Goal: Task Accomplishment & Management: Use online tool/utility

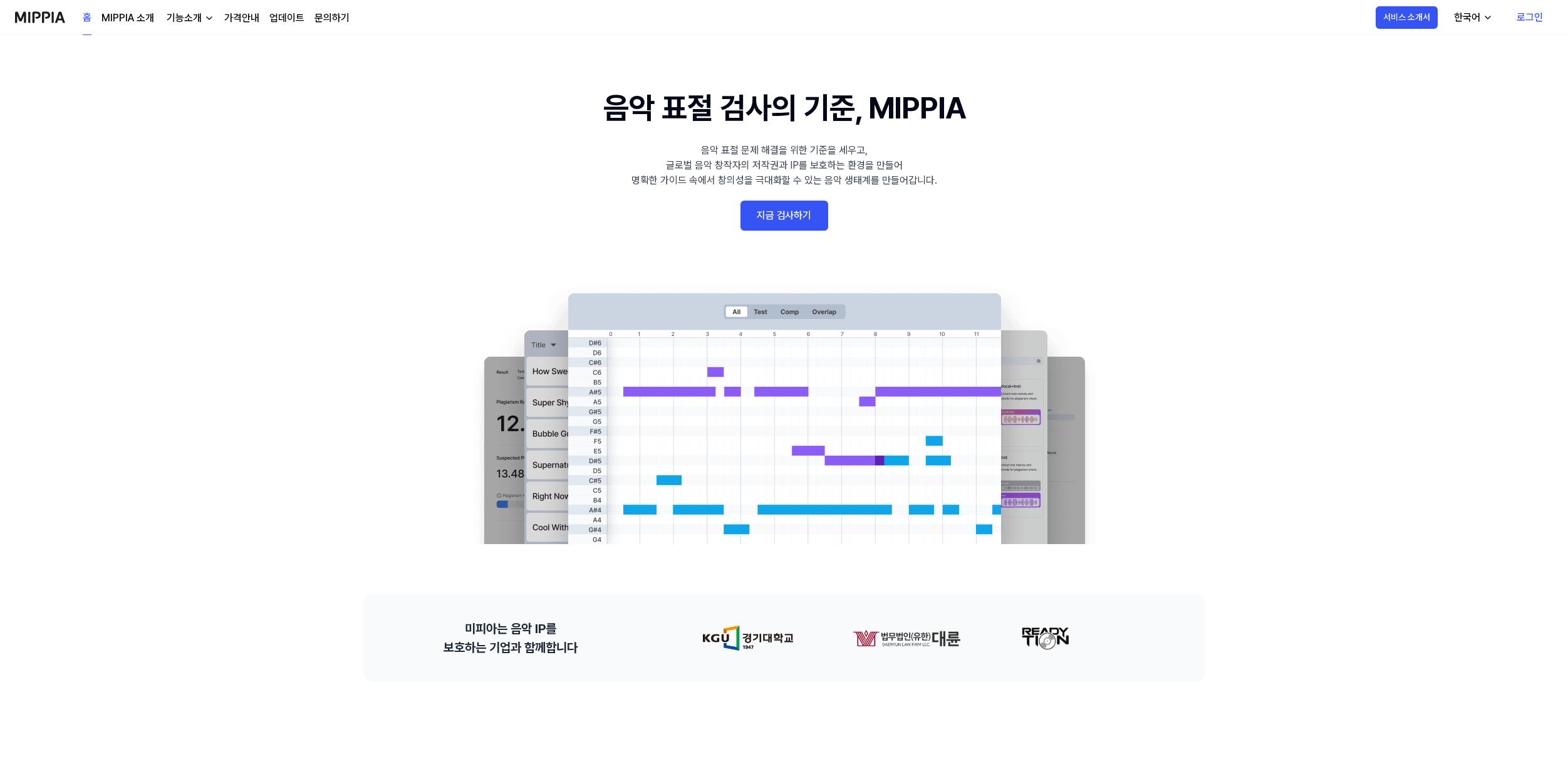
click at [774, 229] on link "지금 검사하기" at bounding box center [784, 215] width 88 height 30
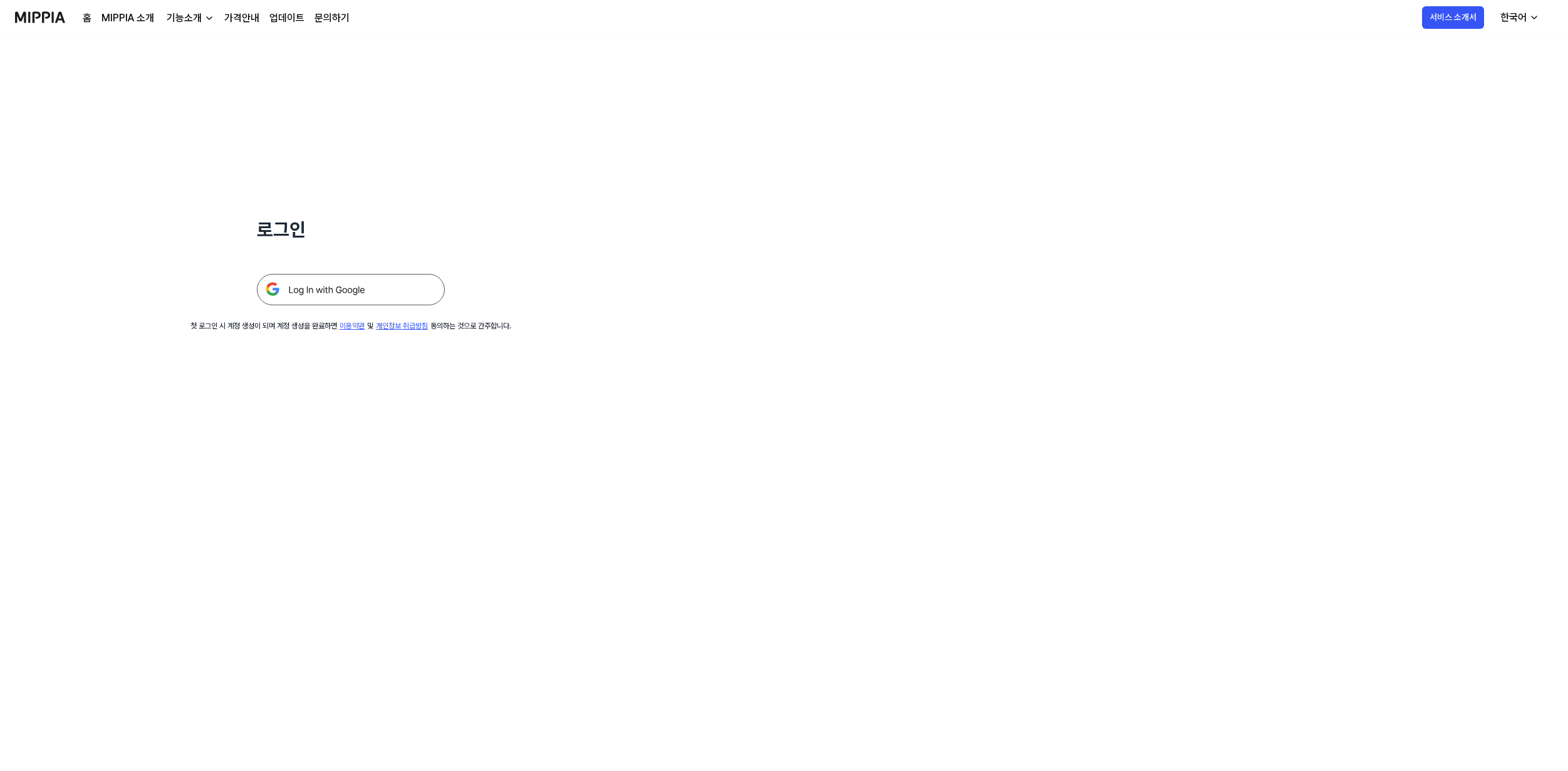
click at [369, 286] on img at bounding box center [351, 289] width 188 height 32
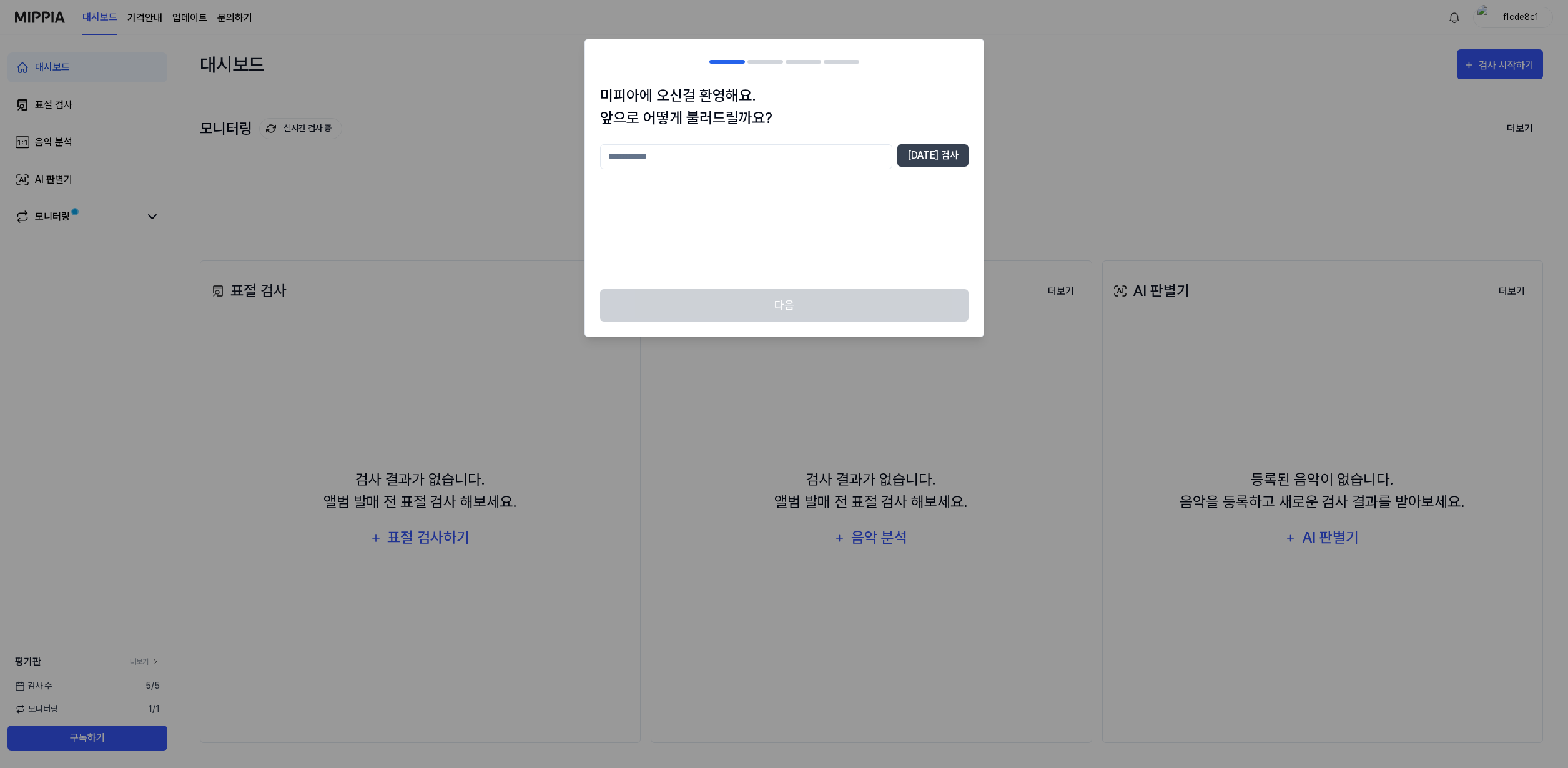
click at [786, 158] on input "text" at bounding box center [746, 157] width 292 height 25
type input "****"
click at [956, 147] on button "중복 검사" at bounding box center [932, 155] width 71 height 22
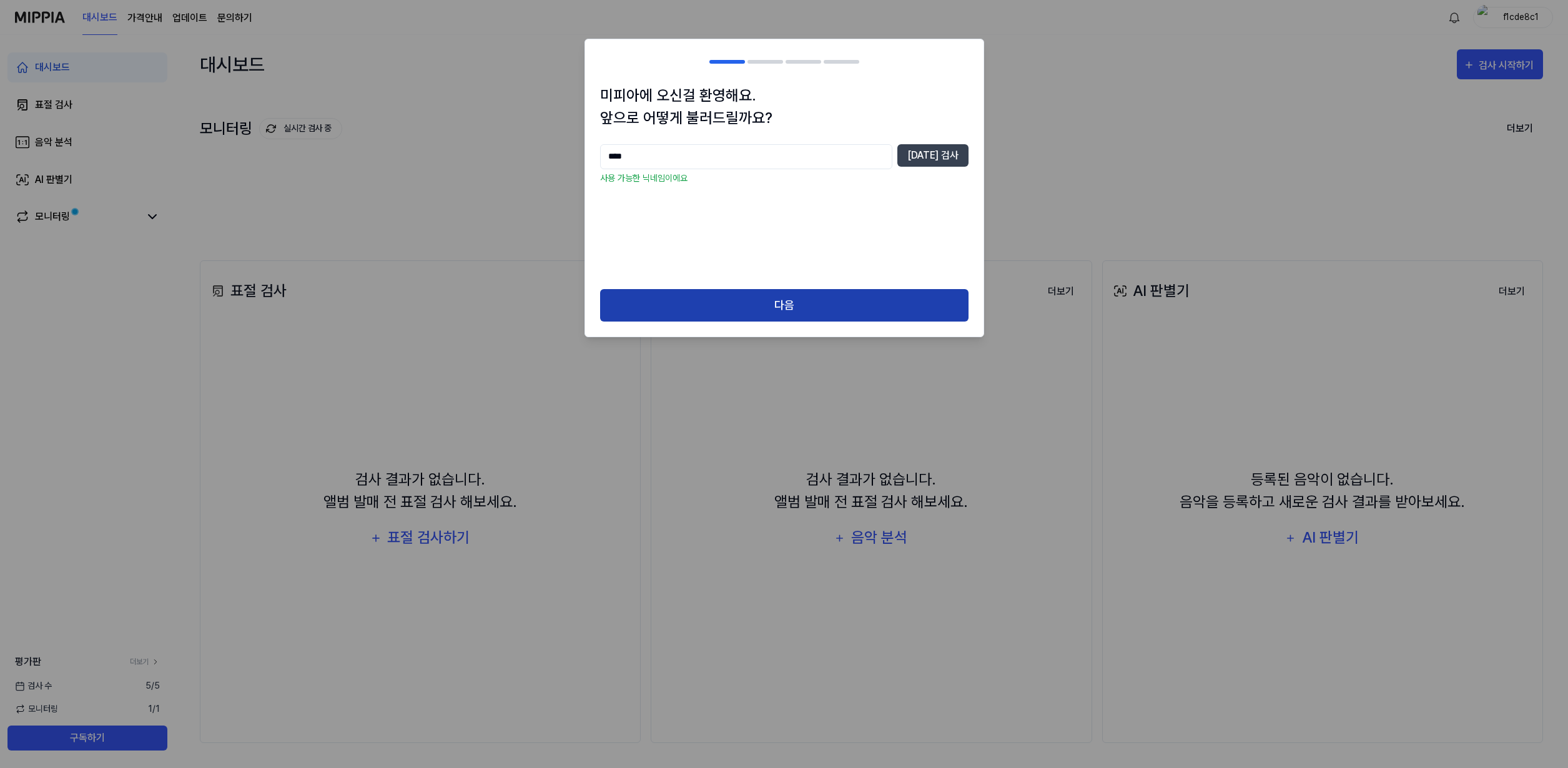
click at [700, 298] on button "다음" at bounding box center [784, 305] width 368 height 33
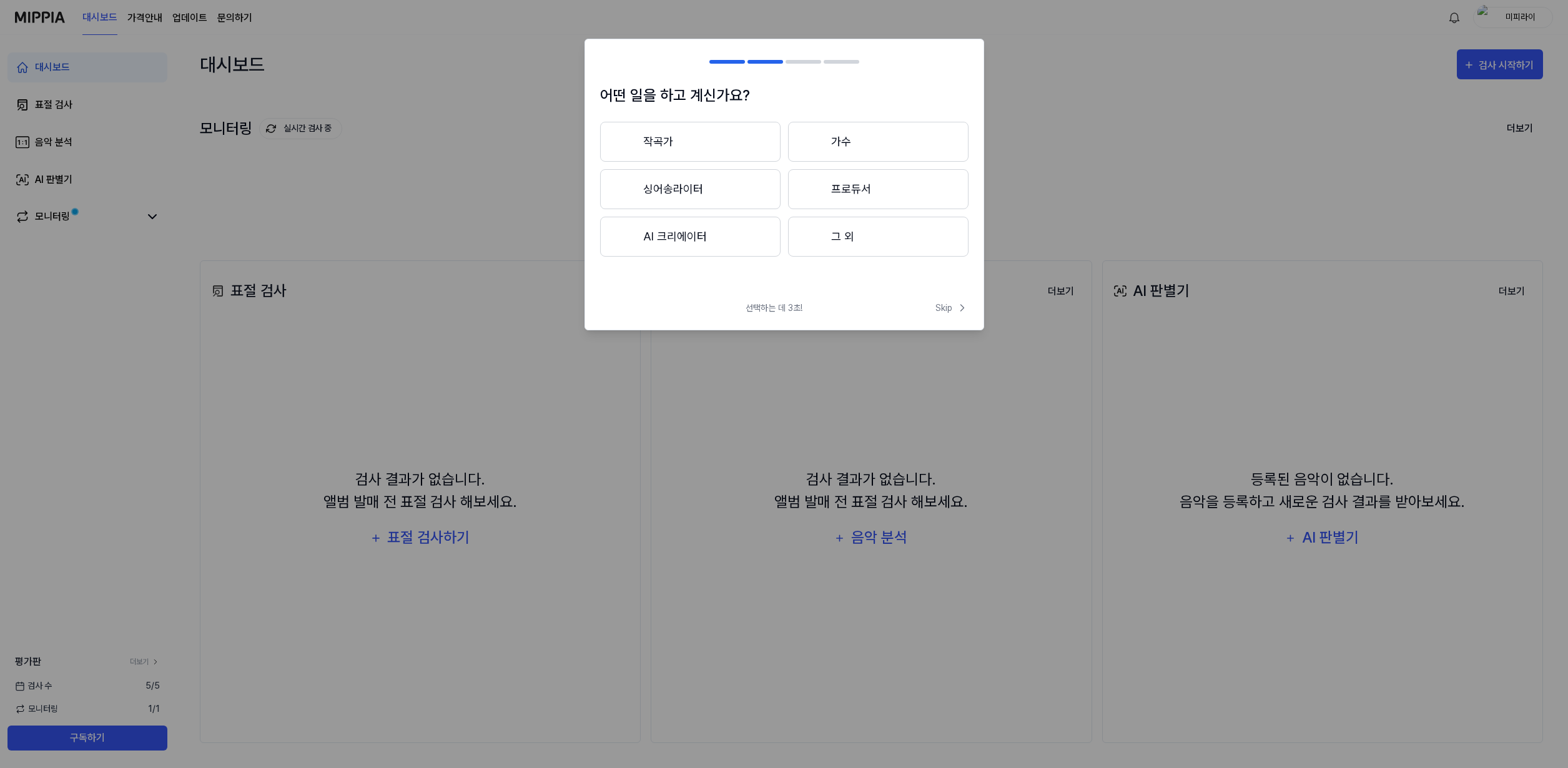
click at [693, 147] on button "작곡가" at bounding box center [690, 141] width 181 height 40
click at [713, 181] on button "3년 이하" at bounding box center [690, 189] width 181 height 40
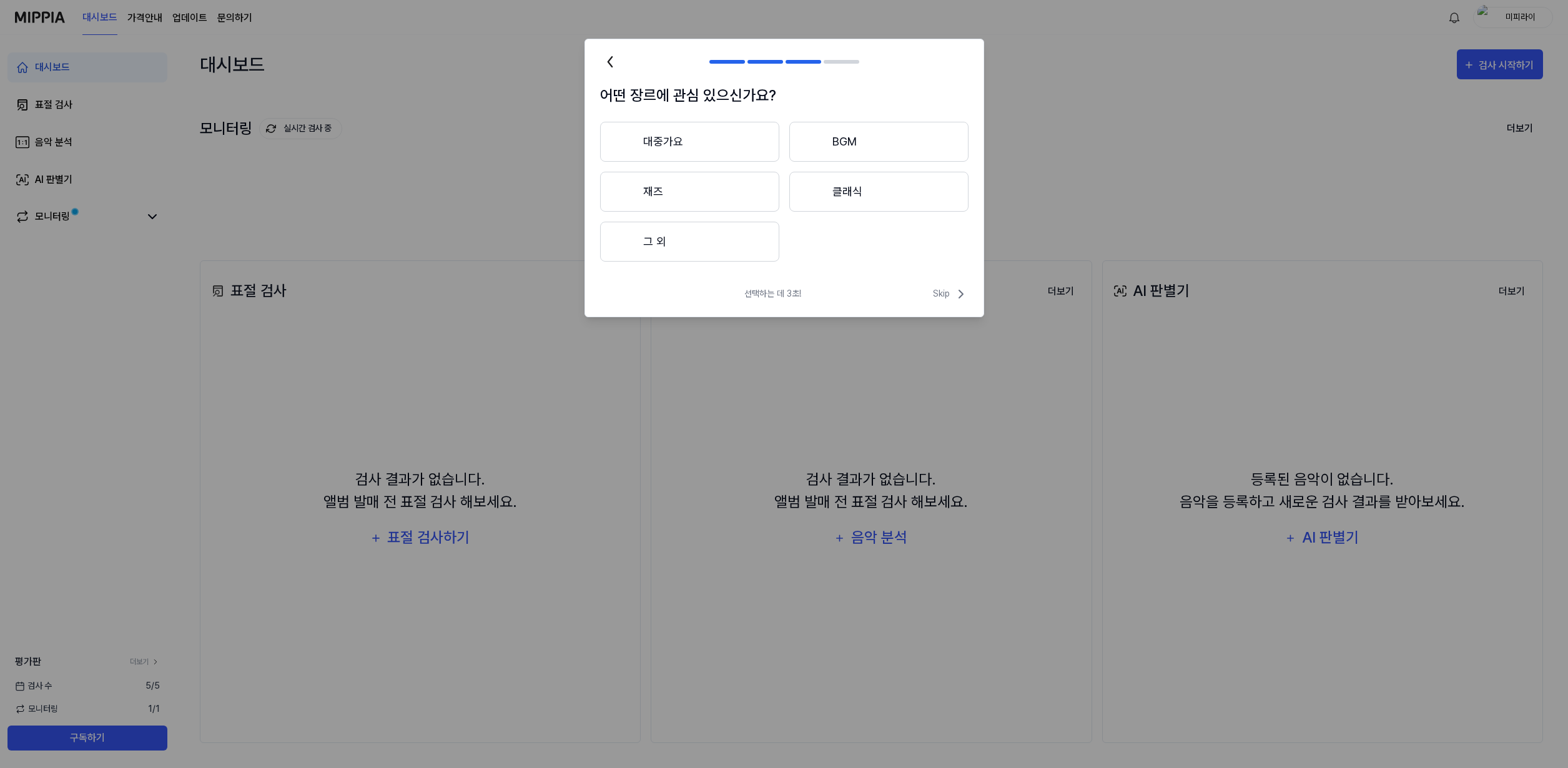
click at [793, 195] on button "클래식" at bounding box center [879, 191] width 179 height 40
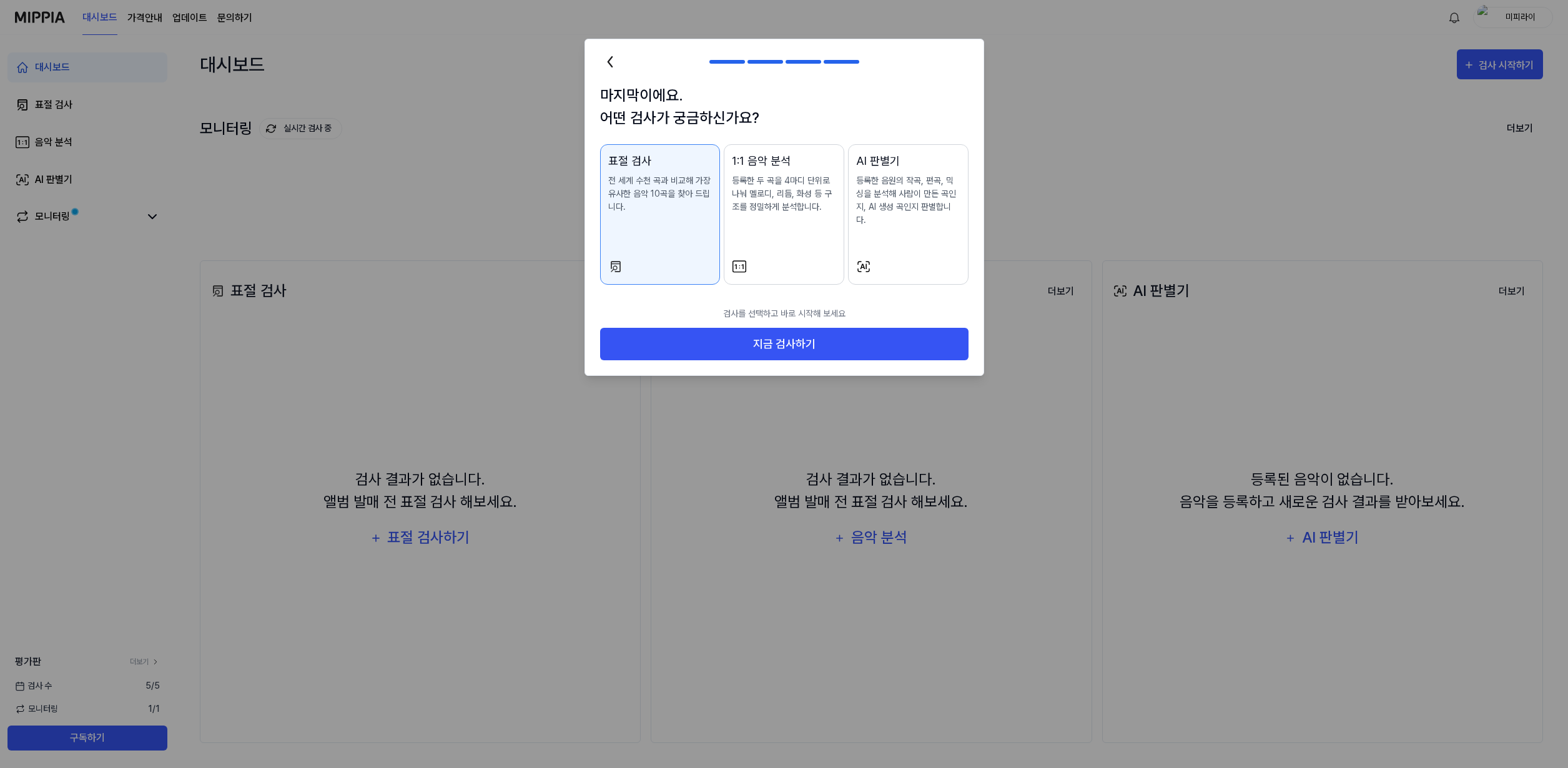
click at [832, 187] on p "등록한 두 곡을 4마디 단위로 나눠 멜로디, 리듬, 화성 등 구조를 정밀하게 분석합니다." at bounding box center [784, 194] width 105 height 39
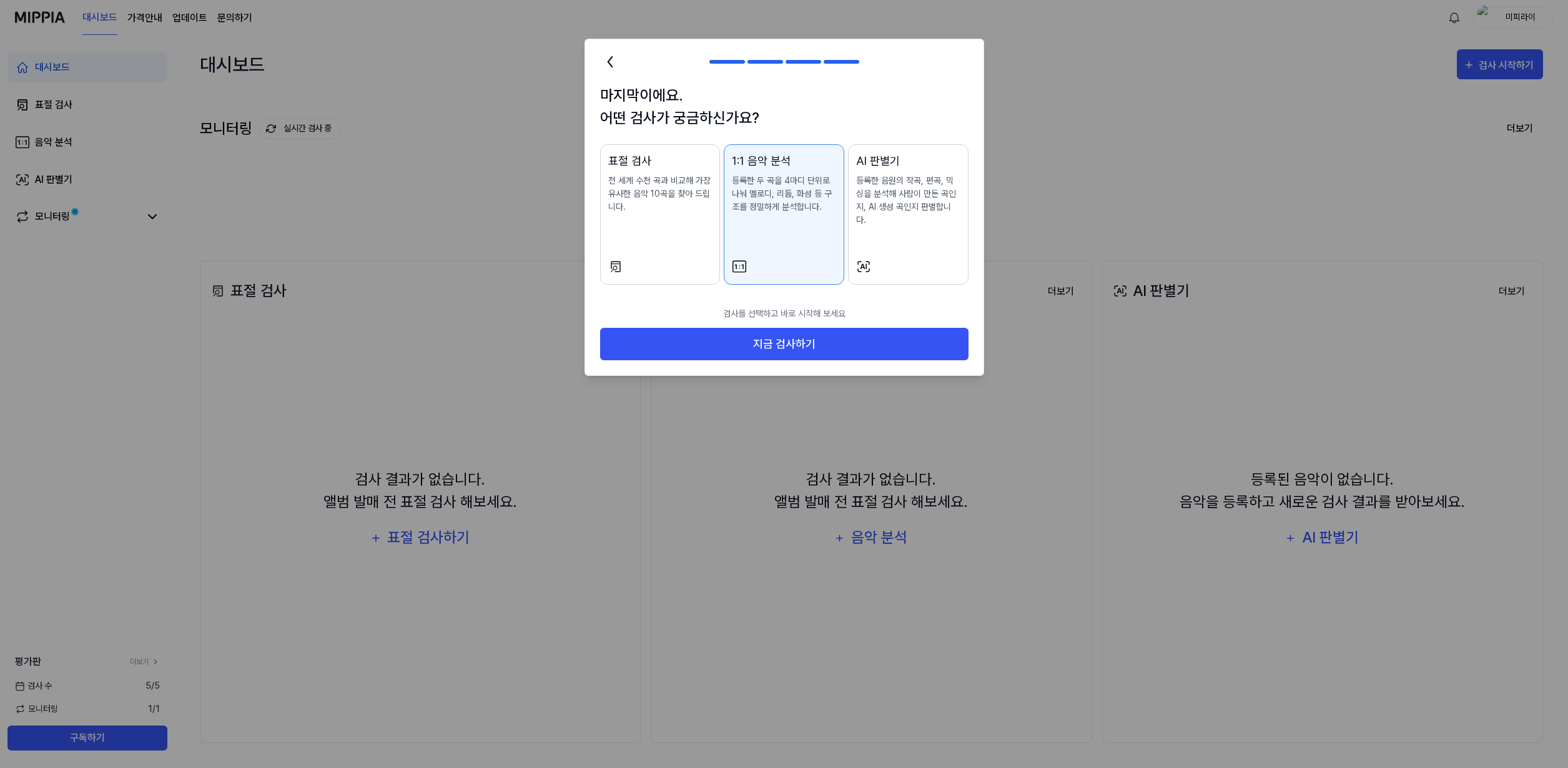
click at [932, 188] on p "등록한 음원의 작곡, 편곡, 믹싱을 분석해 사람이 만든 곡인지, AI 생성 곡인지 판별합니다." at bounding box center [909, 201] width 105 height 52
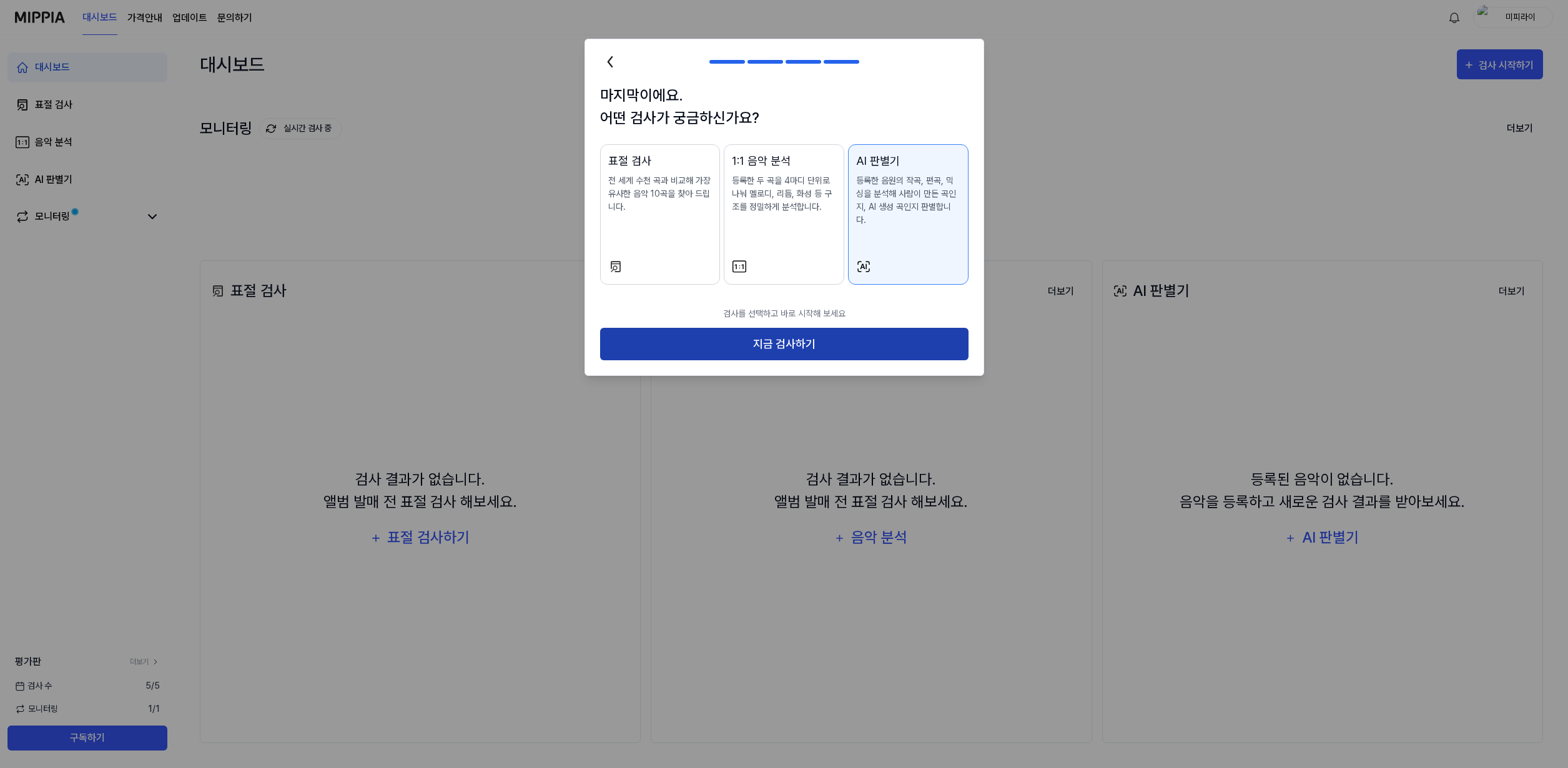
click at [846, 327] on button "지금 검사하기" at bounding box center [784, 344] width 368 height 33
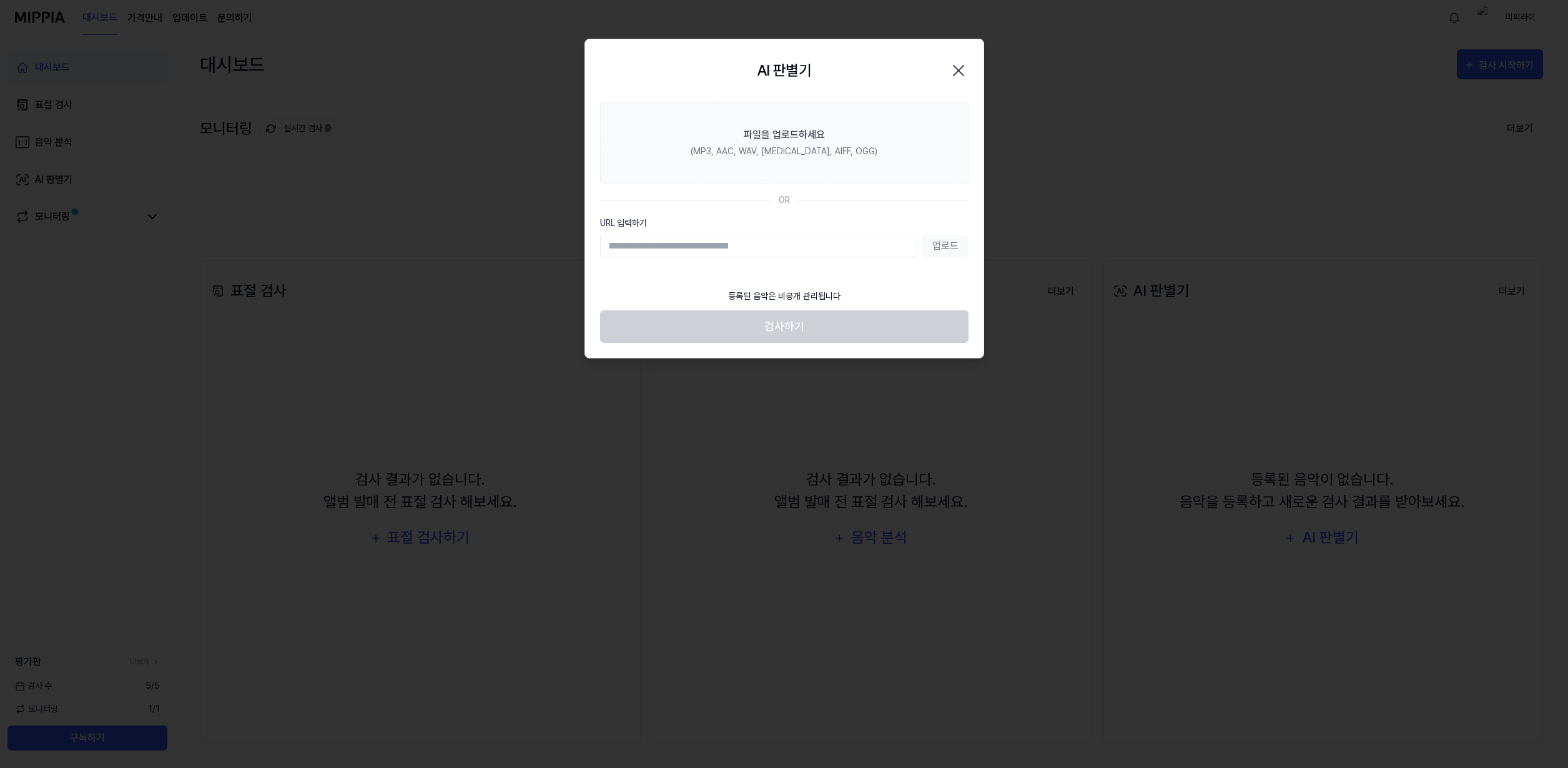
click at [749, 238] on input "URL 입력하기" at bounding box center [759, 245] width 317 height 22
click at [937, 243] on div "업로드" at bounding box center [784, 245] width 368 height 22
click at [850, 246] on input "URL 입력하기" at bounding box center [759, 245] width 317 height 22
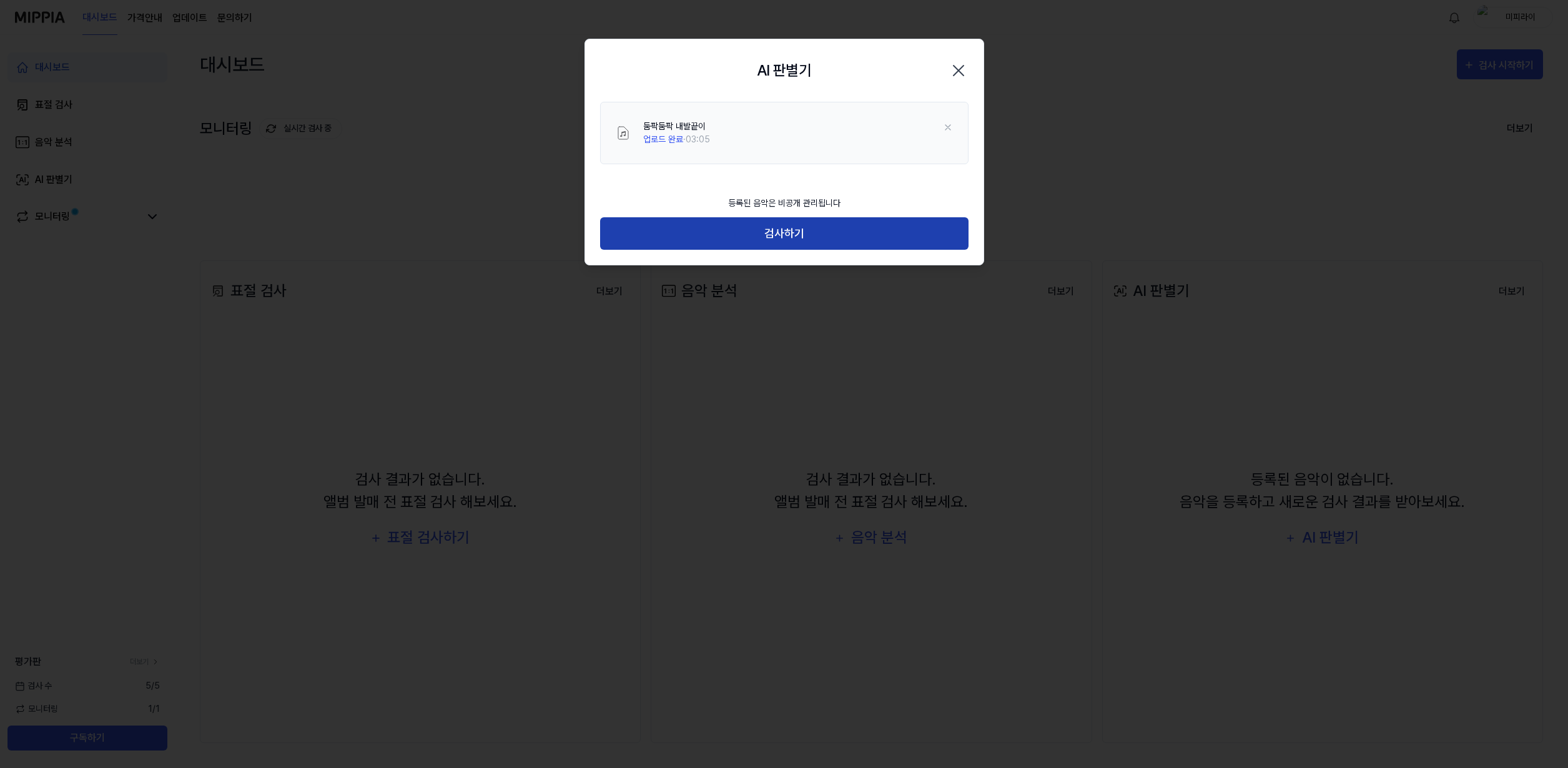
click at [739, 228] on button "검사하기" at bounding box center [784, 234] width 368 height 33
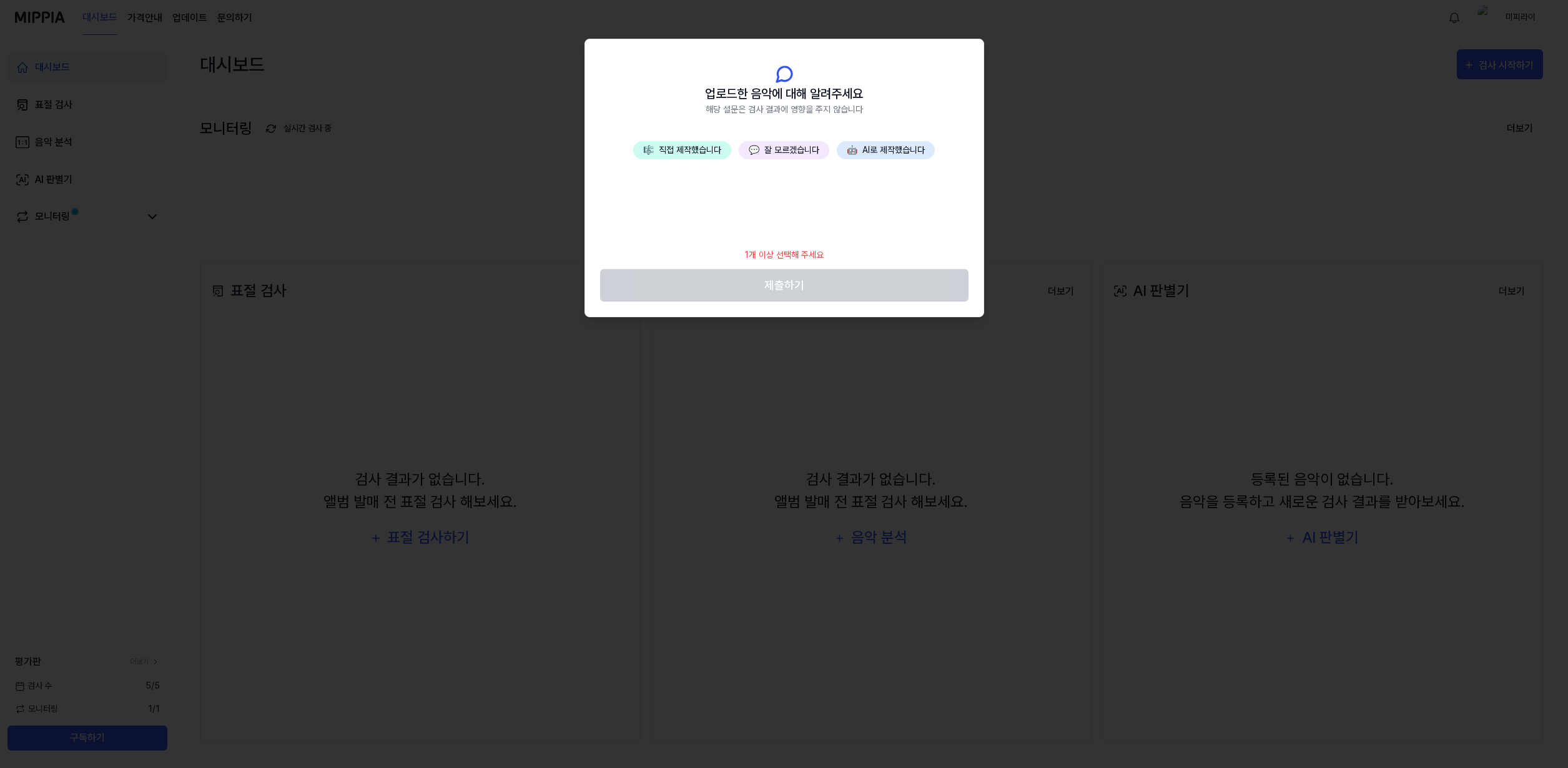
click at [710, 147] on button "🎼 직접 제작했습니다" at bounding box center [683, 151] width 98 height 18
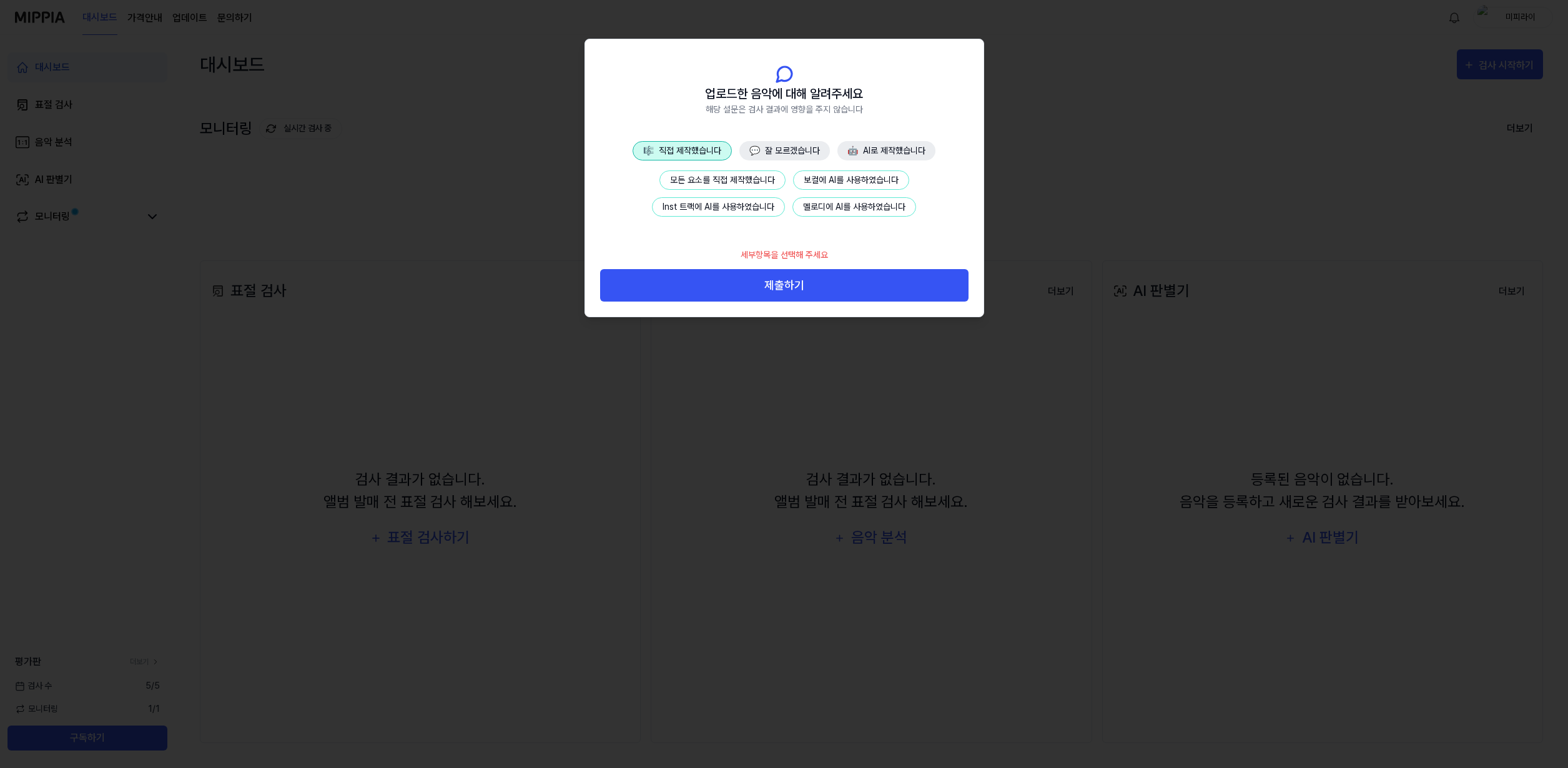
click at [829, 175] on button "보컬에 AI를 사용하였습니다" at bounding box center [851, 180] width 116 height 19
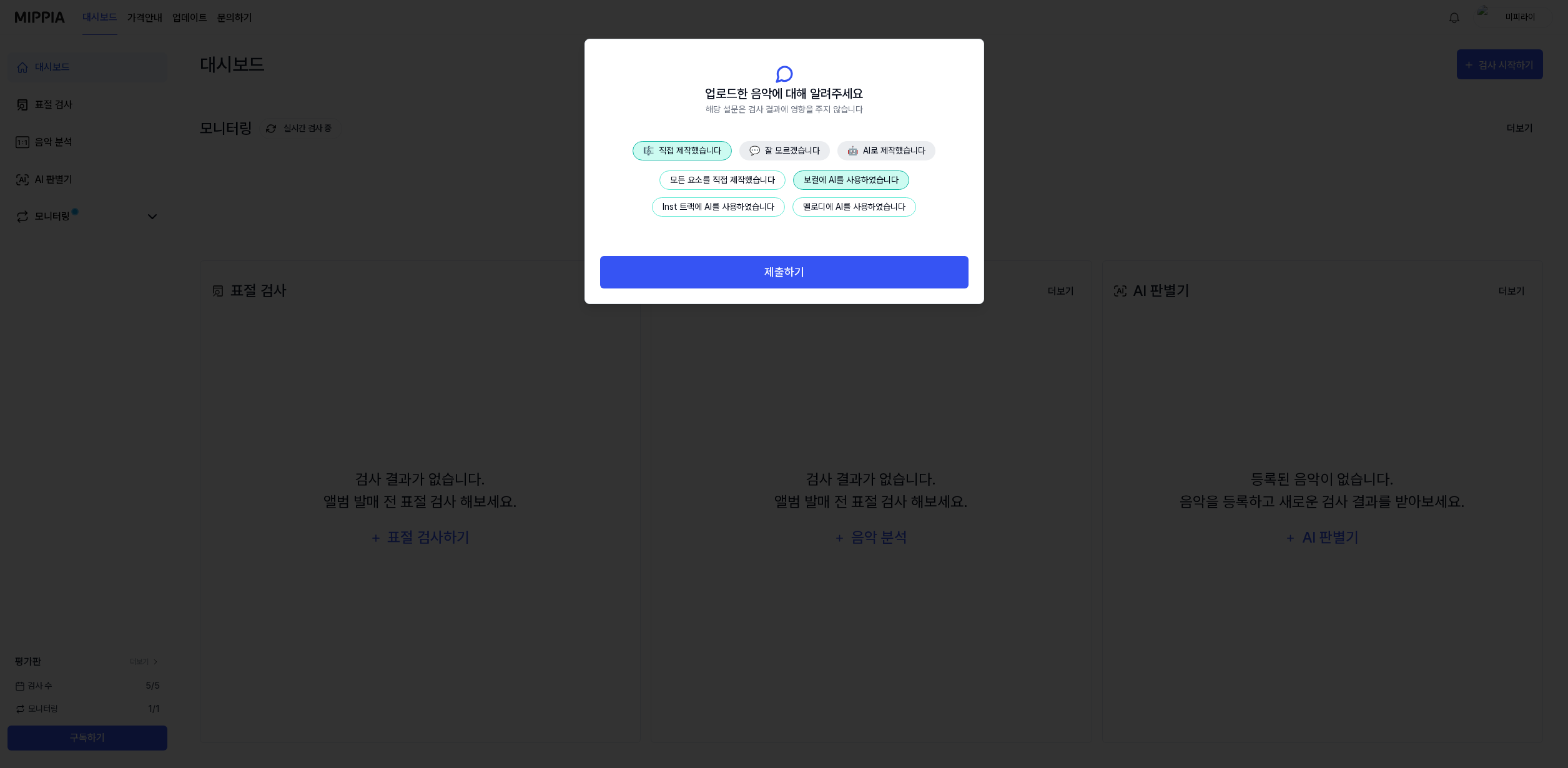
click at [818, 198] on button "멜로디에 AI를 사용하였습니다" at bounding box center [854, 207] width 124 height 19
click at [753, 204] on button "Inst 트랙에 AI를 사용하였습니다" at bounding box center [718, 207] width 133 height 19
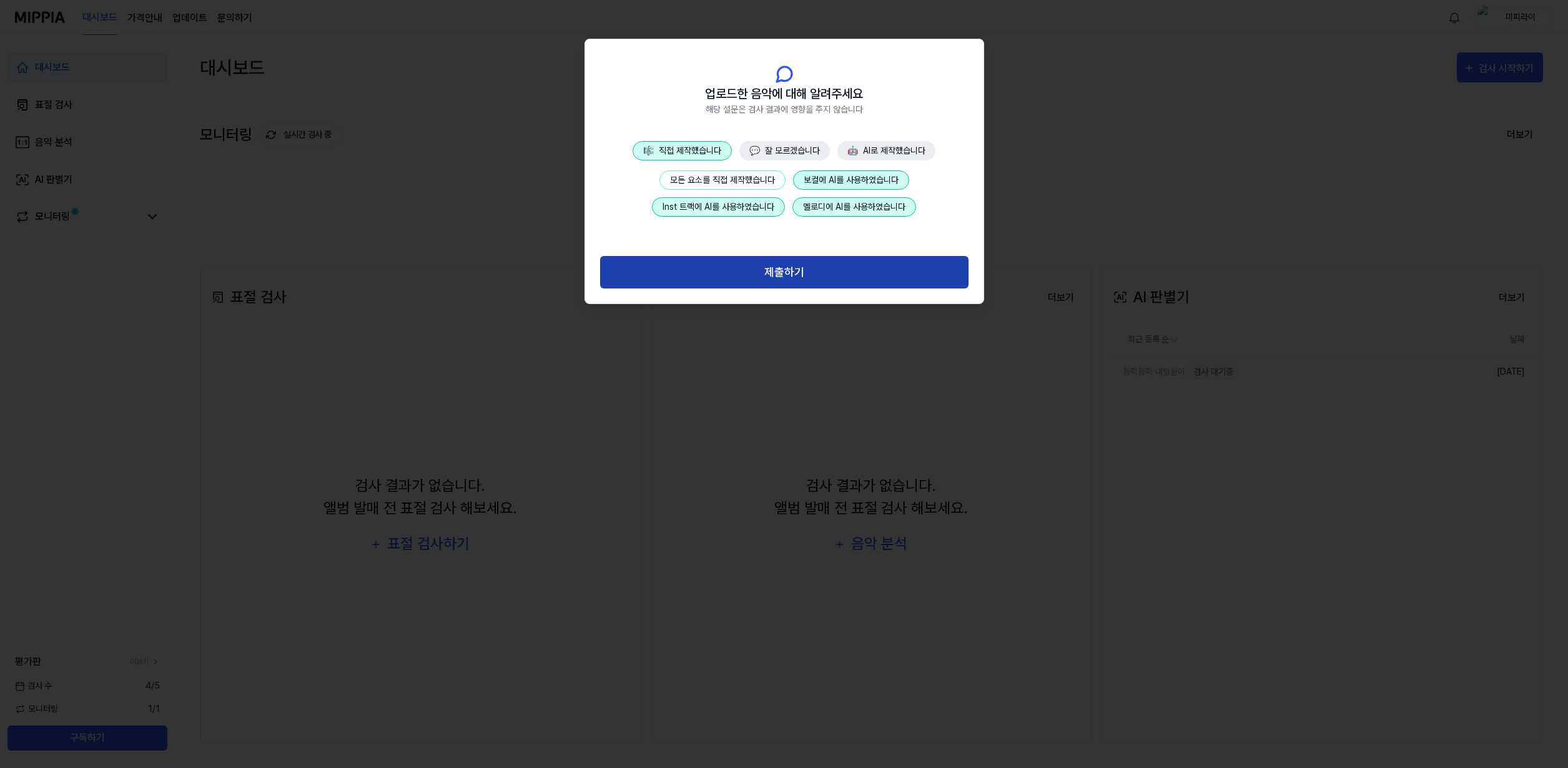
click at [784, 262] on button "제출하기" at bounding box center [784, 272] width 368 height 33
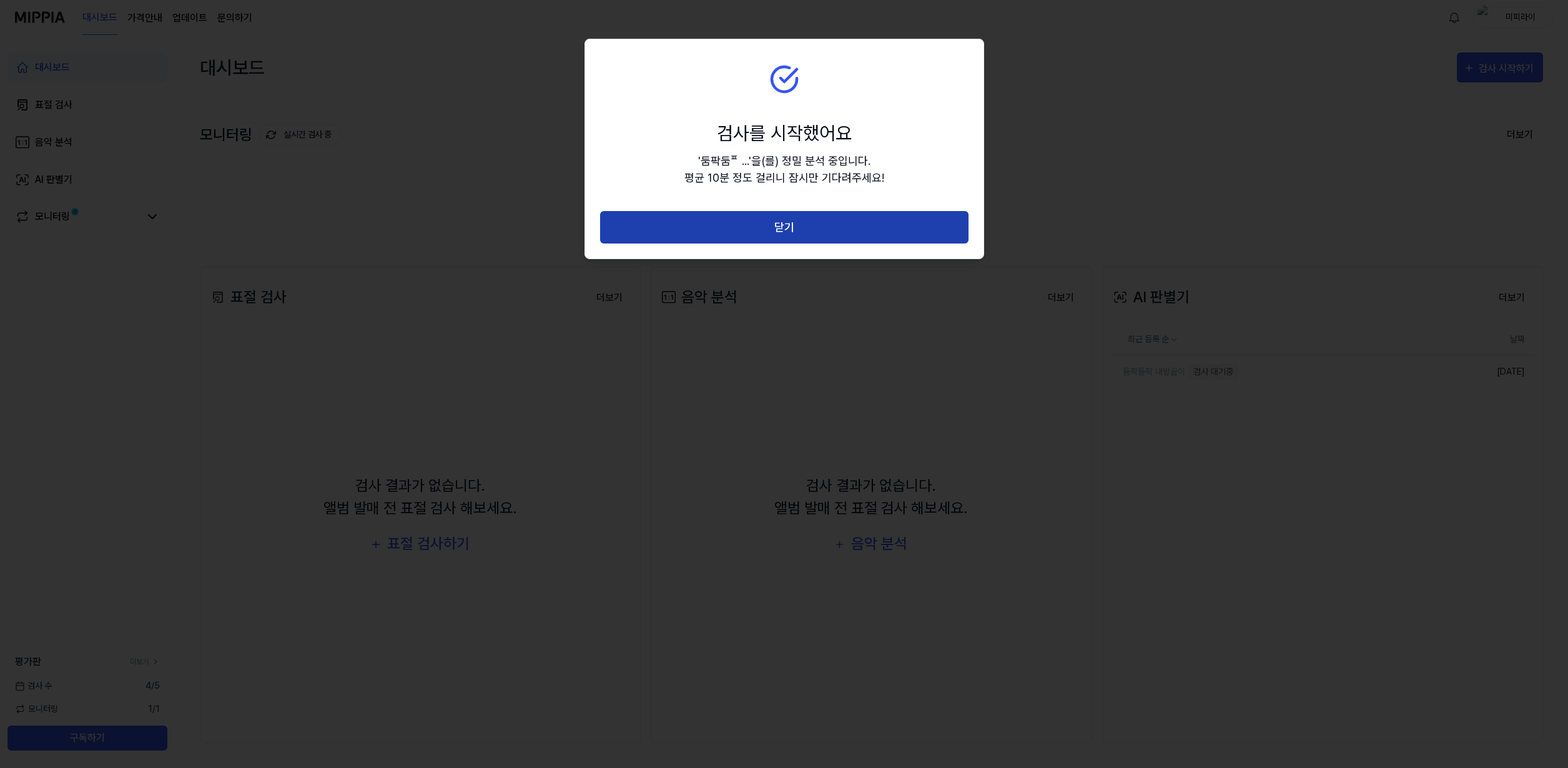
click at [775, 235] on button "닫기" at bounding box center [784, 228] width 368 height 33
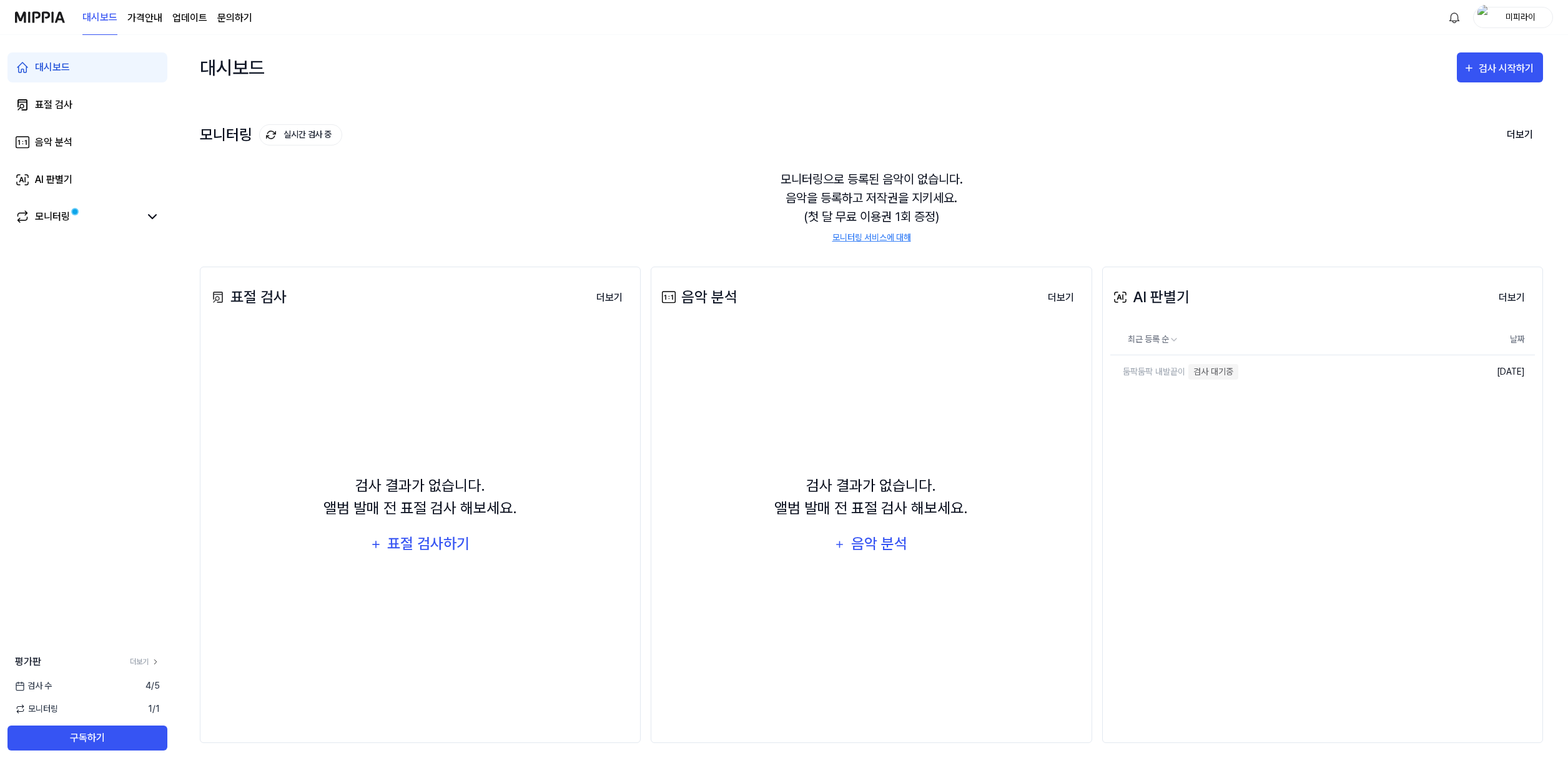
click at [703, 225] on div "모니터링으로 등록된 음악이 없습니다. 음악을 등록하고 저작권을 지키세요. (첫 달 무료 이용권 1회 증정) 모니터링 서비스에 대해" at bounding box center [871, 207] width 1343 height 105
click at [1191, 372] on link "둠팍둠팍 내발끝이" at bounding box center [1262, 371] width 304 height 33
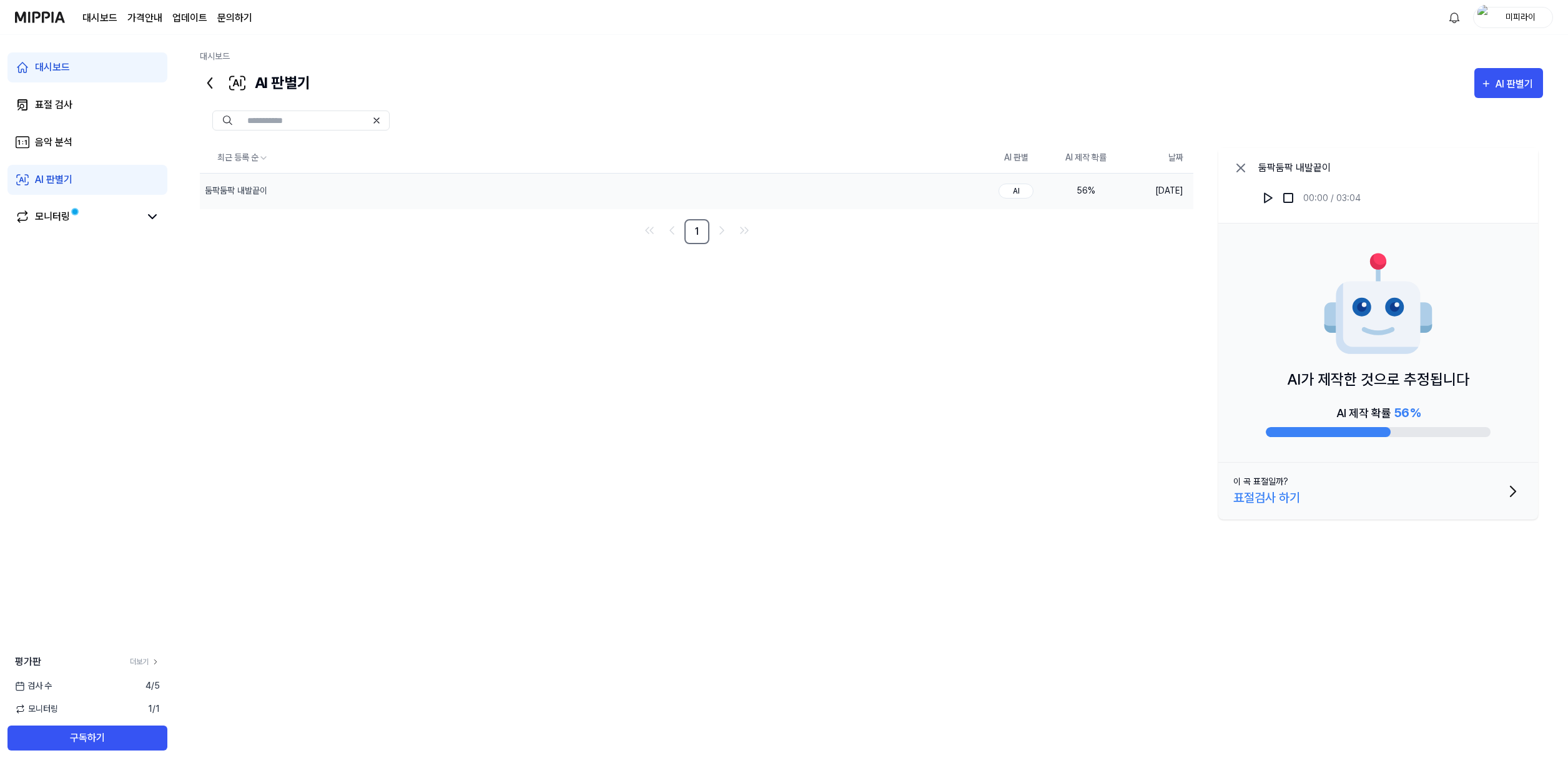
click at [1035, 314] on div "최근 등록 순 AI 판별 AI 제작 확률 날짜 둠팍둠팍 내발끝이 삭제 AI 56 % 2025.09.08. 1 둠ᄑ…" at bounding box center [871, 393] width 1343 height 500
click at [1273, 486] on div "이 곡 표절일까?" at bounding box center [1260, 481] width 55 height 13
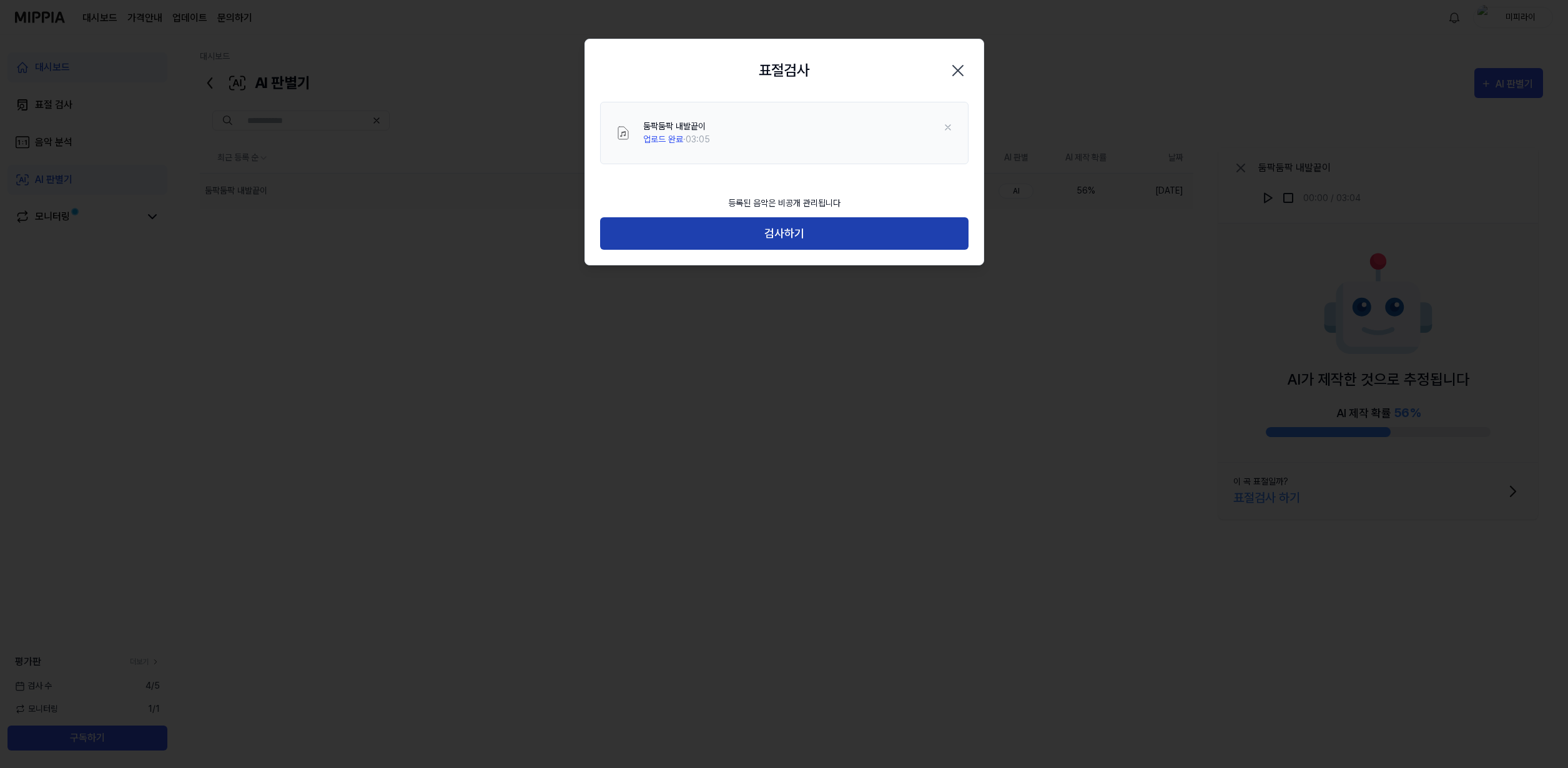
click at [798, 238] on button "검사하기" at bounding box center [784, 234] width 368 height 33
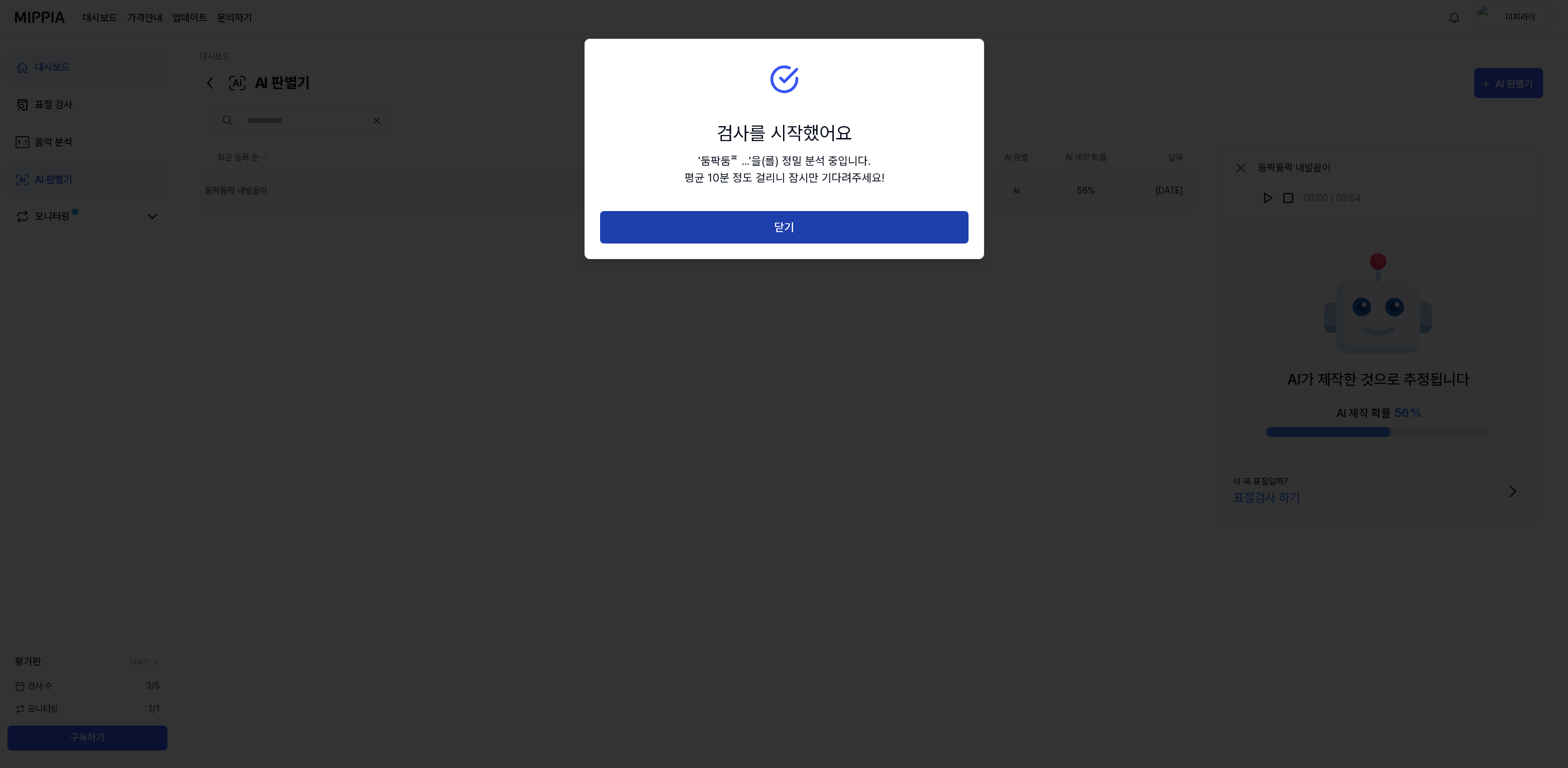
click at [786, 227] on button "닫기" at bounding box center [784, 228] width 368 height 33
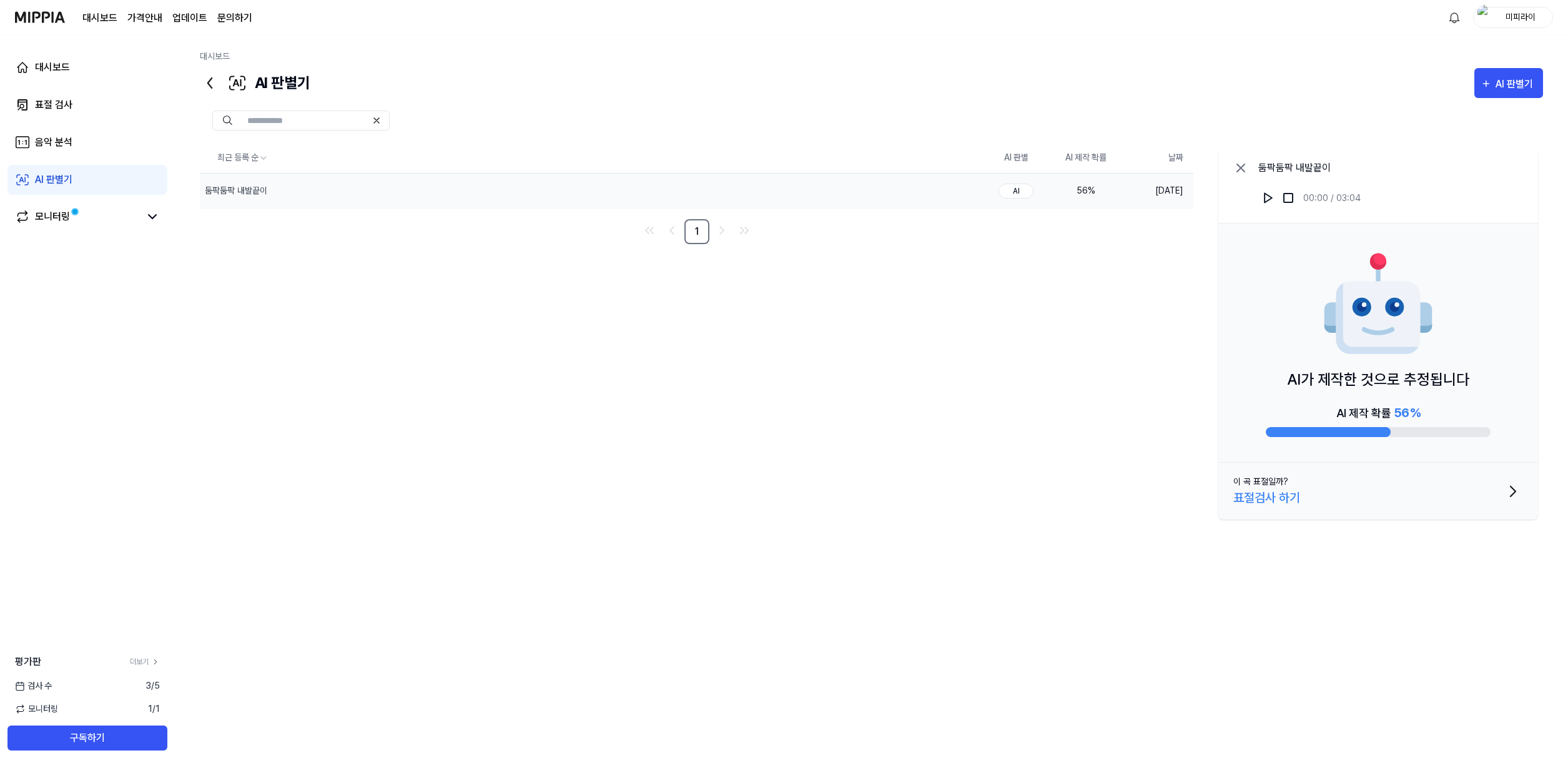
click at [1085, 190] on div "56 %" at bounding box center [1085, 191] width 50 height 13
click at [75, 181] on link "AI 판별기" at bounding box center [88, 179] width 160 height 30
click at [72, 208] on span at bounding box center [75, 211] width 8 height 8
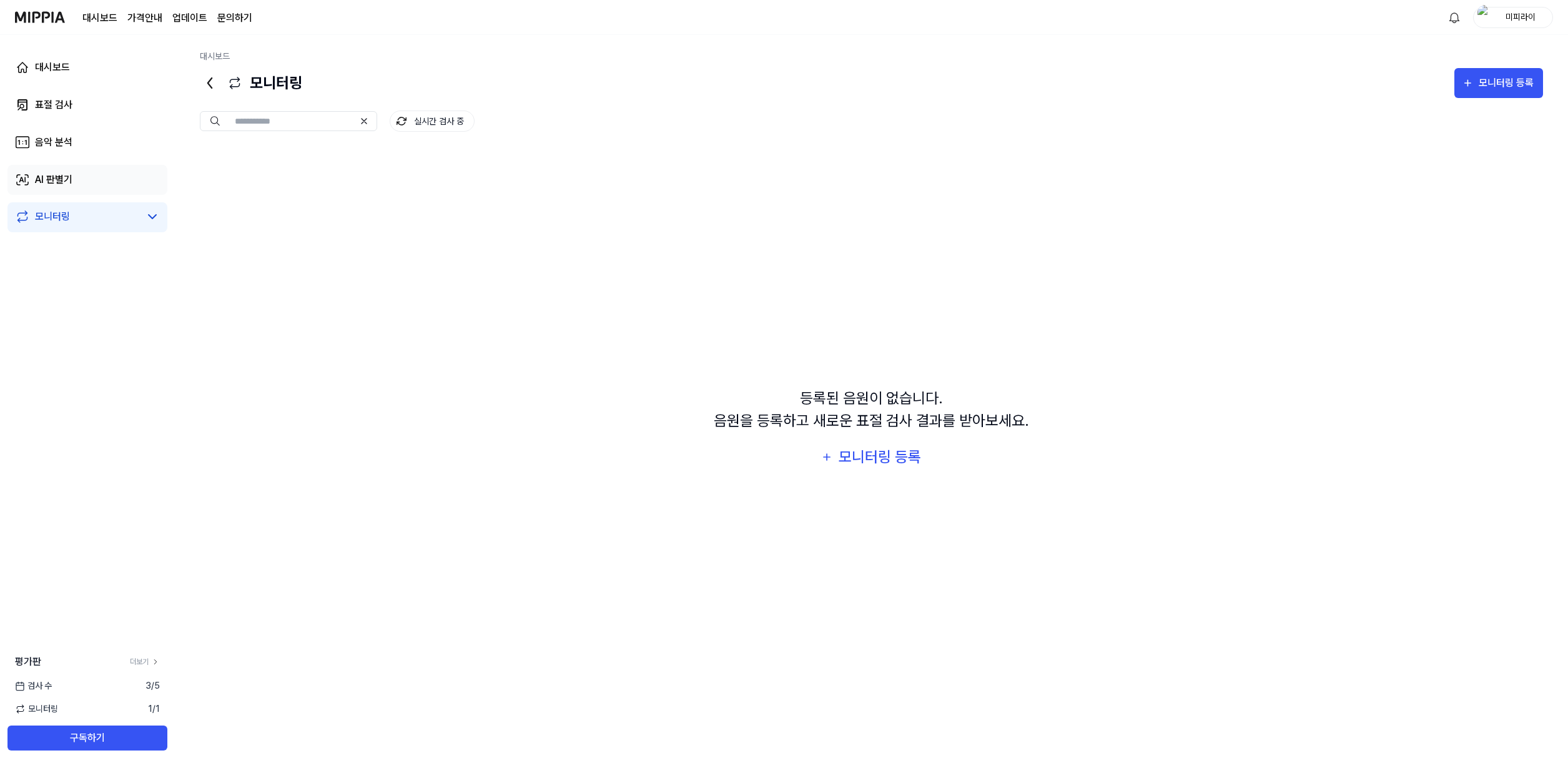
click at [98, 178] on link "AI 판별기" at bounding box center [88, 179] width 160 height 30
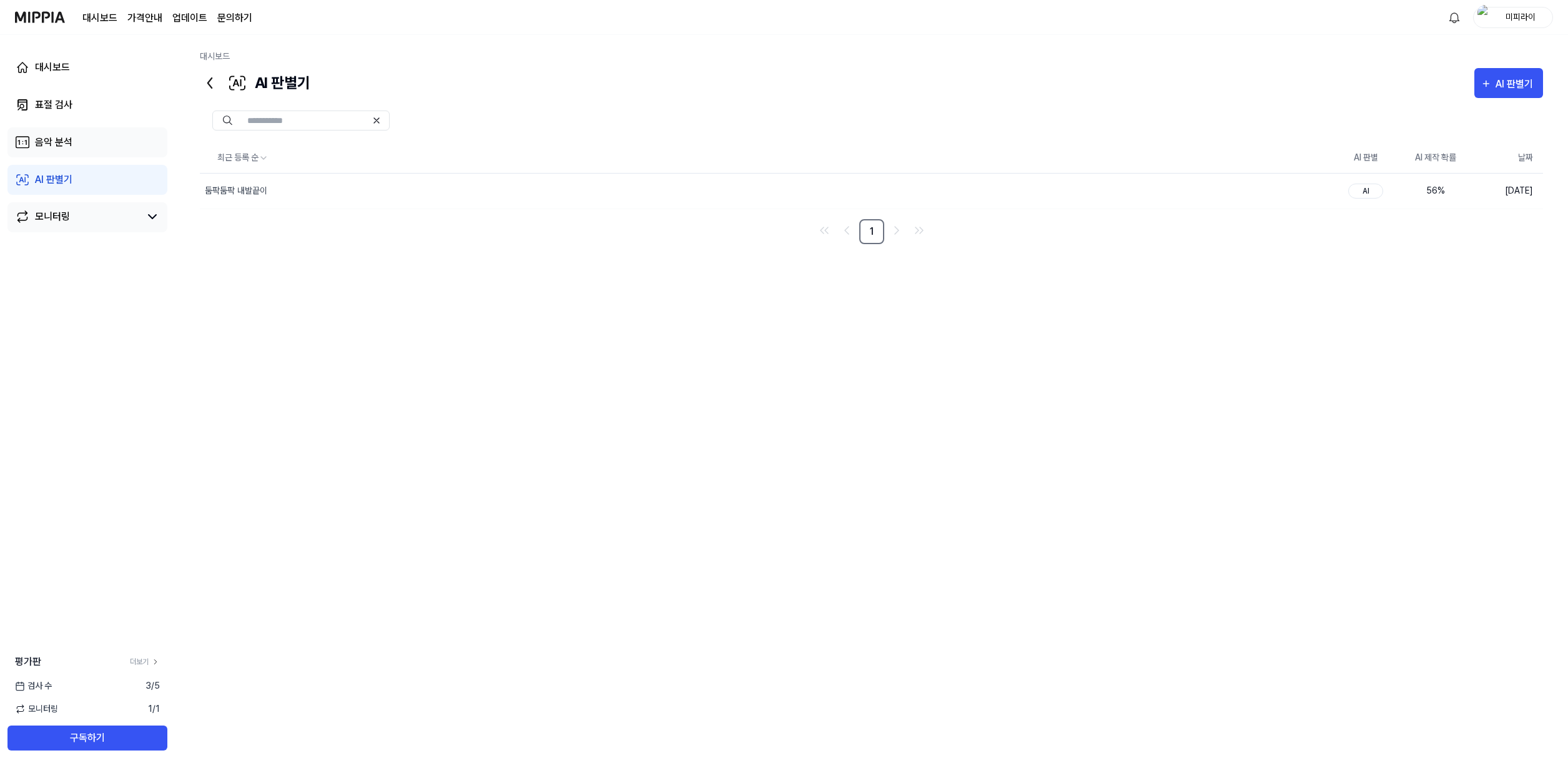
click at [99, 152] on link "음악 분석" at bounding box center [88, 142] width 160 height 30
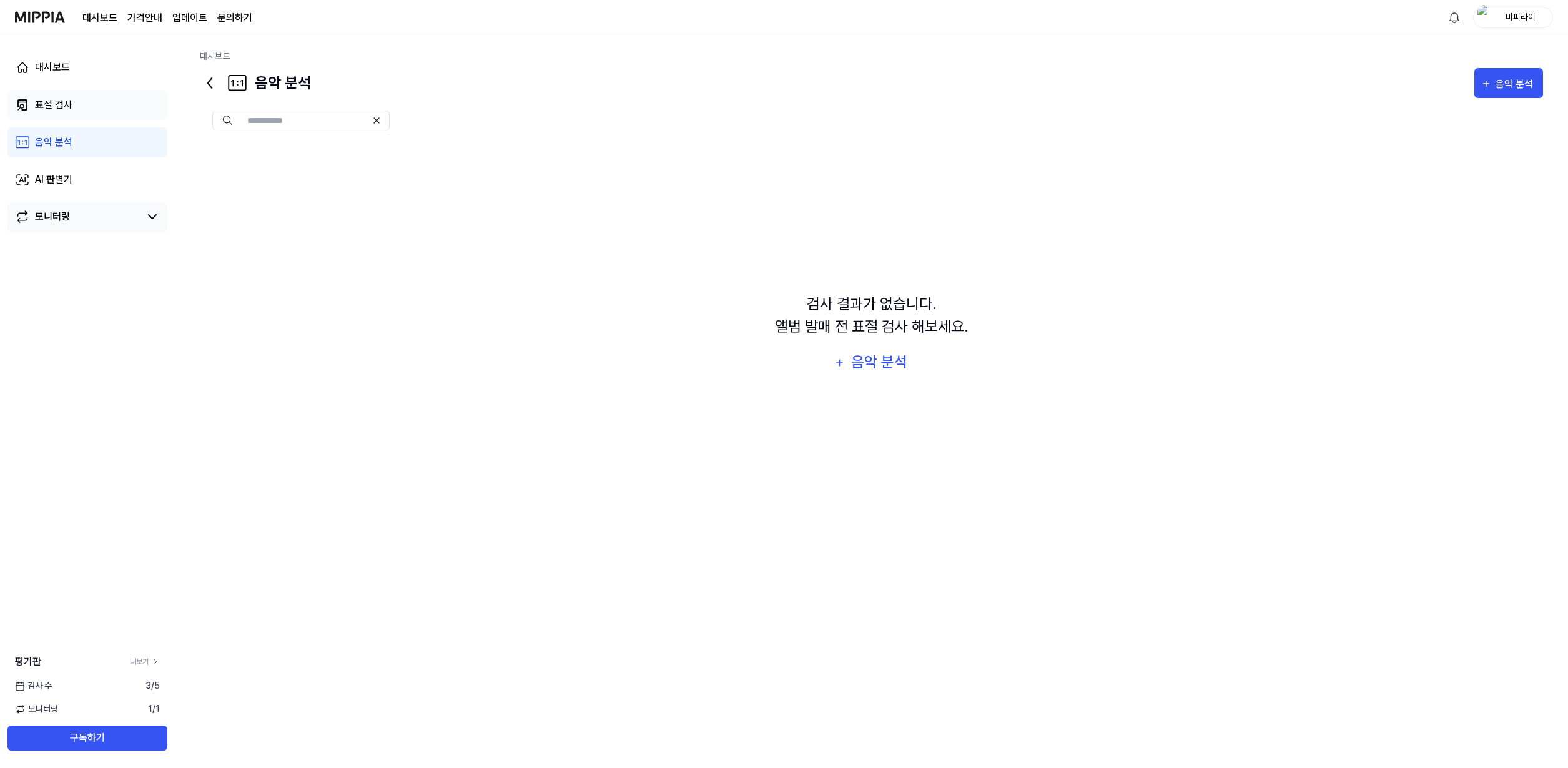
click at [101, 116] on link "표절 검사" at bounding box center [88, 105] width 160 height 30
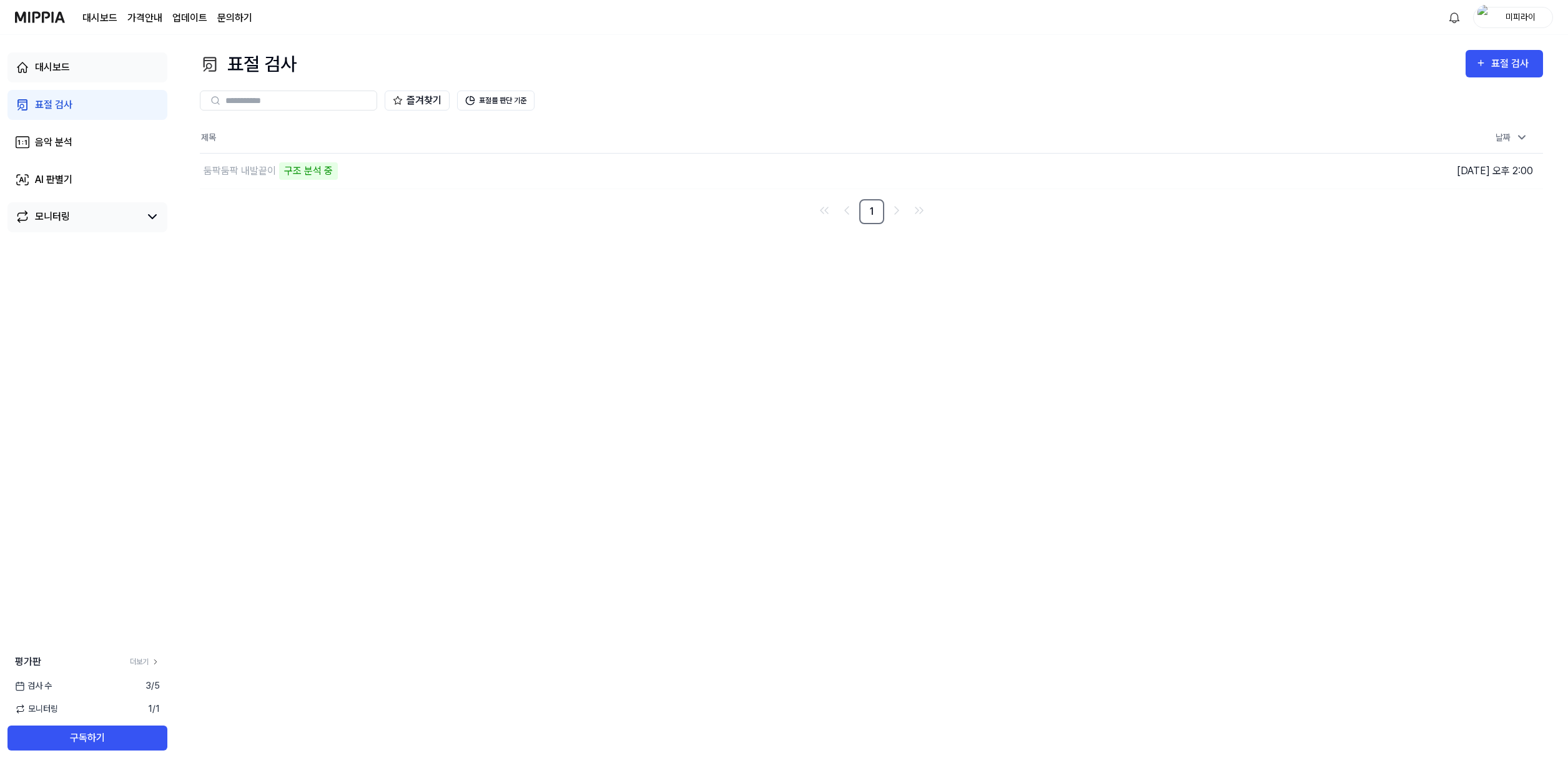
click at [108, 81] on link "대시보드" at bounding box center [88, 67] width 160 height 30
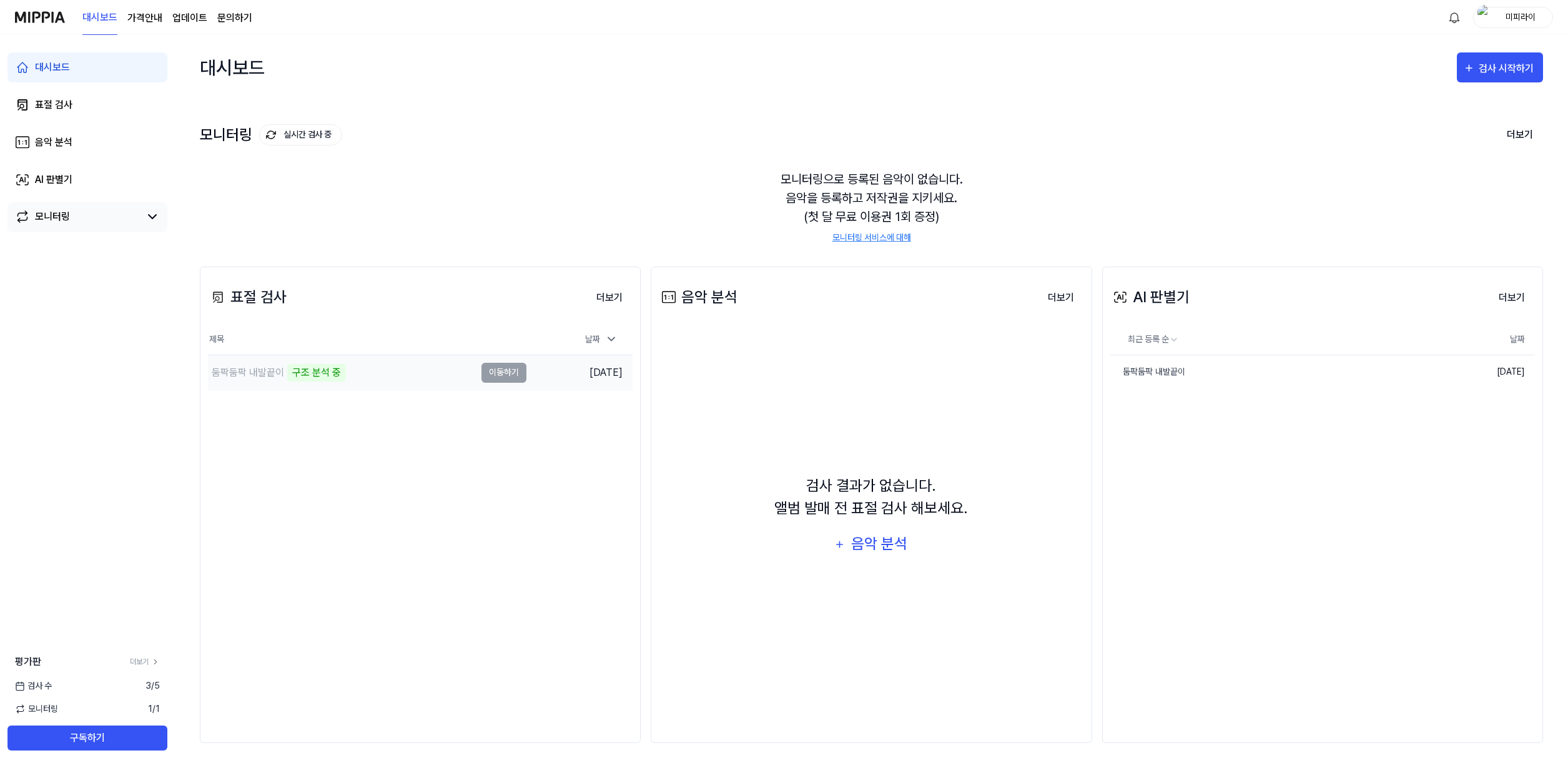
click at [408, 374] on div "둠팍둠팍 내발끝이 구조 분석 중" at bounding box center [341, 372] width 267 height 35
click at [227, 368] on div "둠팍둠팍 내발끝이" at bounding box center [247, 372] width 72 height 15
click at [1162, 367] on div "둠팍둠팍 내발끝이" at bounding box center [1147, 371] width 75 height 13
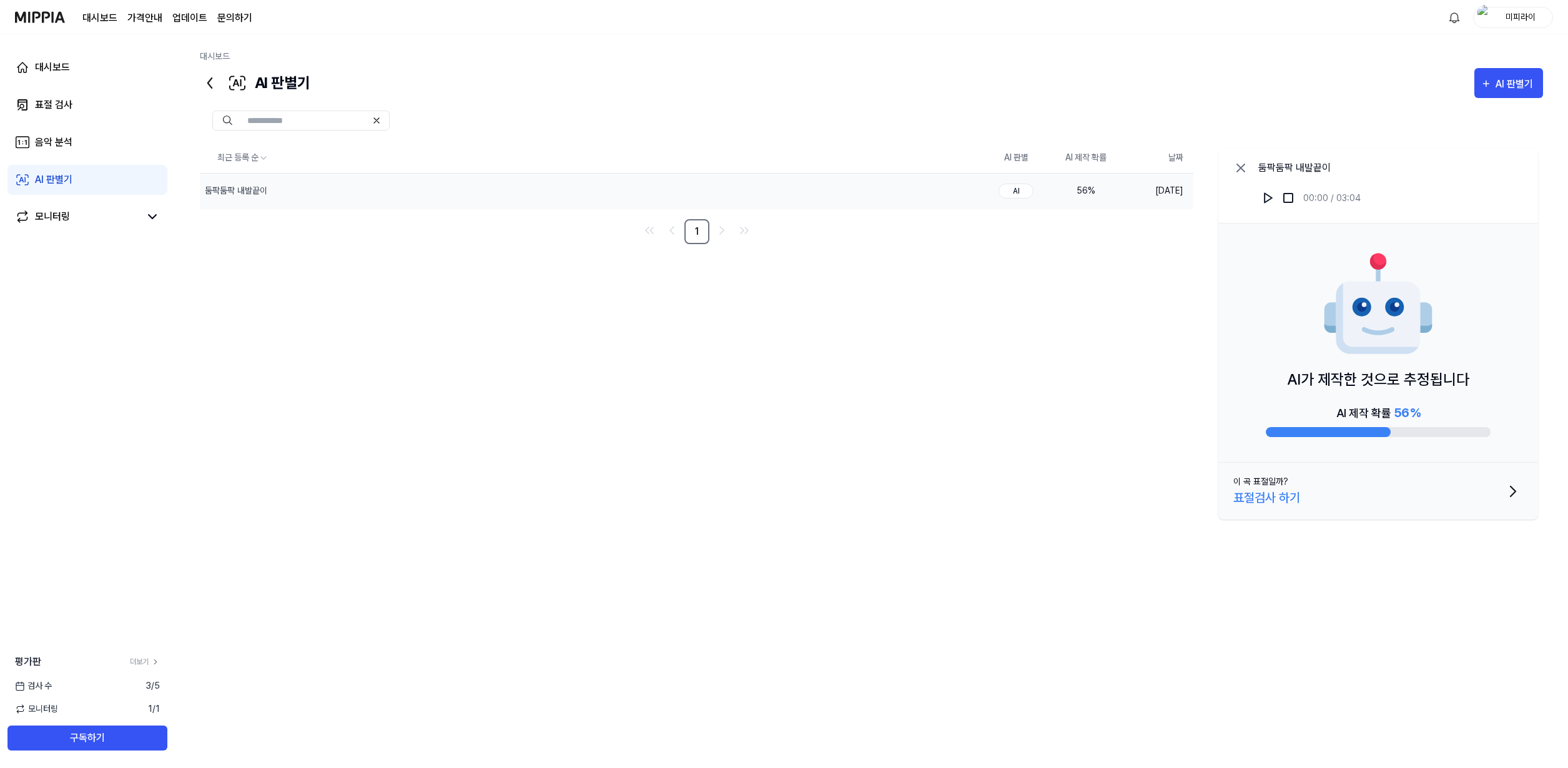
click at [1347, 490] on button "이 곡 표절일까? 표절검사 하기" at bounding box center [1378, 491] width 320 height 57
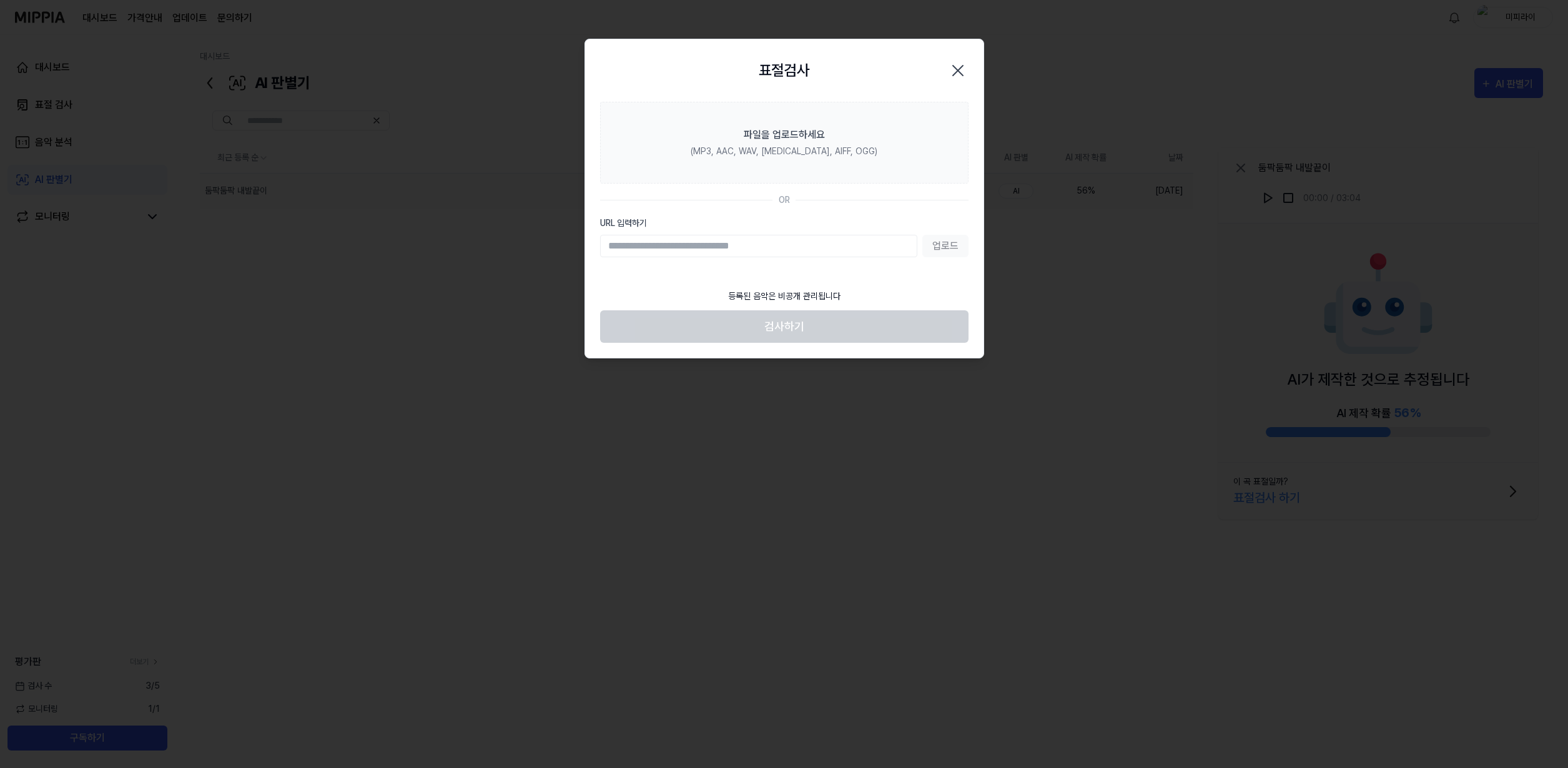
click at [958, 79] on icon "button" at bounding box center [958, 71] width 20 height 20
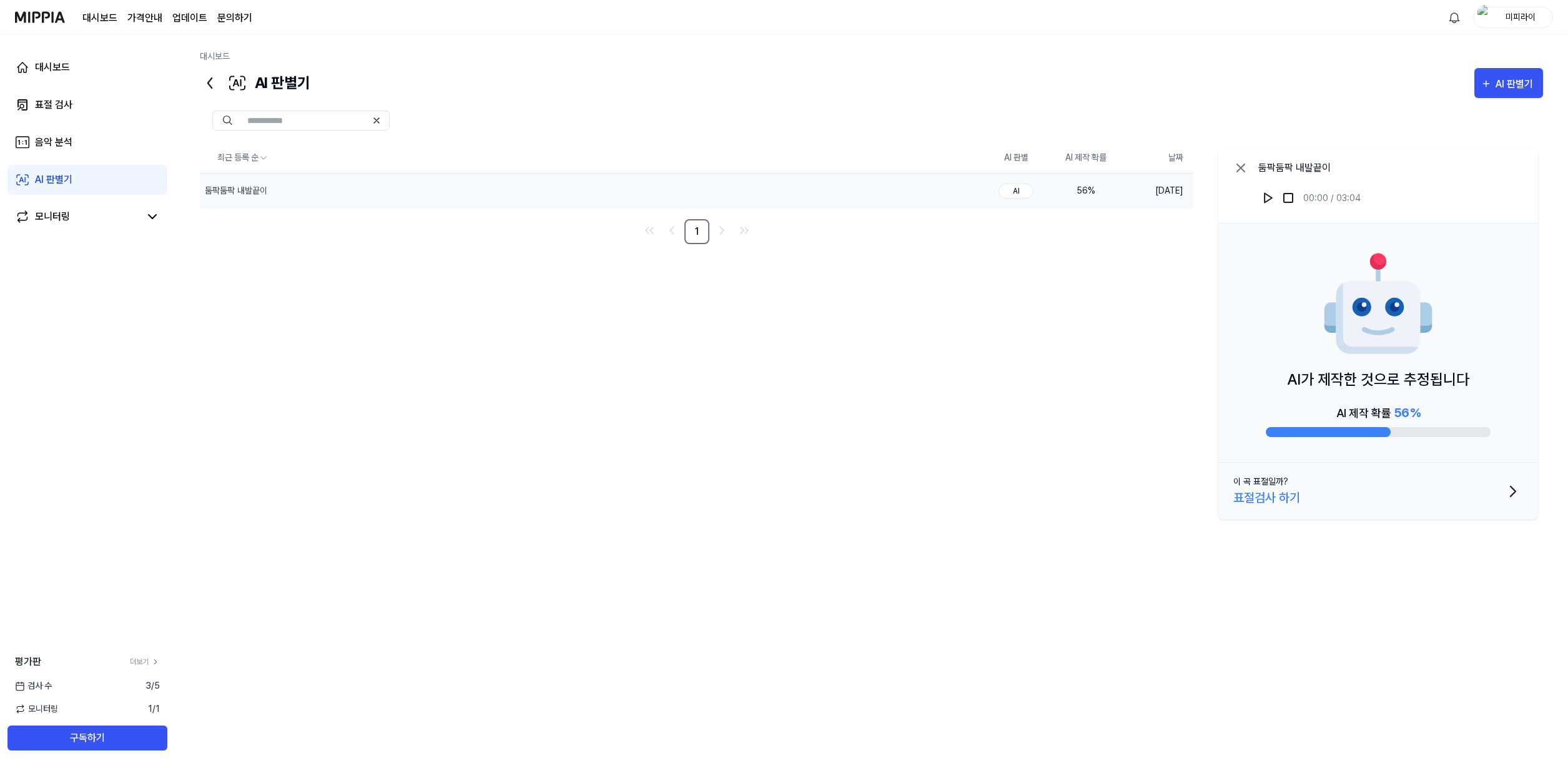
click at [1360, 327] on img at bounding box center [1378, 304] width 112 height 112
click at [1088, 251] on div "최근 등록 순 AI 판별 AI 제작 확률 날짜 둠팍둠팍 내발끝이 삭제 AI 56 % [DATE] 1 둠팍둠…" at bounding box center [871, 393] width 1343 height 500
click at [215, 54] on link "대시보드" at bounding box center [214, 56] width 30 height 10
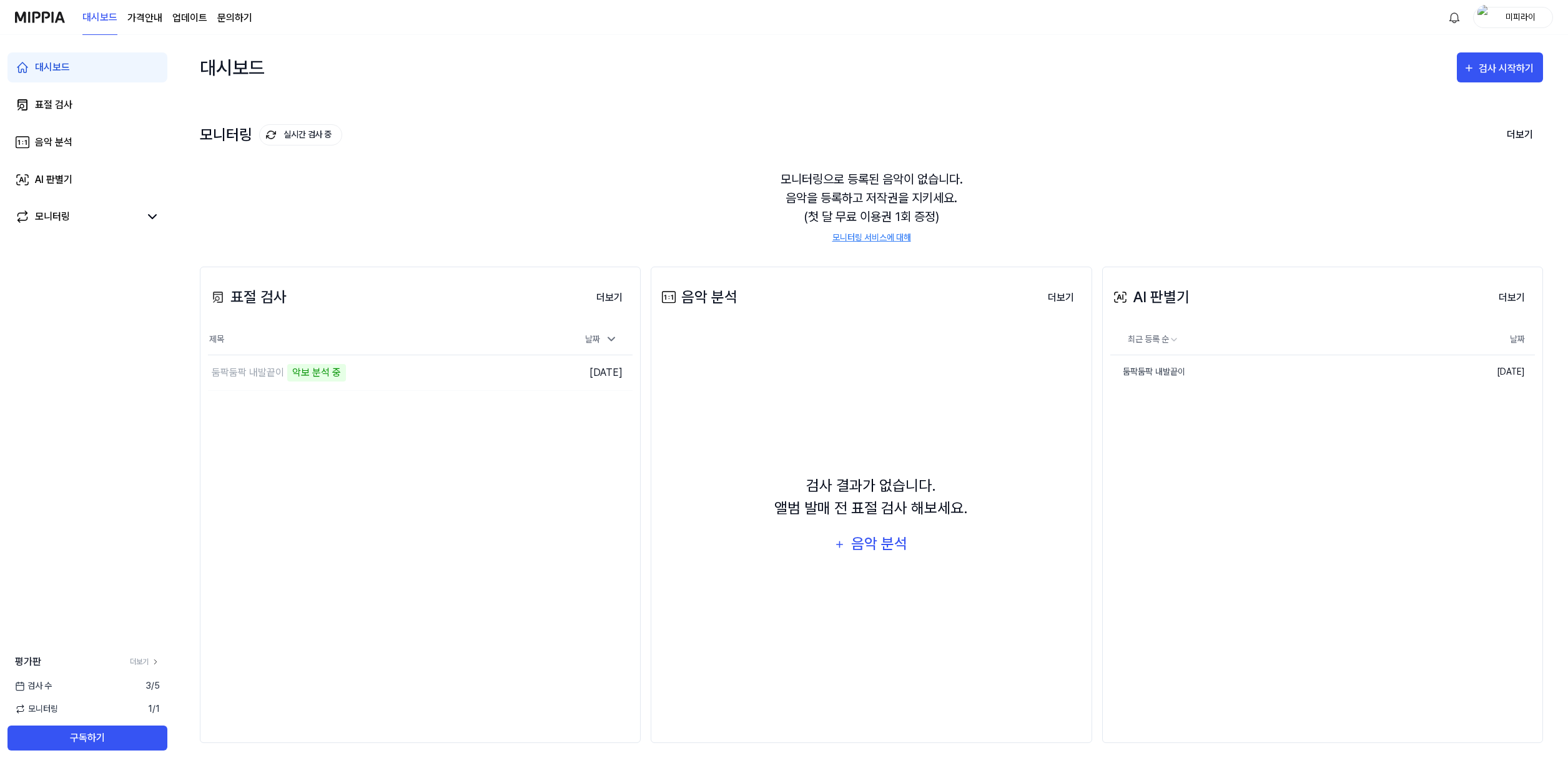
click at [500, 229] on div "모니터링으로 등록된 음악이 없습니다. 음악을 등록하고 저작권을 지키세요. (첫 달 무료 이용권 1회 증정) 모니터링 서비스에 대해" at bounding box center [871, 207] width 1343 height 105
click at [497, 254] on div "표절 검사 더보기 표절 검사 제목 날짜 둠팍둠팍 내발끝이 악보 분석 중 이동하기 2025.09.08. 더보기 음악 분…" at bounding box center [871, 504] width 1343 height 527
click at [448, 454] on div "표절 검사 더보기 표절 검사 제목 날짜 둠팍둠팍 내발끝이 악보 분석 중 이동하기 [DATE] 더보기" at bounding box center [420, 505] width 440 height 477
click at [380, 374] on div "둠팍둠팍 내발끝이" at bounding box center [341, 372] width 267 height 35
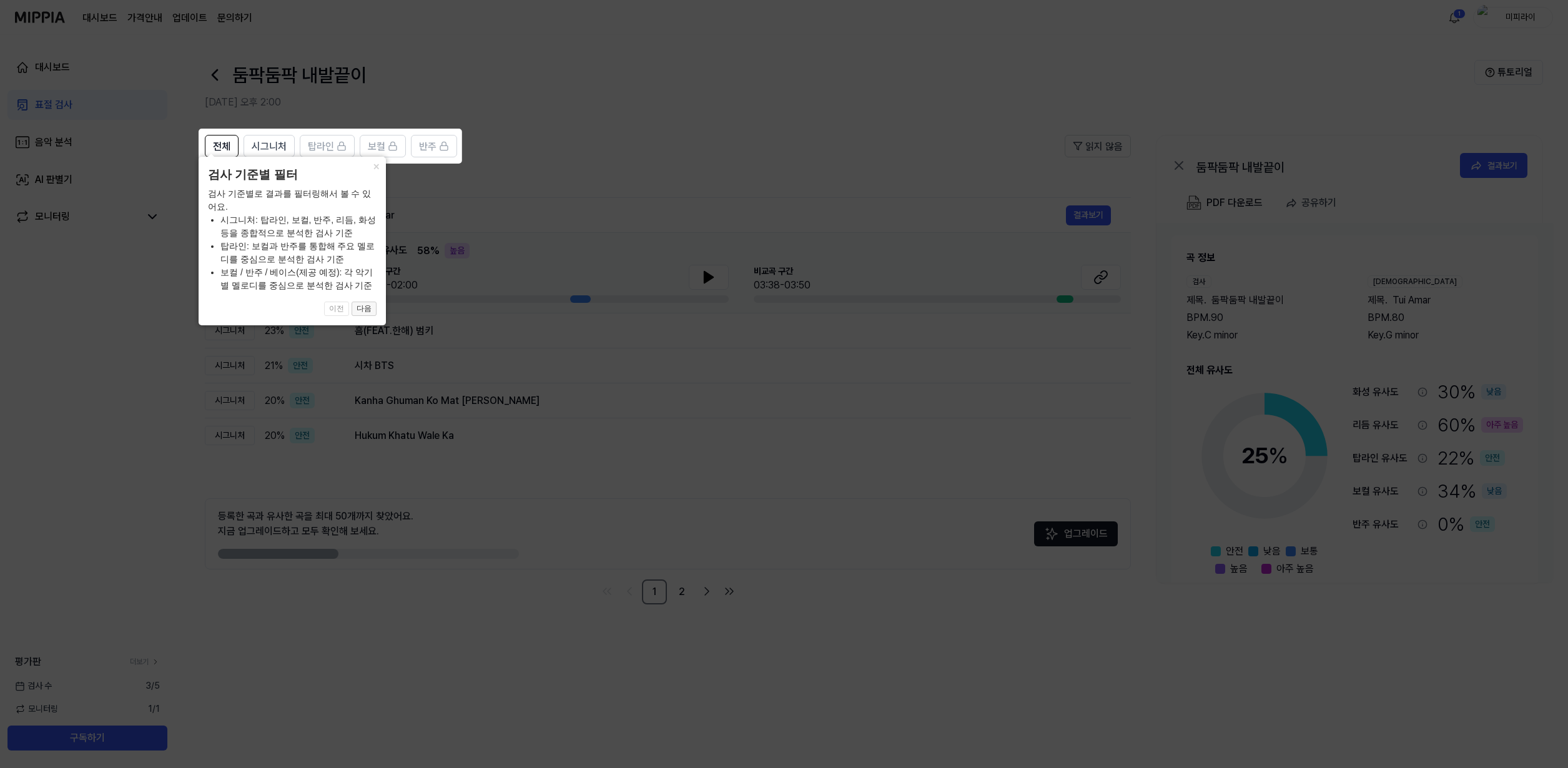
click at [366, 308] on button "다음" at bounding box center [364, 308] width 25 height 15
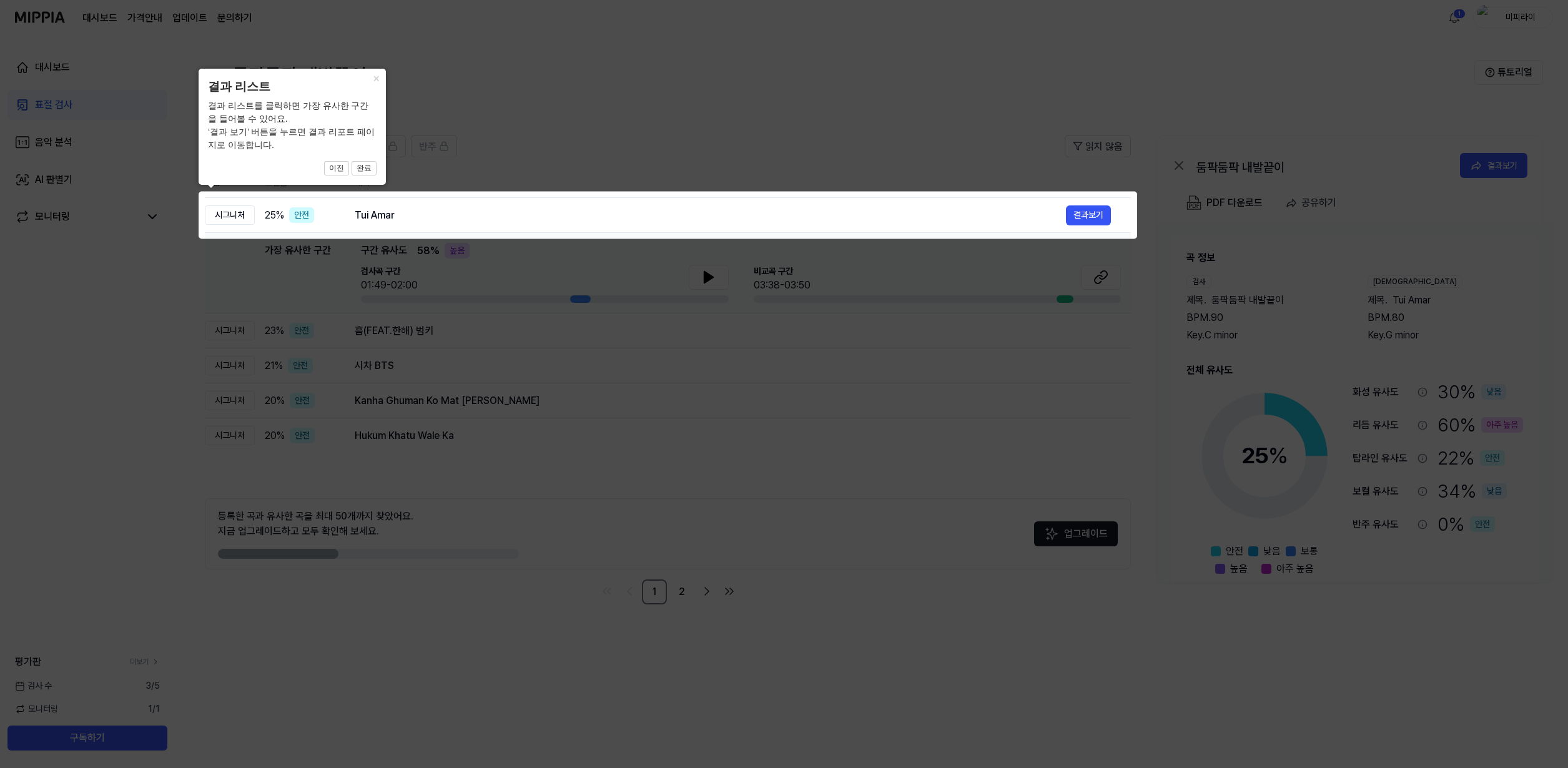
click at [374, 301] on icon at bounding box center [784, 384] width 1568 height 768
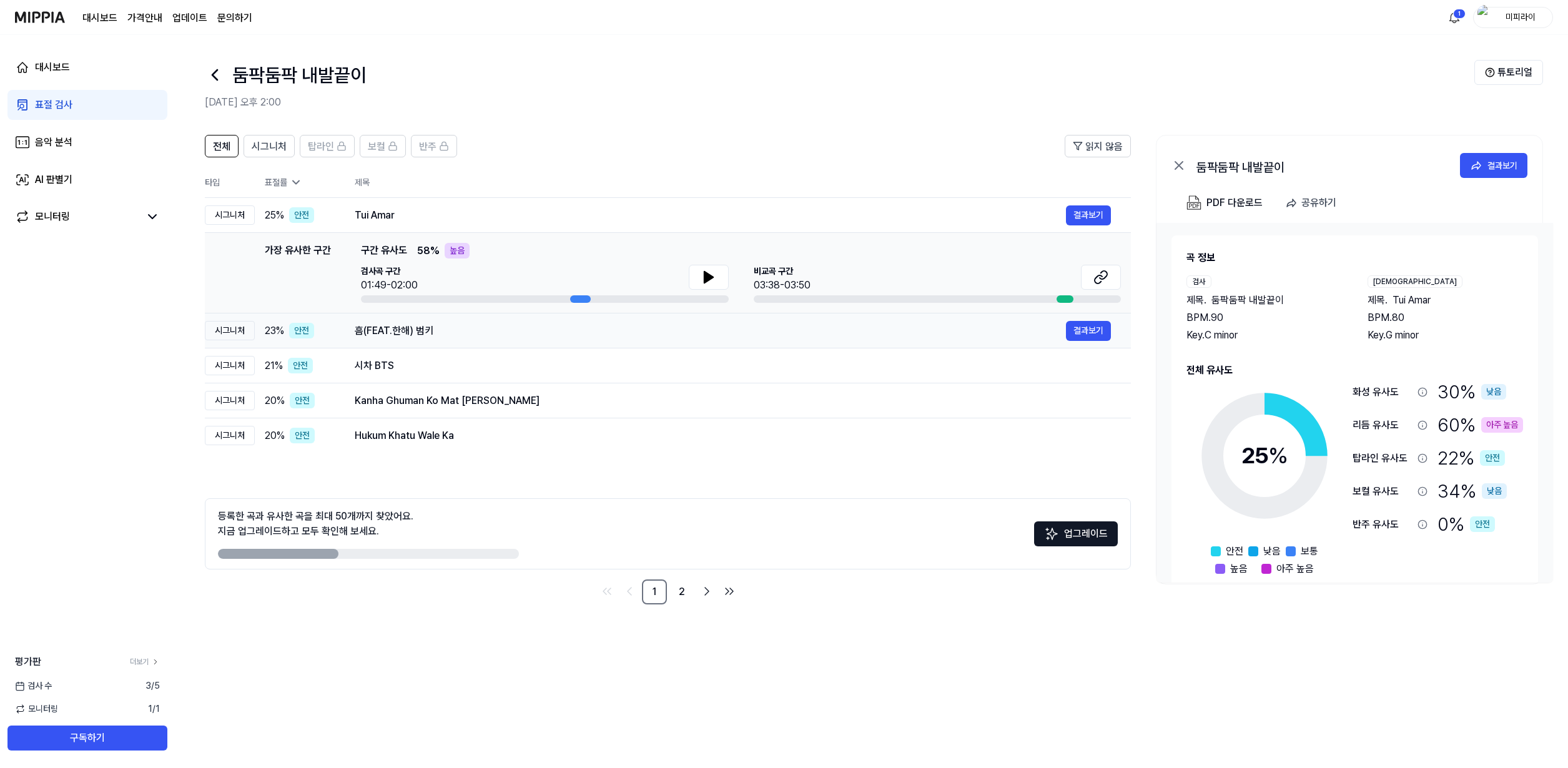
click at [438, 336] on div "흠(FEAT.한해) 범키" at bounding box center [709, 331] width 711 height 15
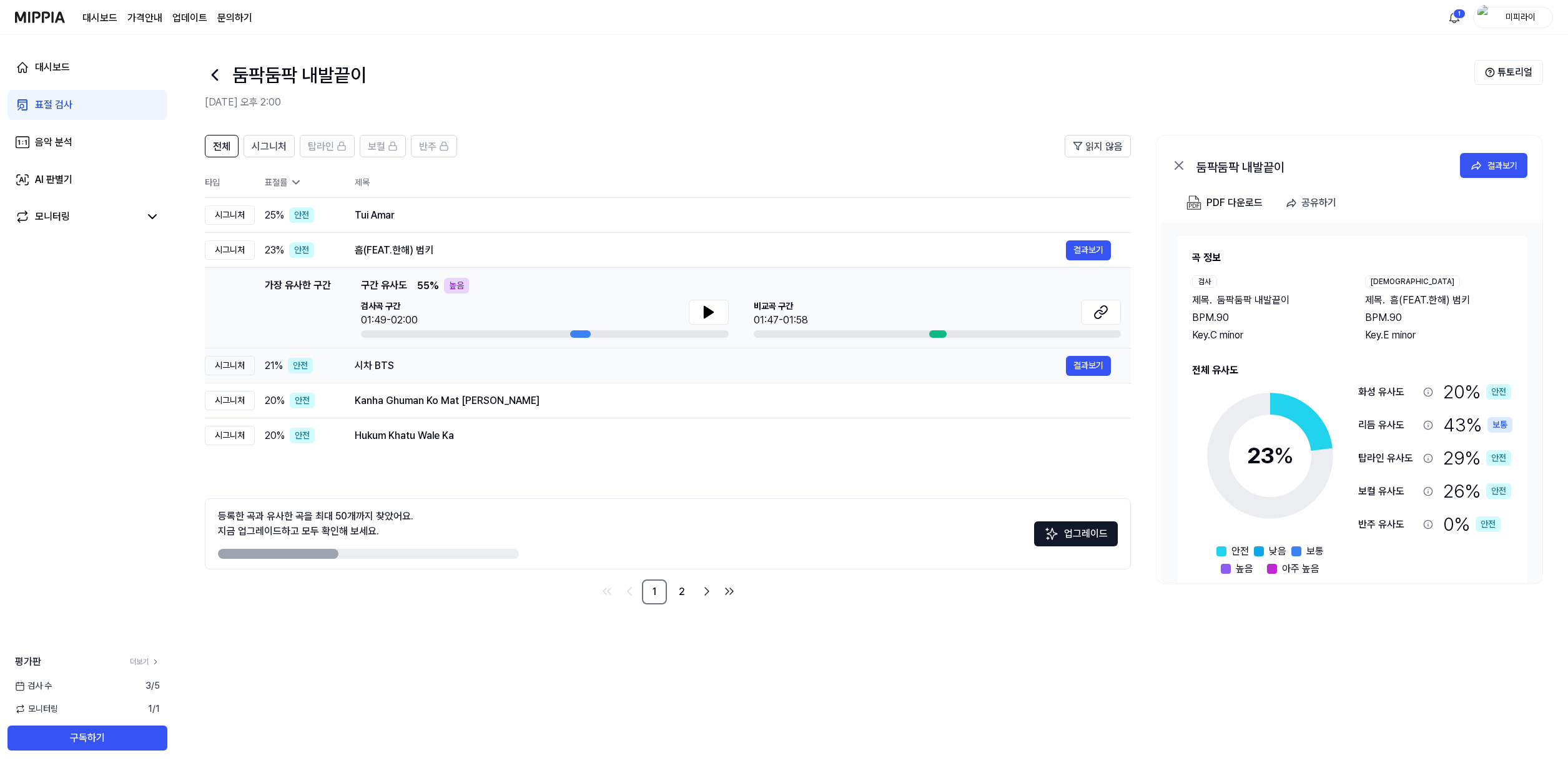
click at [445, 374] on div "시차 BTS 결과보기" at bounding box center [733, 366] width 756 height 20
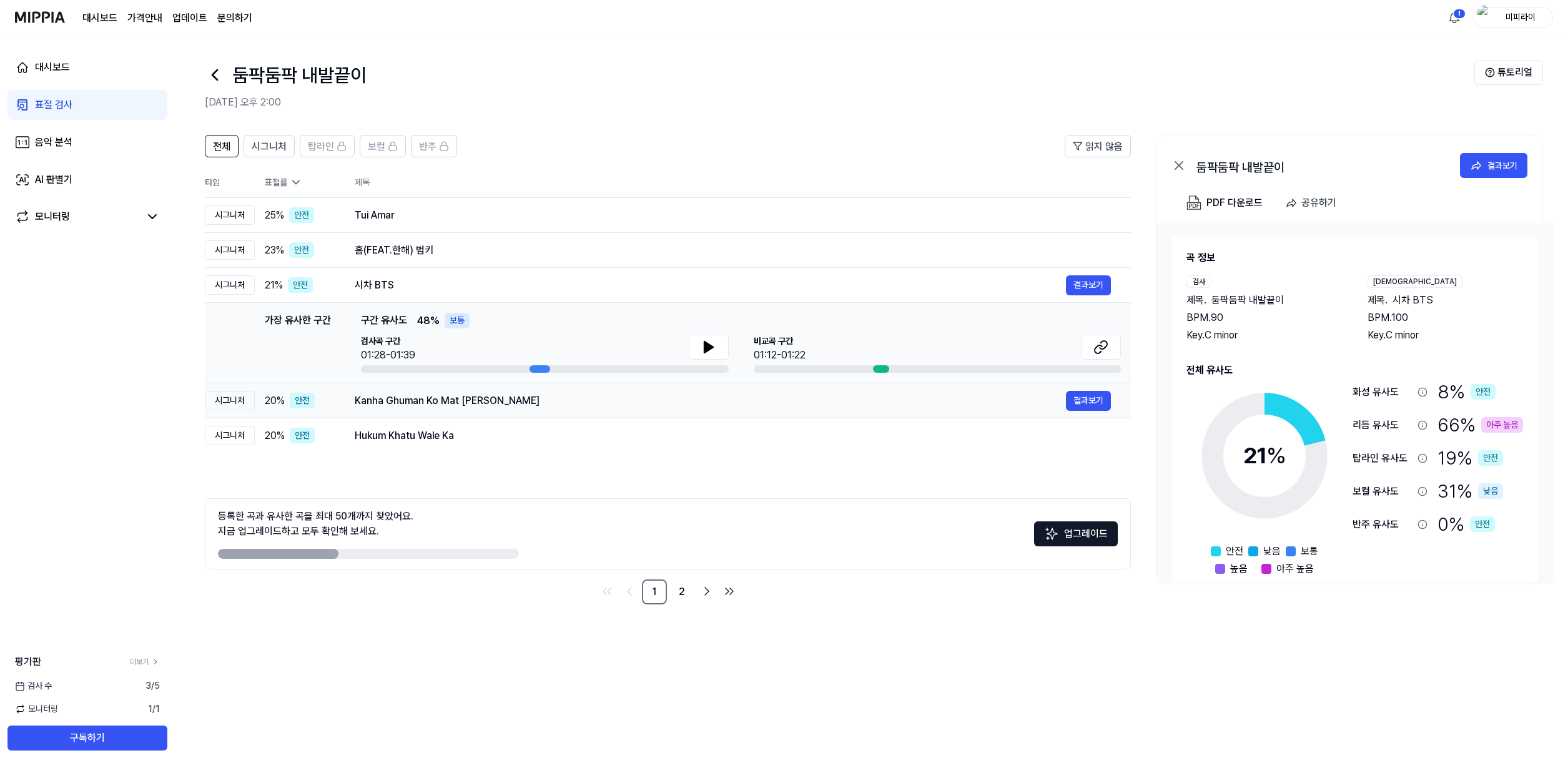
click at [623, 403] on div "Kanha Ghuman Ko Mat Jaaye Charala Meri Gaiya" at bounding box center [709, 401] width 711 height 15
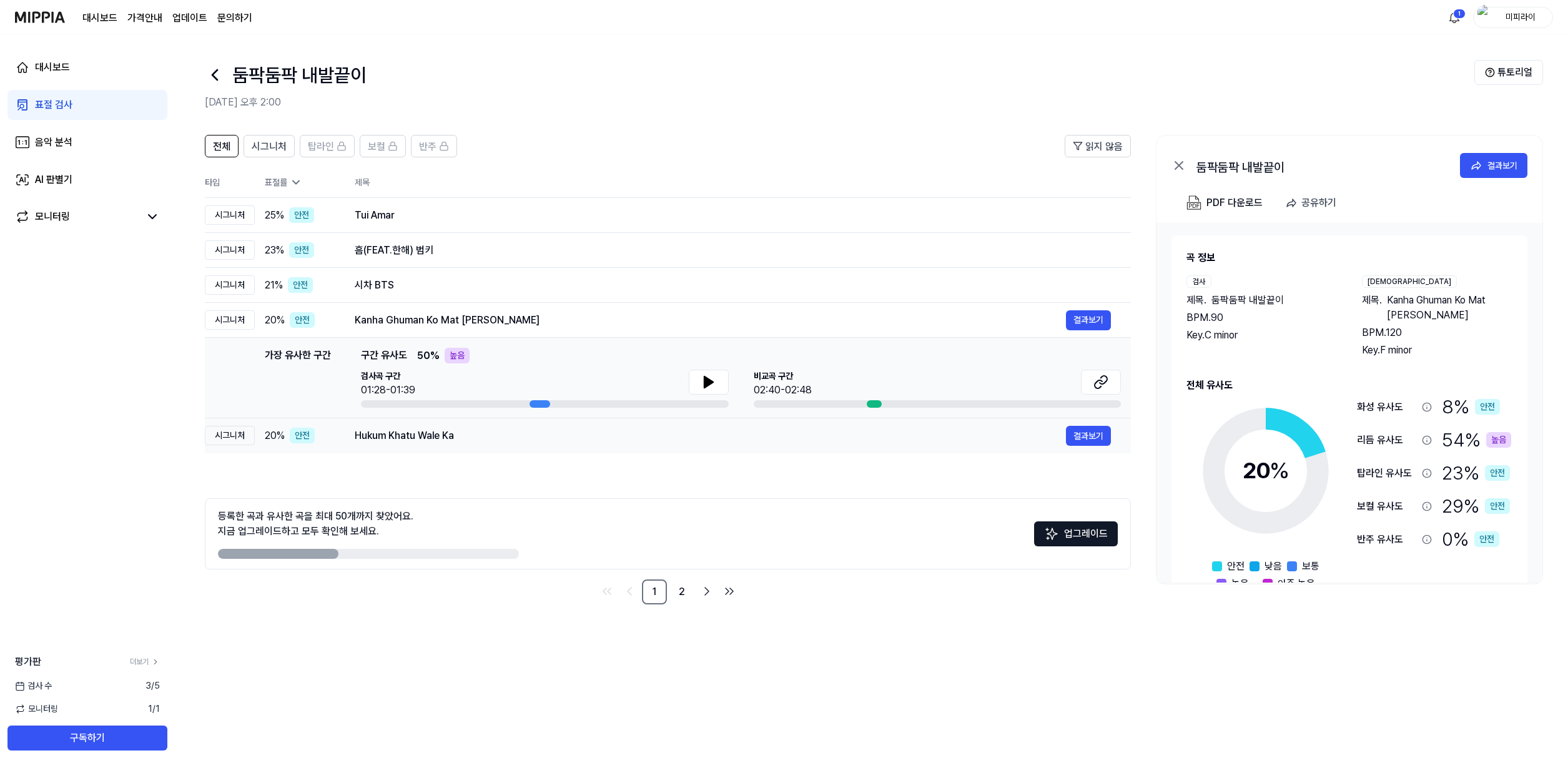
click at [606, 434] on div "Hukum Khatu Wale Ka" at bounding box center [709, 435] width 711 height 15
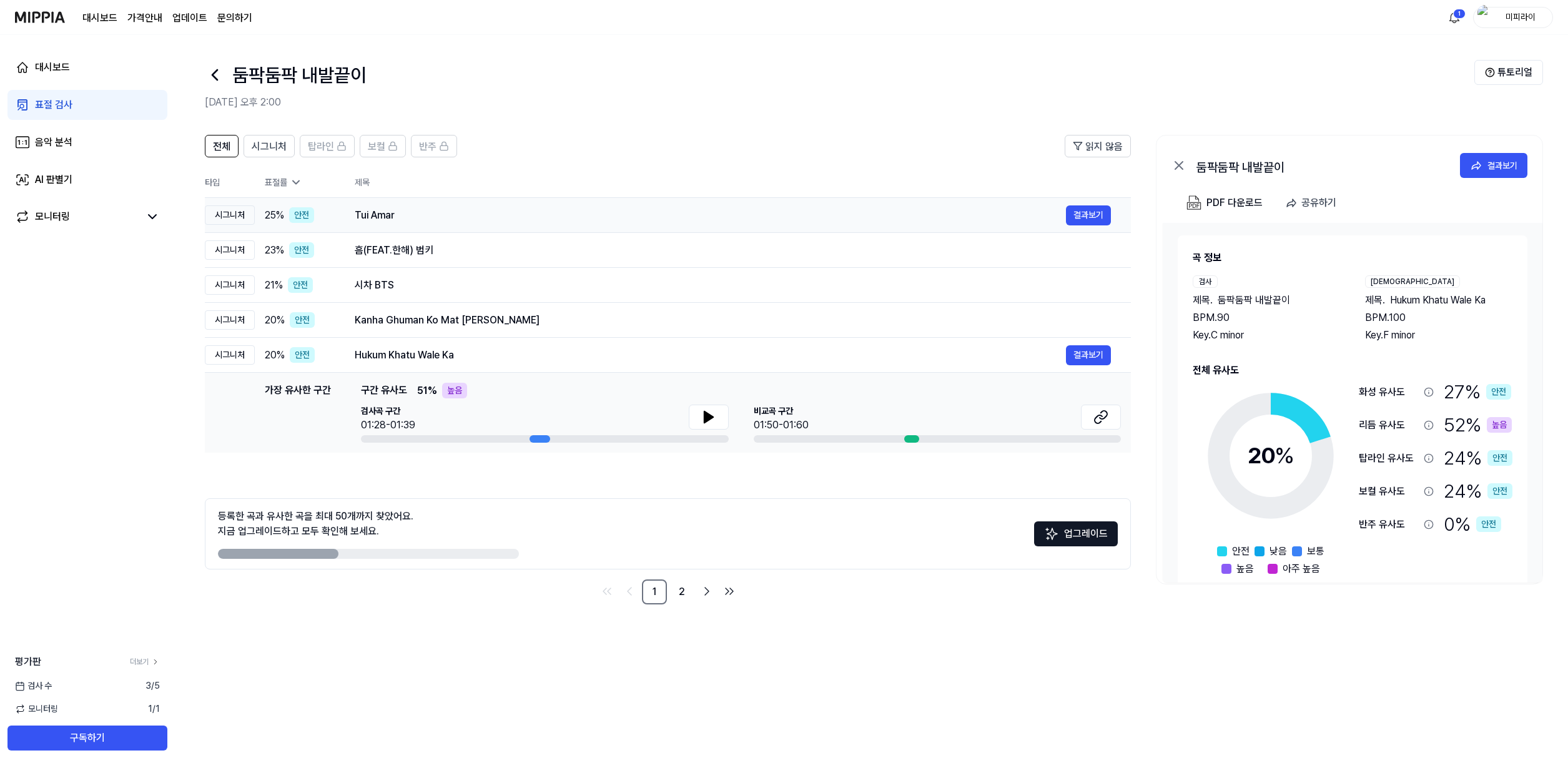
click at [500, 214] on div "Tui Amar" at bounding box center [709, 214] width 711 height 15
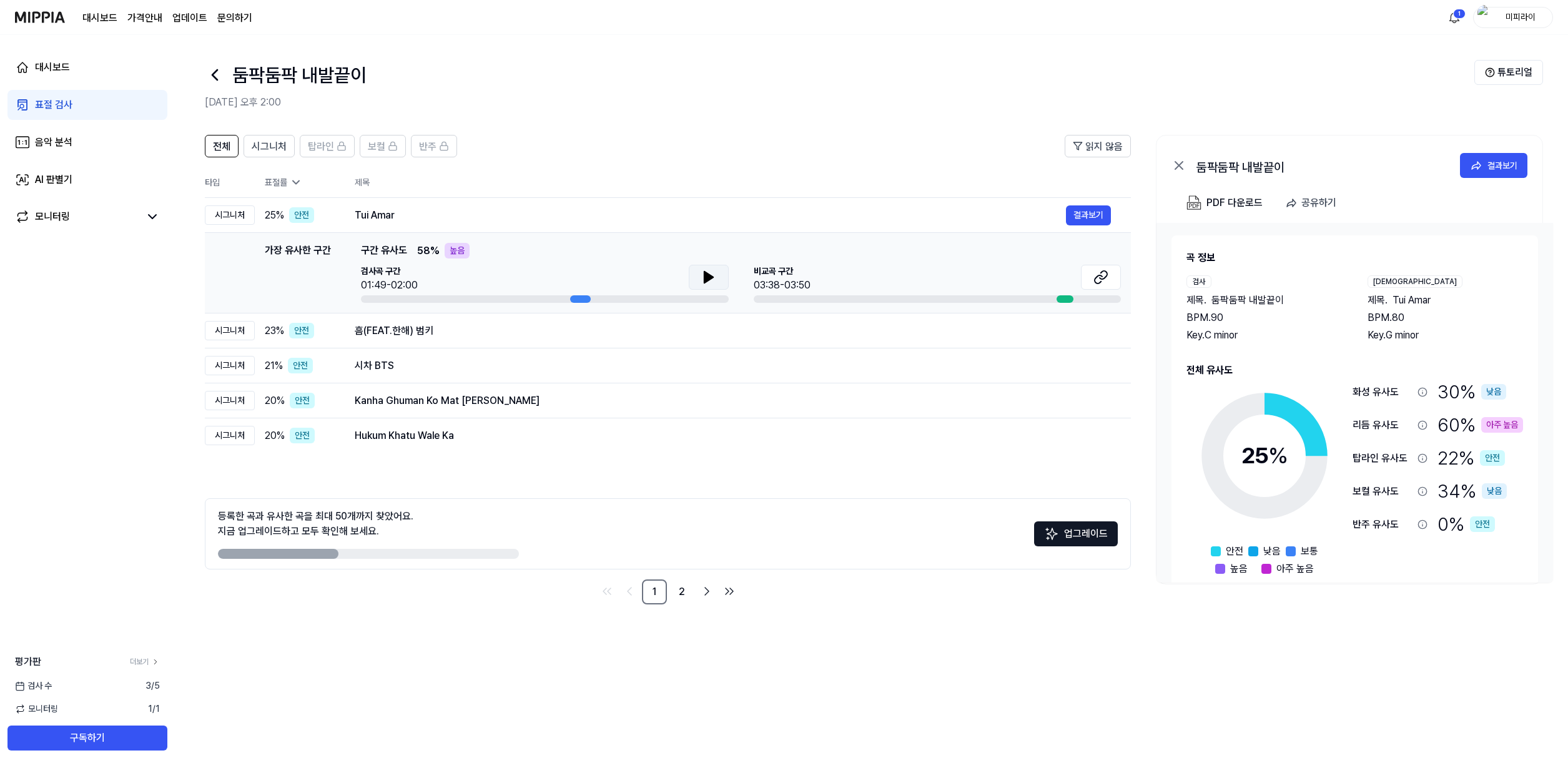
click at [701, 275] on icon at bounding box center [708, 277] width 15 height 15
click at [849, 294] on div "비교곡 구간 03:38-03:50" at bounding box center [937, 284] width 367 height 38
click at [896, 301] on div at bounding box center [937, 299] width 367 height 8
click at [1105, 274] on icon at bounding box center [1100, 277] width 15 height 15
click at [769, 351] on td "시차 BTS 결과보기" at bounding box center [733, 365] width 796 height 35
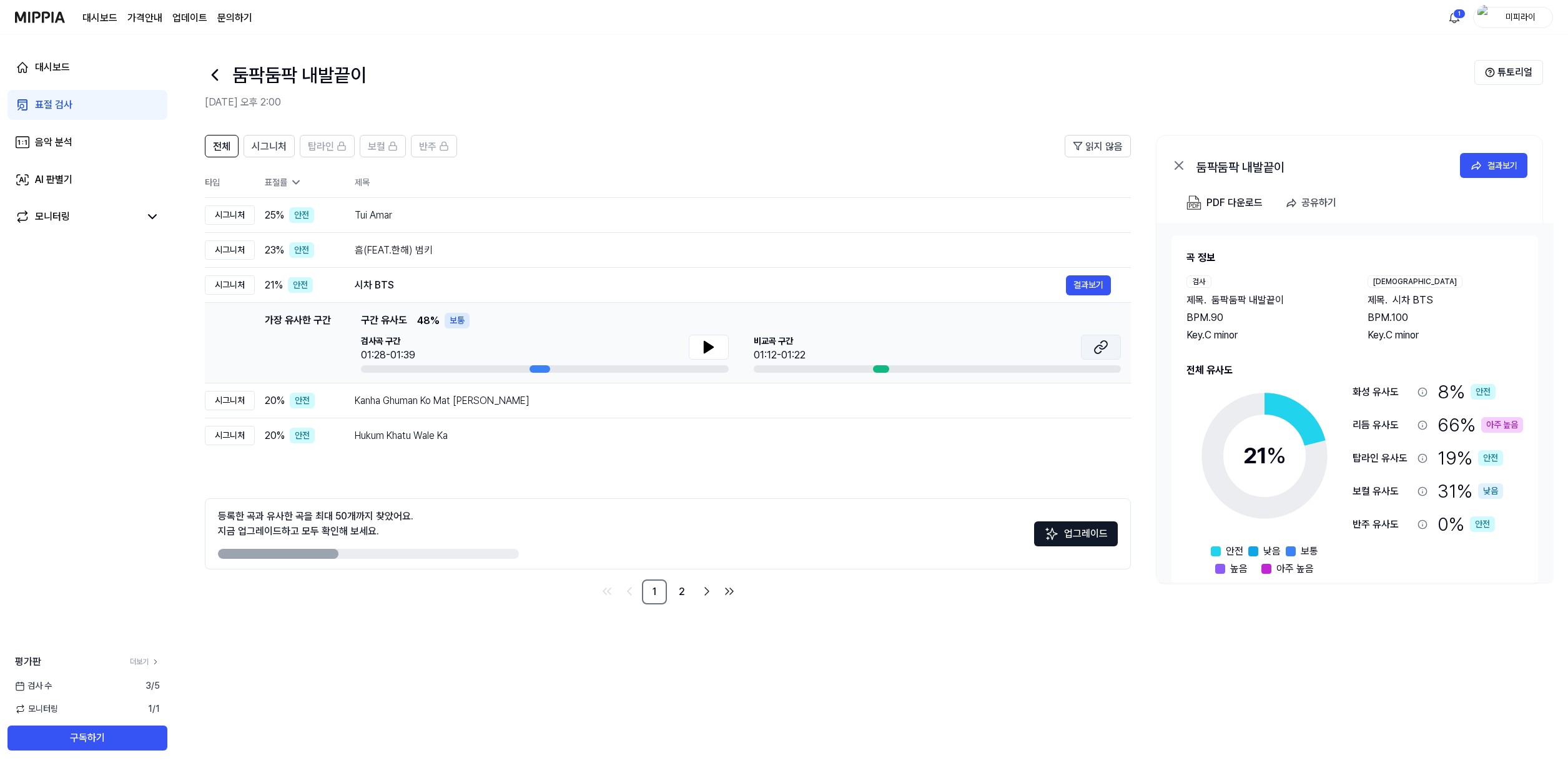
click at [1098, 344] on icon at bounding box center [1100, 347] width 15 height 15
click at [705, 347] on icon at bounding box center [707, 347] width 8 height 12
click at [830, 420] on td "Hukum Khatu Wale Ka 결과보기" at bounding box center [733, 435] width 796 height 35
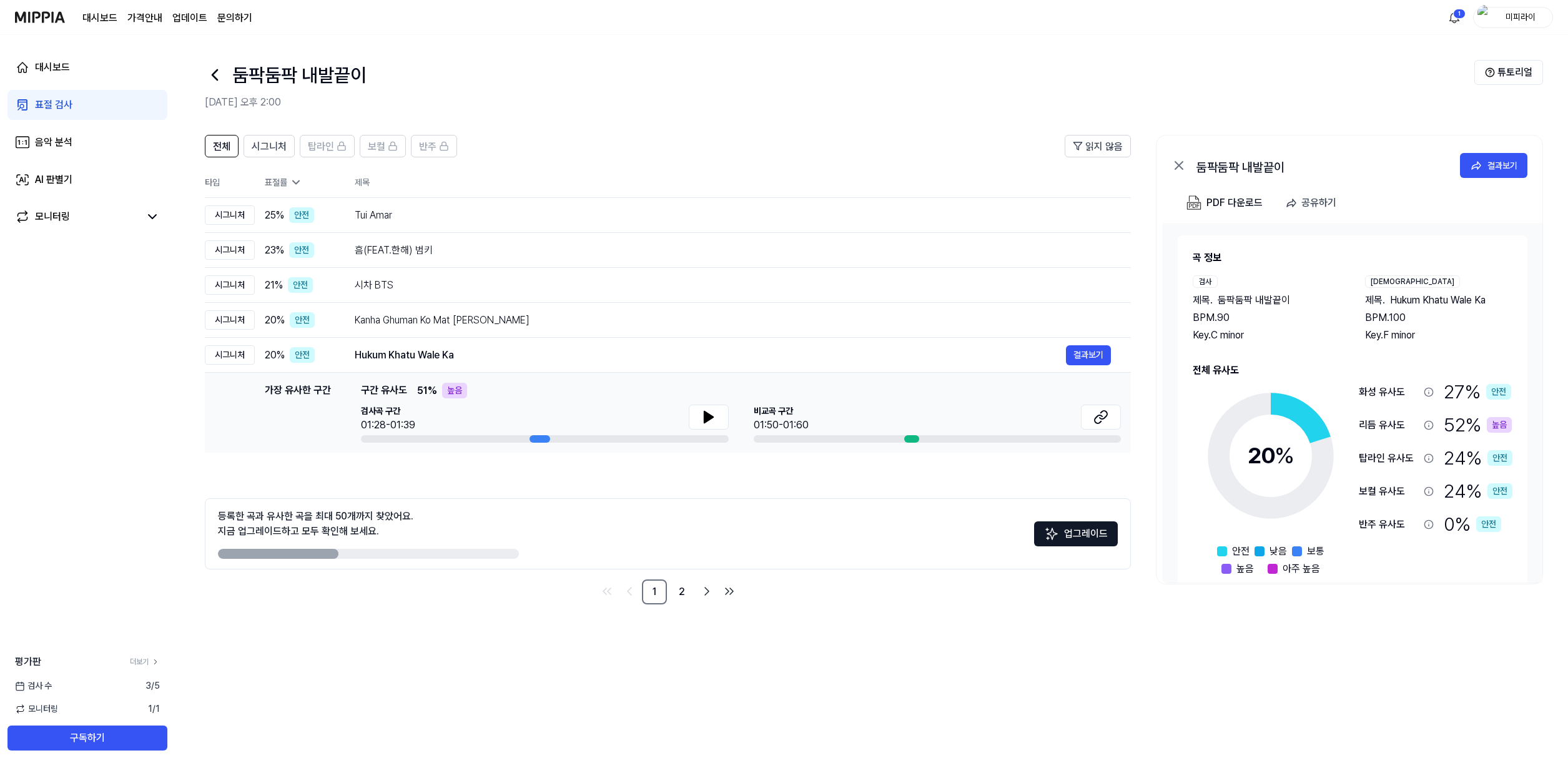
click at [853, 457] on div "전체 시그니처 탑라인 보컬 반주 읽지 않음 전체 시그니처 탑라인 보컬 반주 타입 표절률 제목 표절률 읽지 않음 시그니처 25 % 안전 Tui …" at bounding box center [667, 369] width 926 height 470
click at [863, 474] on div "전체 시그니처 탑라인 보컬 반주 읽지 않음 전체 시그니처 탑라인 보컬 반주 타입 표절률 제목 표절률 읽지 않음 시그니처 25 % 안전 Tui …" at bounding box center [667, 369] width 926 height 470
click at [859, 541] on div "등록한 곡과 유사한 곡을 최대 50개까지 찾았어요. 지금 업그레이드하고 모두 확인해 보세요. 업그레이드" at bounding box center [667, 534] width 926 height 71
click at [866, 334] on td "Kanha Ghuman Ko Mat Jaaye Charala Meri Gaiya 결과보기" at bounding box center [733, 320] width 796 height 35
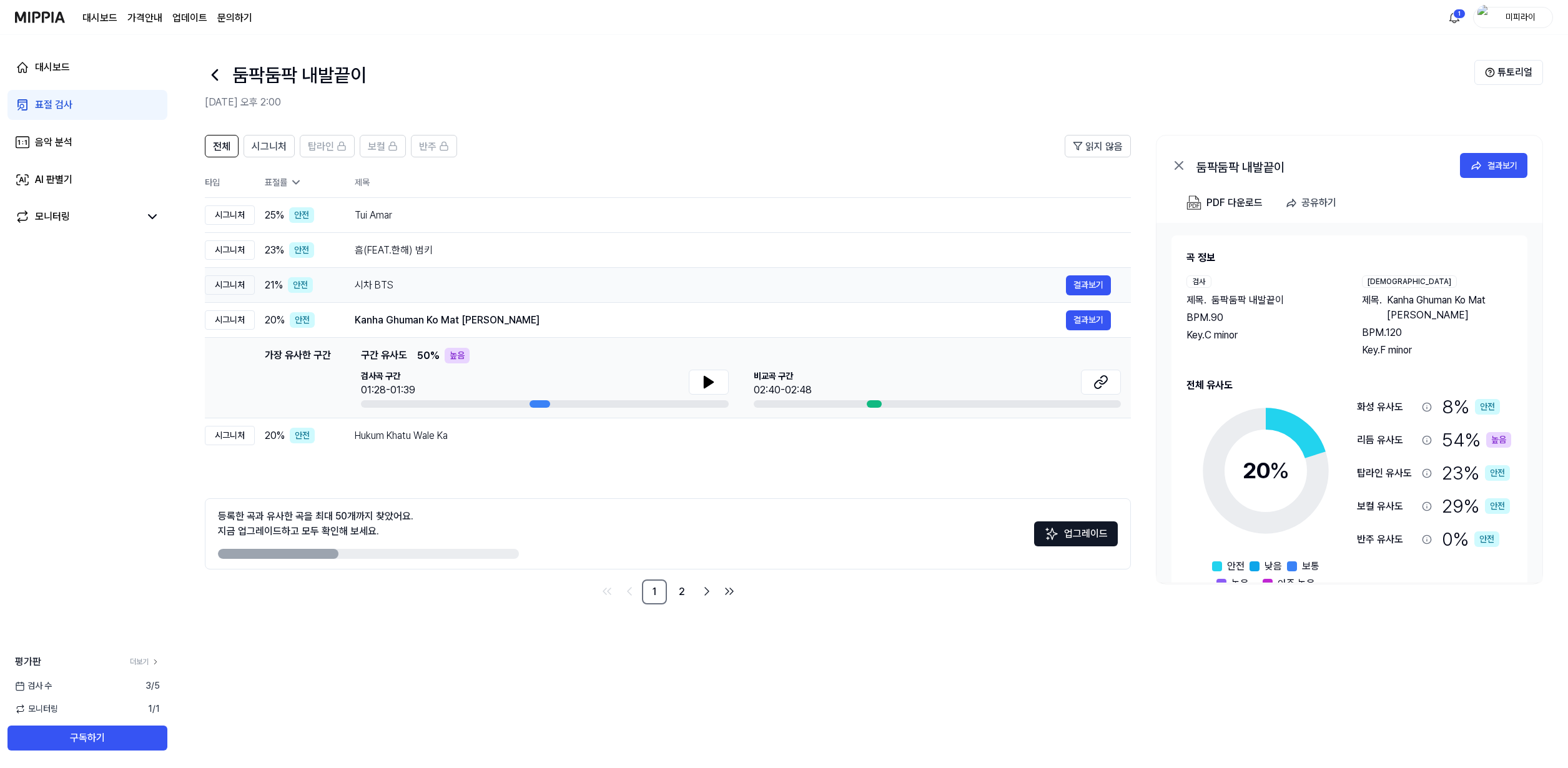
drag, startPoint x: 868, startPoint y: 303, endPoint x: 869, endPoint y: 295, distance: 8.1
click at [869, 301] on tbody "시그니처 25 % 안전 Tui Amar 결과보기 시그니처 23 % 안전 흠(FEAT.한해) 범키 결과보기 시그니처 21 % 안전 시차 BTS …" at bounding box center [667, 325] width 926 height 255
click at [868, 285] on div "시차 BTS" at bounding box center [709, 284] width 711 height 15
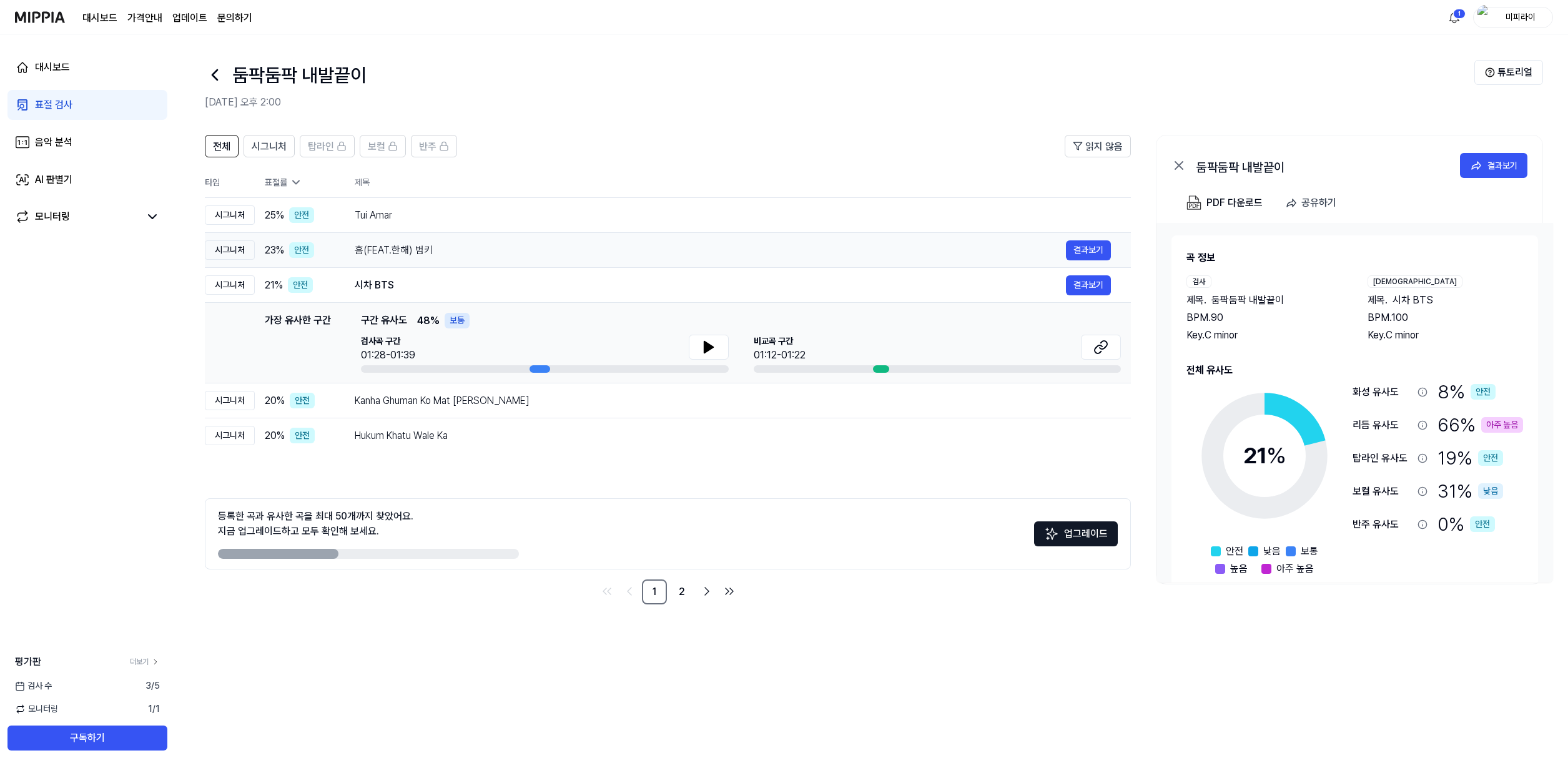
click at [870, 252] on div "흠(FEAT.한해) 범키" at bounding box center [709, 250] width 711 height 15
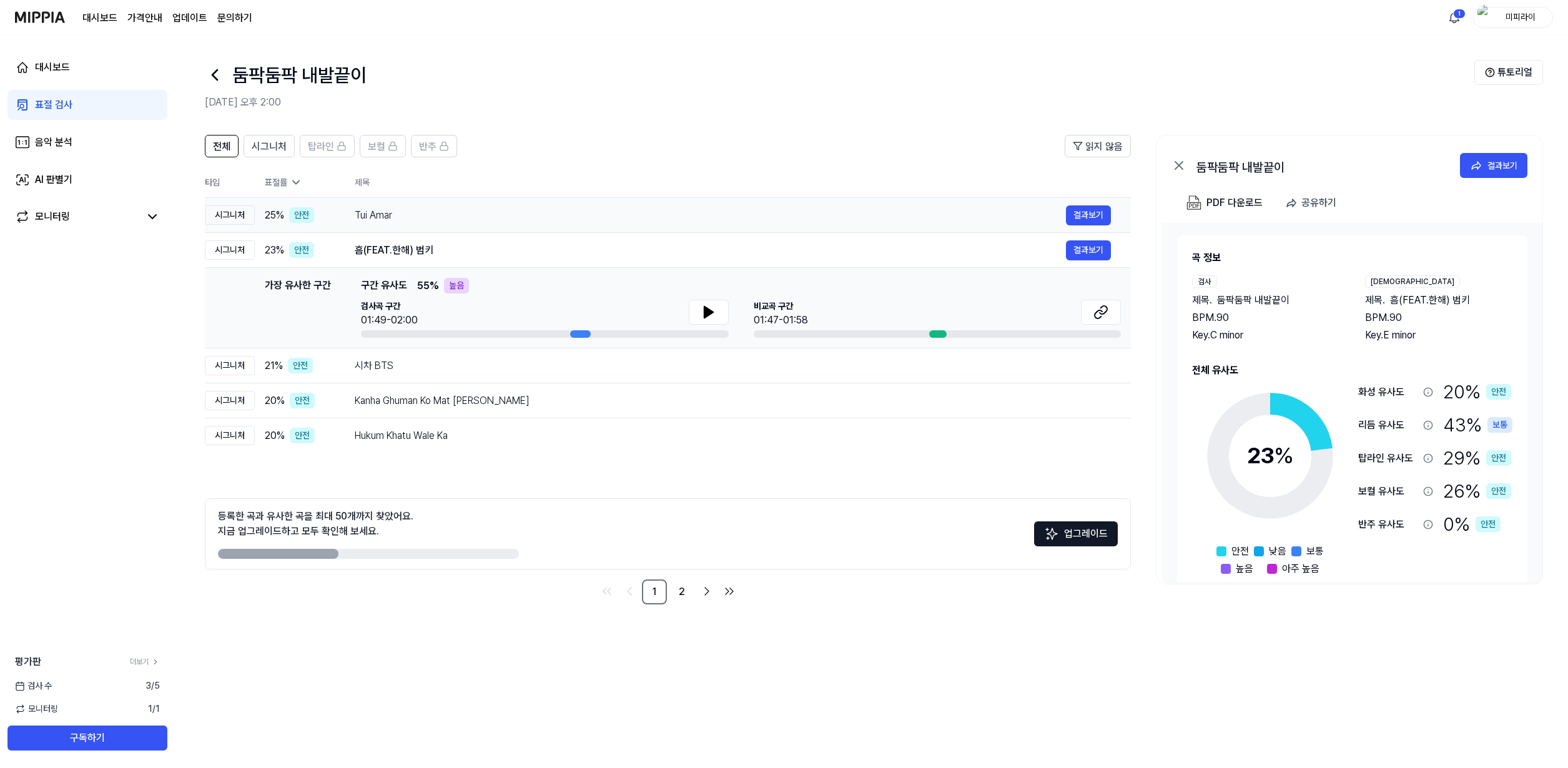
click at [877, 216] on div "Tui Amar" at bounding box center [709, 214] width 711 height 15
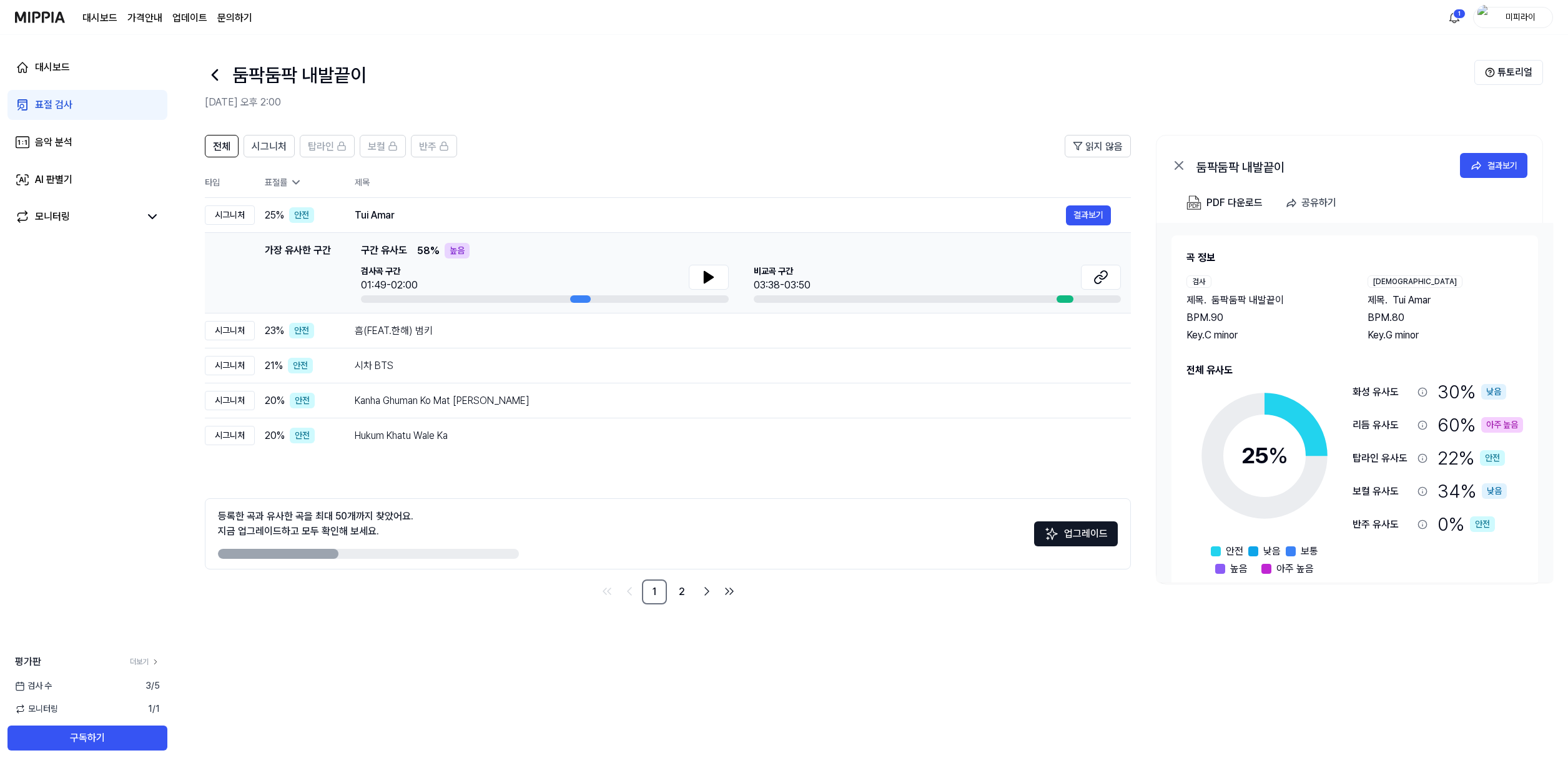
click at [869, 255] on div "가장 유사한 구간 구간 유사도 58 % 높음" at bounding box center [740, 251] width 760 height 15
click at [518, 188] on th "제목" at bounding box center [742, 182] width 776 height 30
click at [274, 145] on span "시그니처" at bounding box center [268, 146] width 35 height 15
click at [229, 145] on span "전체" at bounding box center [221, 146] width 18 height 15
drag, startPoint x: 361, startPoint y: 554, endPoint x: 374, endPoint y: 554, distance: 13.0
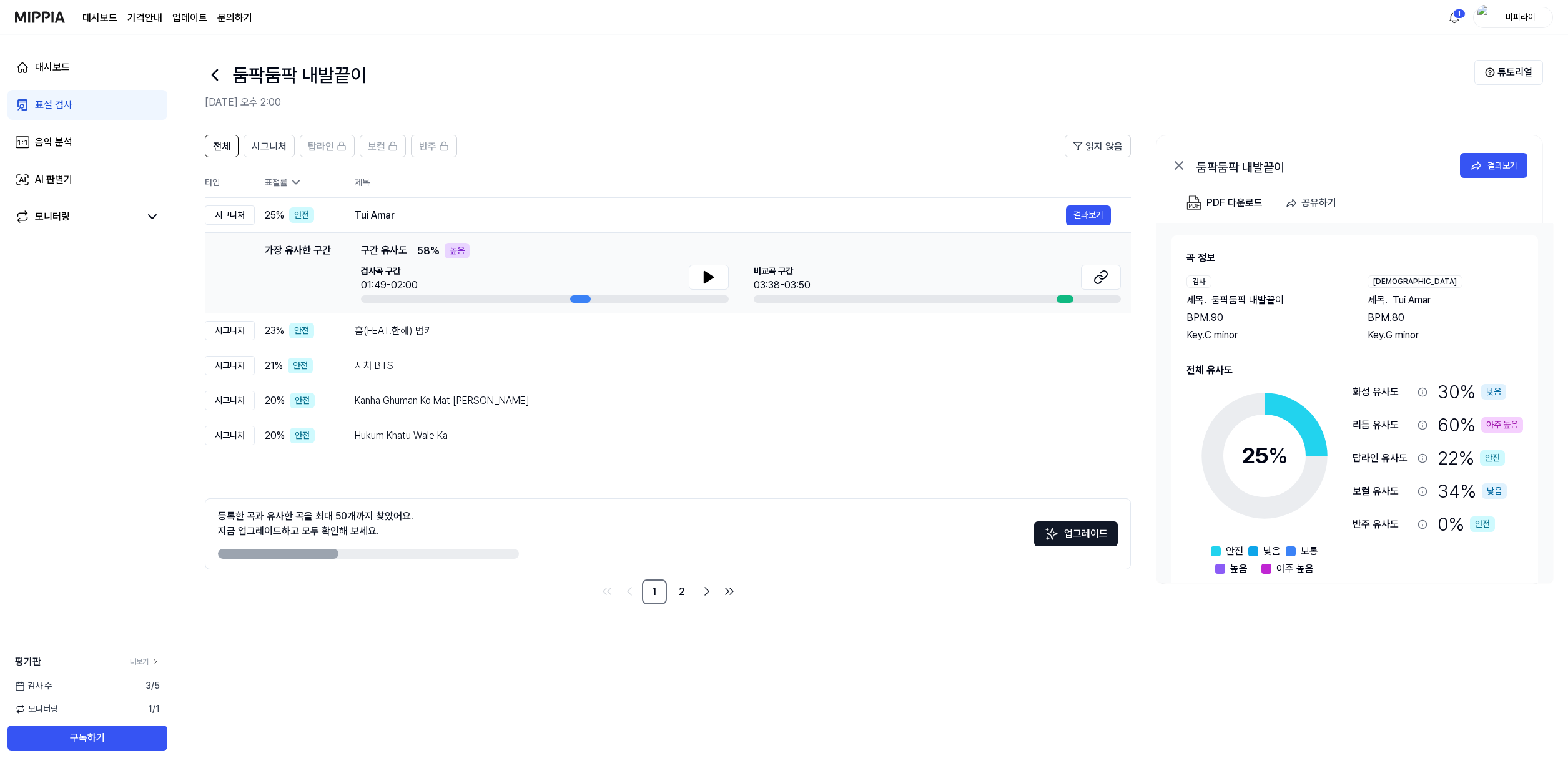
click at [368, 554] on div at bounding box center [368, 554] width 301 height 10
drag, startPoint x: 374, startPoint y: 554, endPoint x: 390, endPoint y: 554, distance: 16.0
click at [380, 554] on div at bounding box center [368, 554] width 301 height 10
drag, startPoint x: 323, startPoint y: 551, endPoint x: 622, endPoint y: 557, distance: 299.1
click at [512, 554] on div at bounding box center [368, 554] width 301 height 10
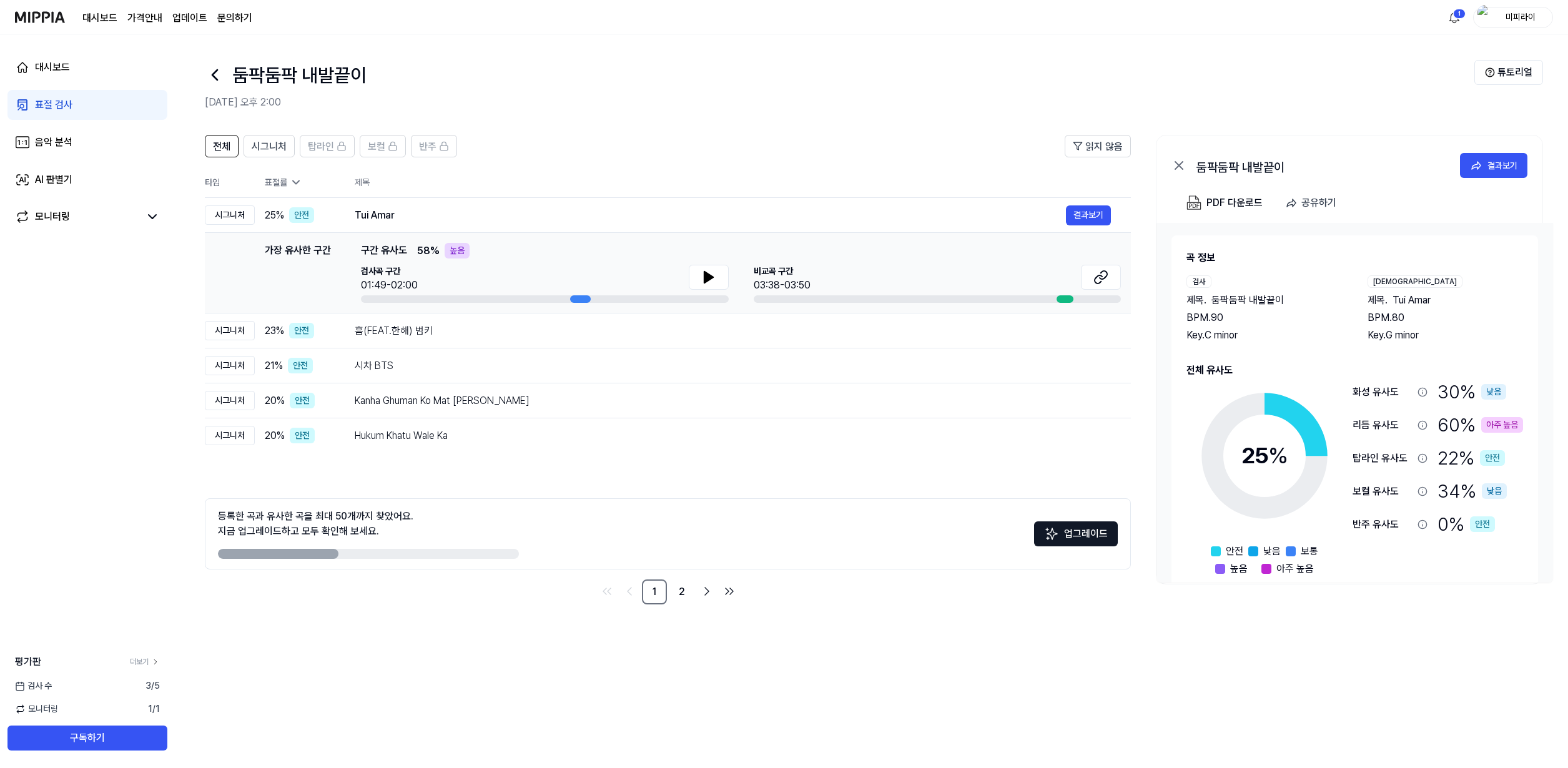
click at [1062, 527] on button "업그레이드" at bounding box center [1075, 534] width 84 height 25
click at [1454, 16] on html "대시보드 가격안내 업데이트 문의하기 1 미피라이 대시보드 표절 검사 음악 분석 AI 판별기 모니터링 평가판 더보기 검사 수 3 / 5 모니터링…" at bounding box center [784, 384] width 1568 height 768
click at [938, 134] on html "대시보드 가격안내 업데이트 문의하기 미피라이 대시보드 표절 검사 음악 분석 AI 판별기 모니터링 평가판 더보기 검사 수 3 / 5 모니터링 1…" at bounding box center [784, 384] width 1568 height 768
click at [214, 80] on icon at bounding box center [214, 75] width 20 height 20
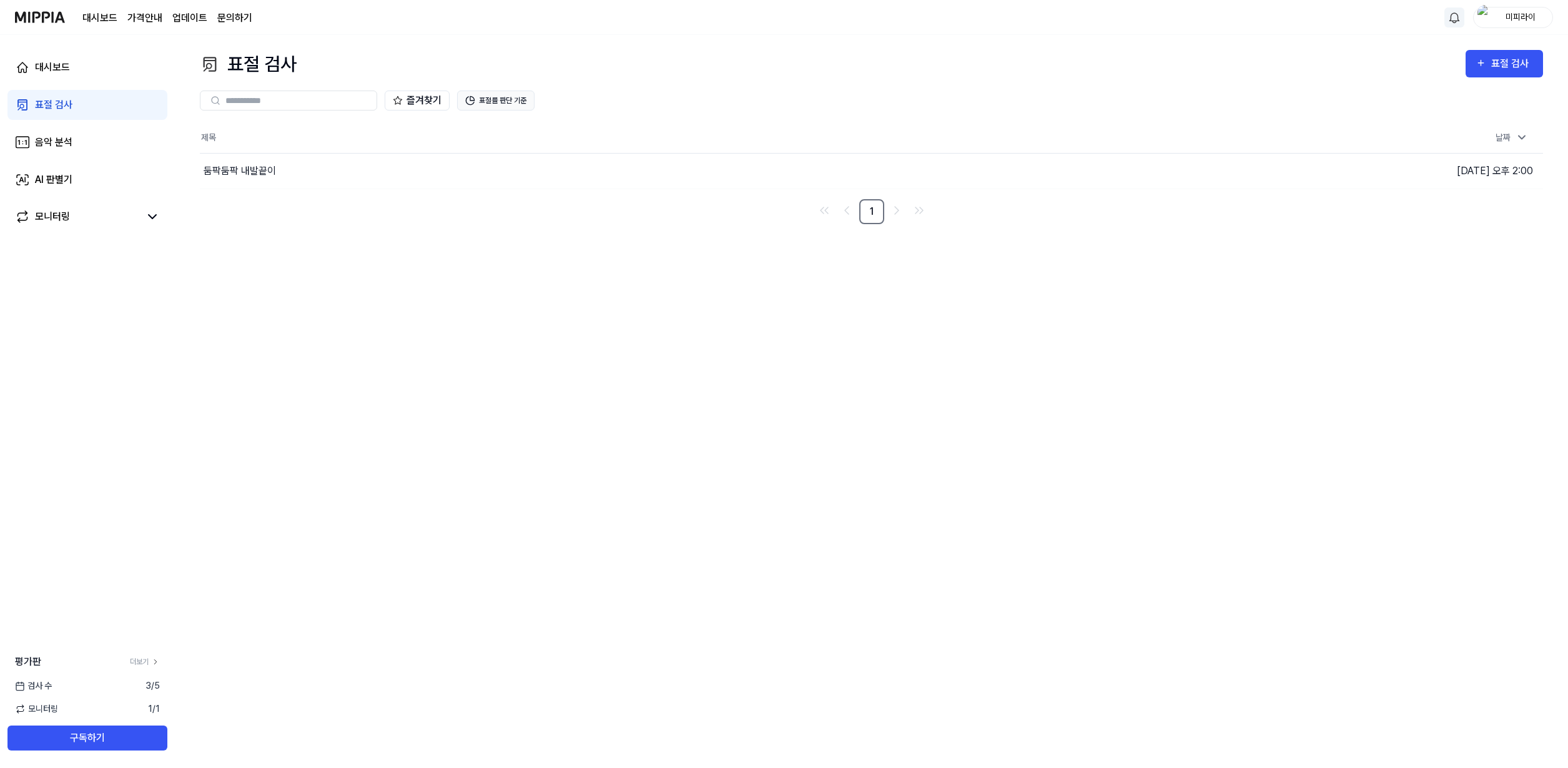
click at [482, 93] on button "표절률 판단 기준" at bounding box center [496, 101] width 78 height 20
click at [615, 85] on div "즐겨찾기 표절률 판단 기준" at bounding box center [871, 101] width 1343 height 45
click at [489, 102] on button "표절률 판단 기준" at bounding box center [496, 101] width 78 height 20
click at [510, 104] on button "표절률 판단 기준" at bounding box center [496, 101] width 78 height 20
click at [502, 98] on button "표절률 판단 기준" at bounding box center [496, 101] width 78 height 20
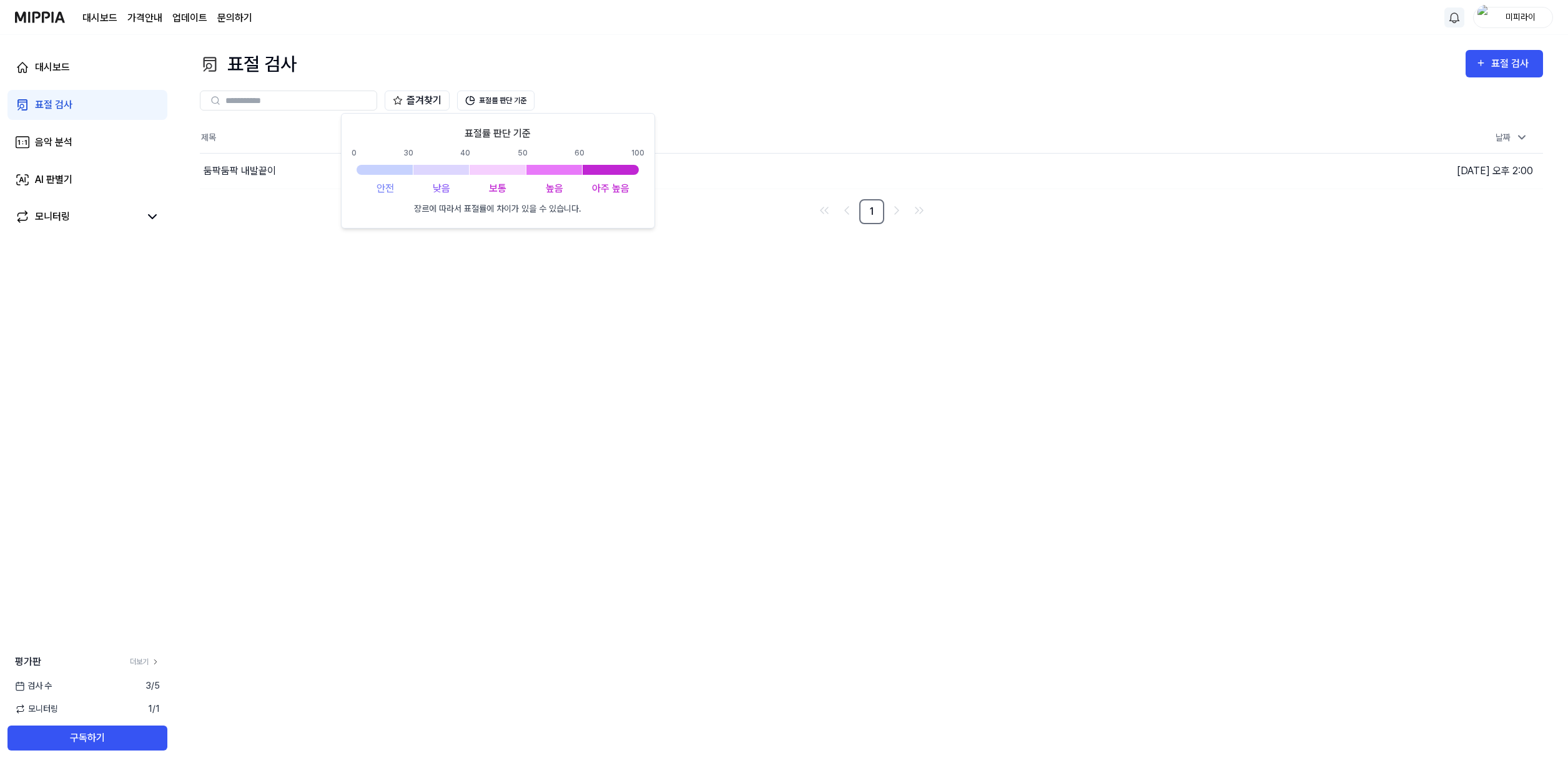
click at [557, 167] on div at bounding box center [554, 169] width 56 height 10
click at [599, 172] on div at bounding box center [610, 169] width 56 height 10
click at [520, 171] on div at bounding box center [497, 169] width 56 height 10
click at [390, 169] on div at bounding box center [384, 169] width 56 height 10
click at [292, 175] on div "둠팍둠팍 내발끝이" at bounding box center [650, 171] width 901 height 35
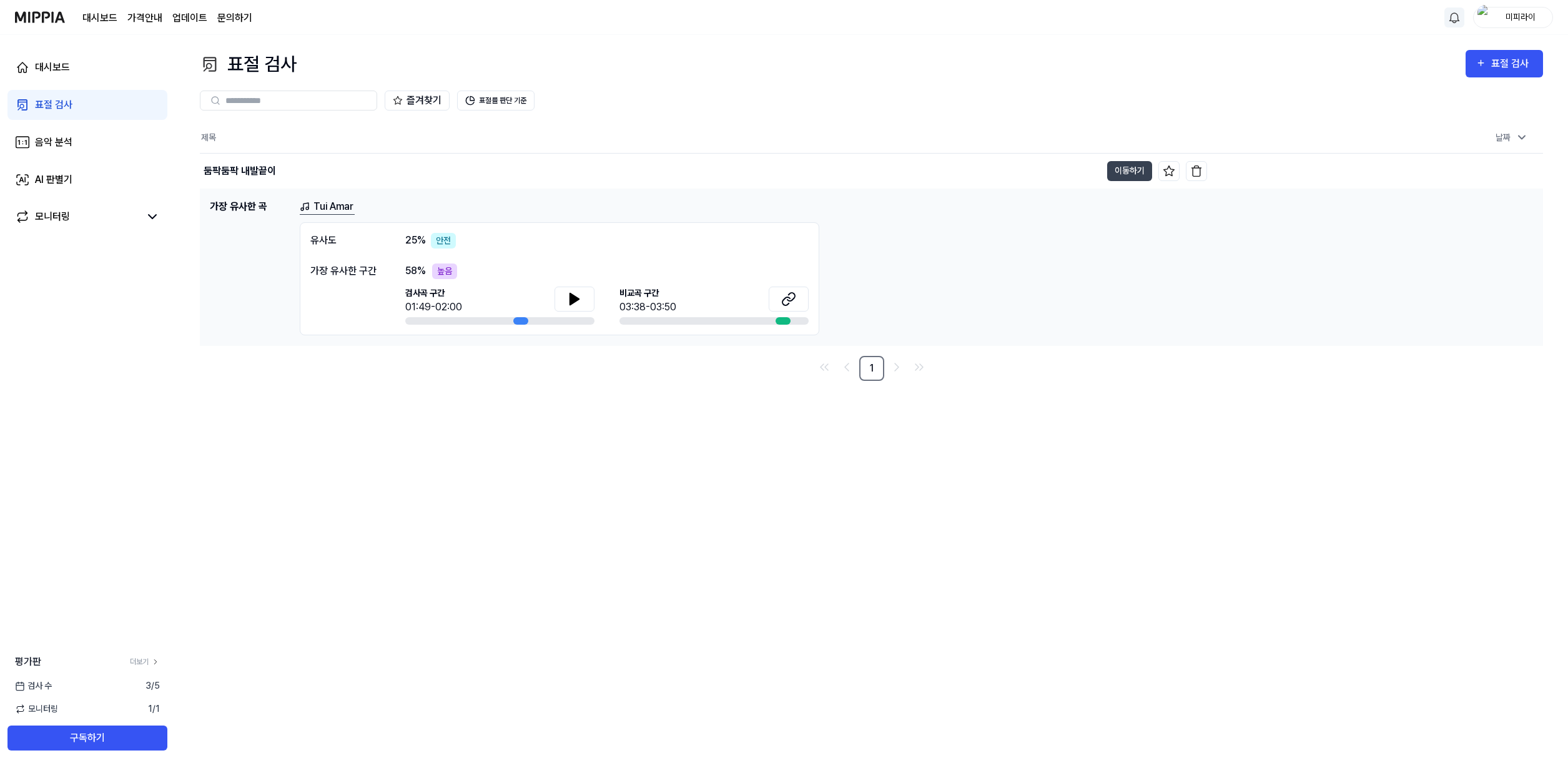
click at [244, 201] on h1 "가장 유사한 곡" at bounding box center [250, 267] width 80 height 136
click at [334, 209] on link "Tui Amar" at bounding box center [327, 207] width 55 height 15
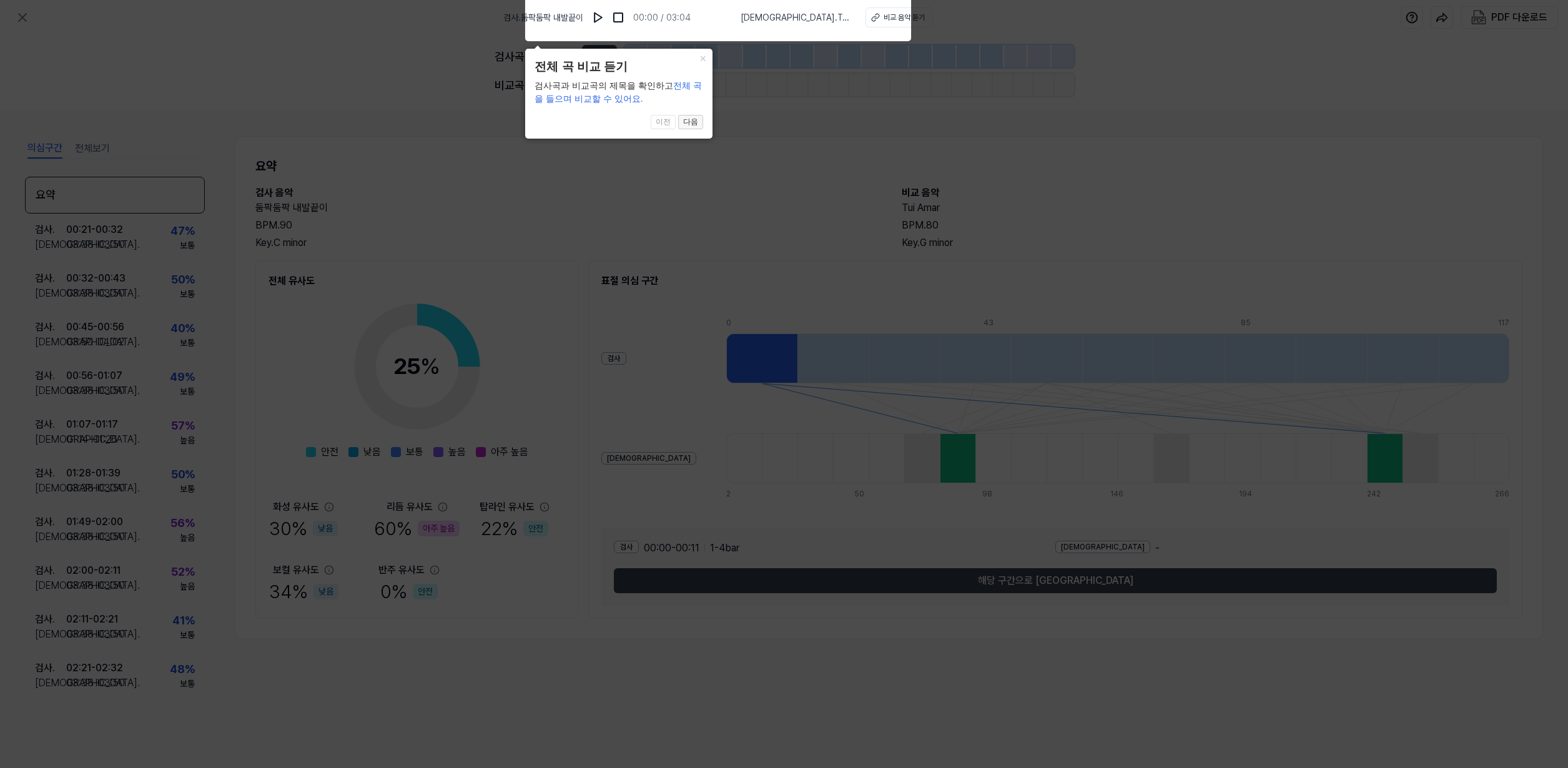
click at [690, 121] on button "다음" at bounding box center [690, 121] width 25 height 15
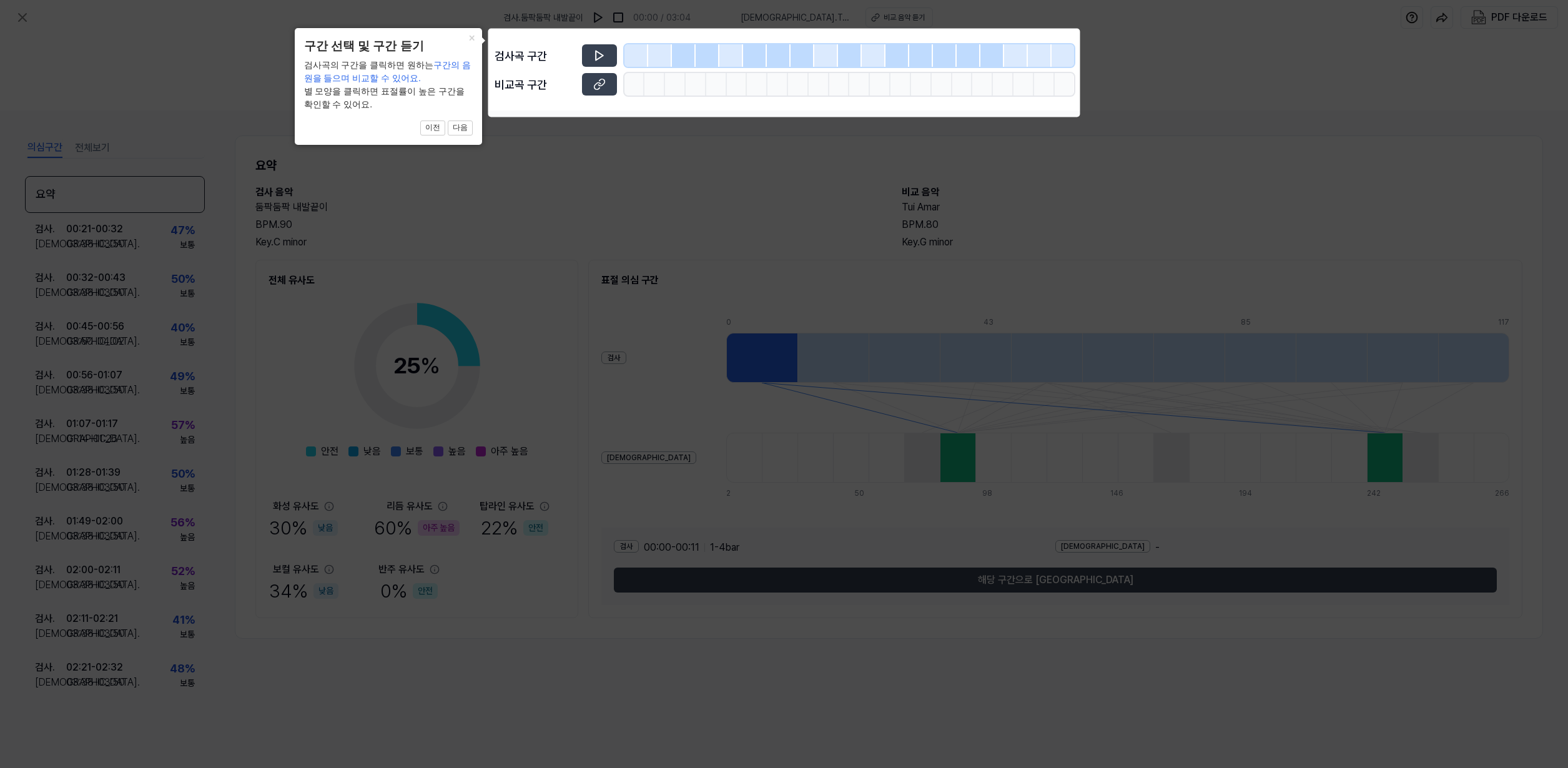
click at [594, 119] on icon at bounding box center [784, 384] width 1568 height 768
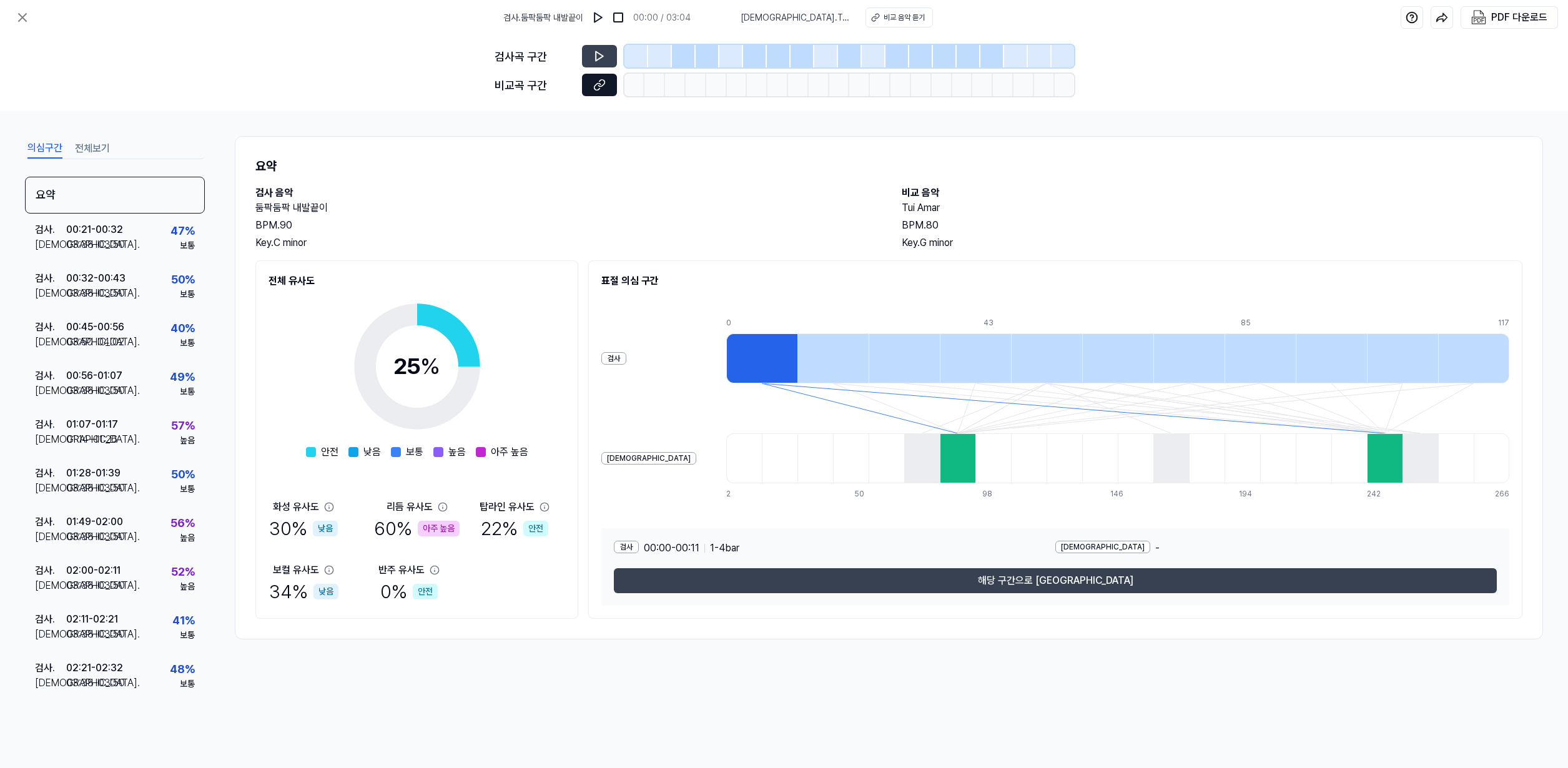
click at [595, 88] on icon at bounding box center [600, 85] width 12 height 12
click at [939, 447] on div at bounding box center [957, 458] width 35 height 50
click at [910, 414] on icon at bounding box center [1118, 408] width 783 height 50
click at [927, 417] on icon at bounding box center [1118, 408] width 783 height 50
click at [1040, 427] on icon at bounding box center [1118, 408] width 783 height 50
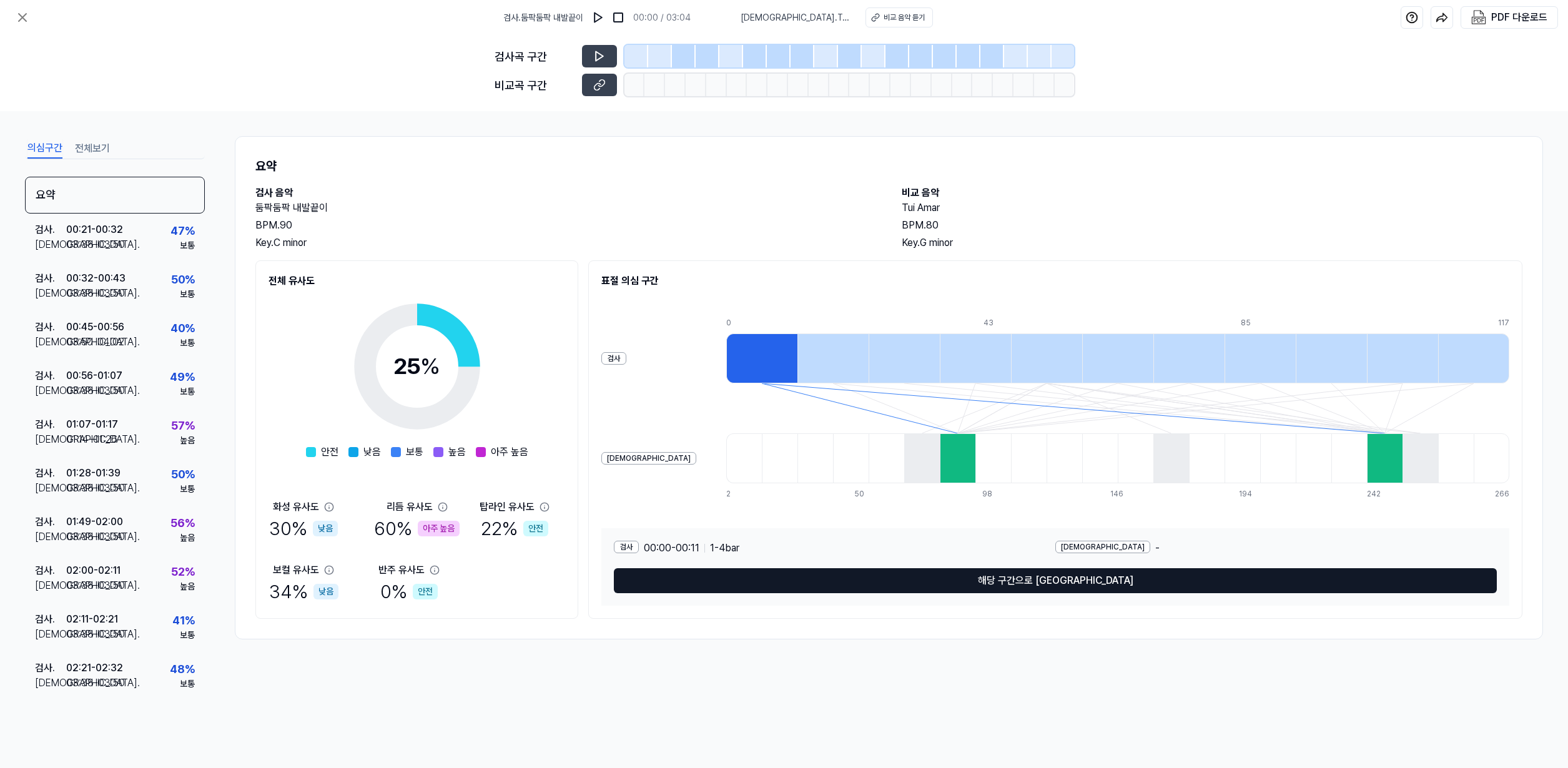
click at [1079, 579] on button "해당 구간으로 이동" at bounding box center [1055, 580] width 883 height 25
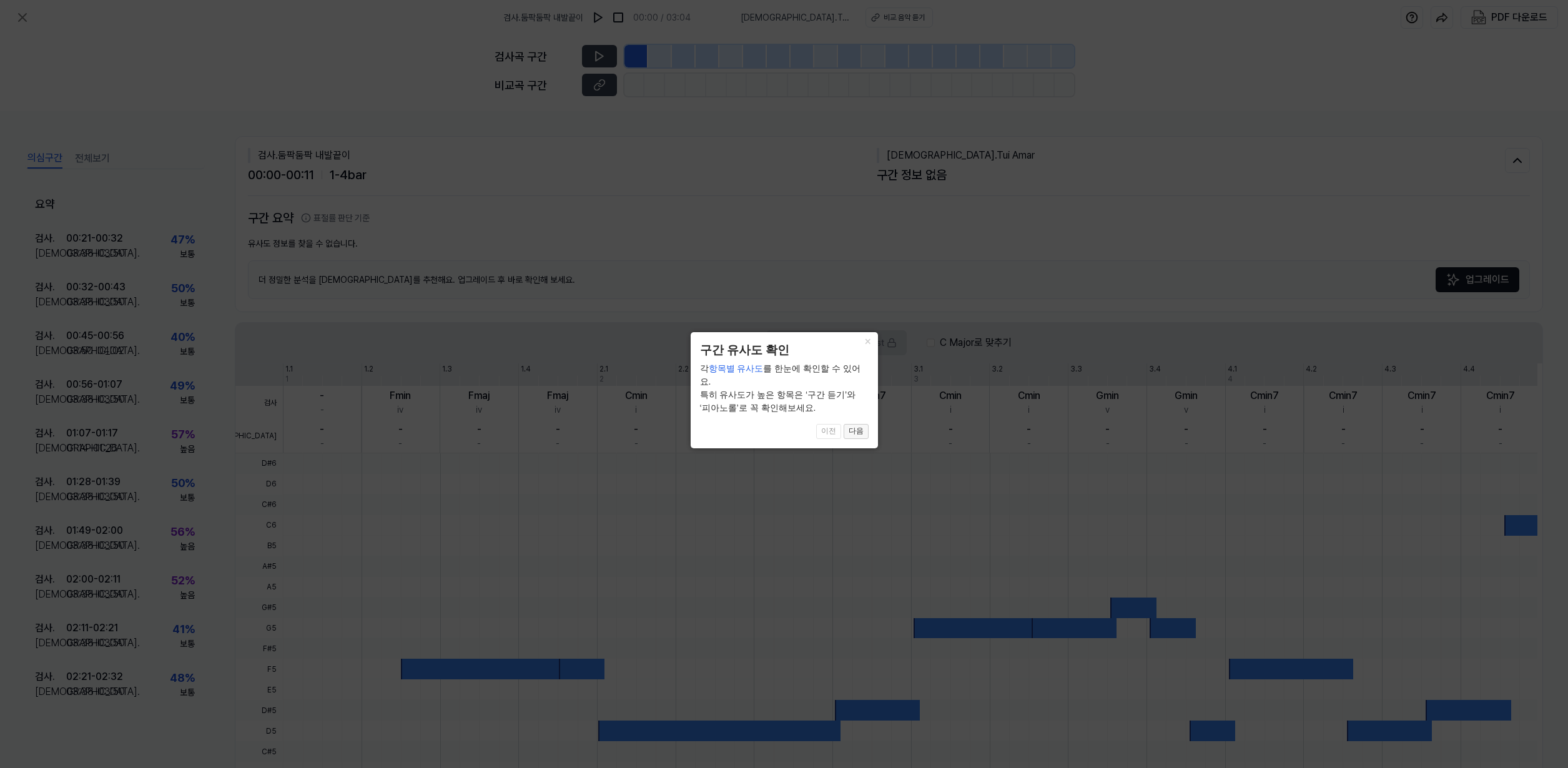
click at [850, 424] on button "다음" at bounding box center [855, 431] width 25 height 15
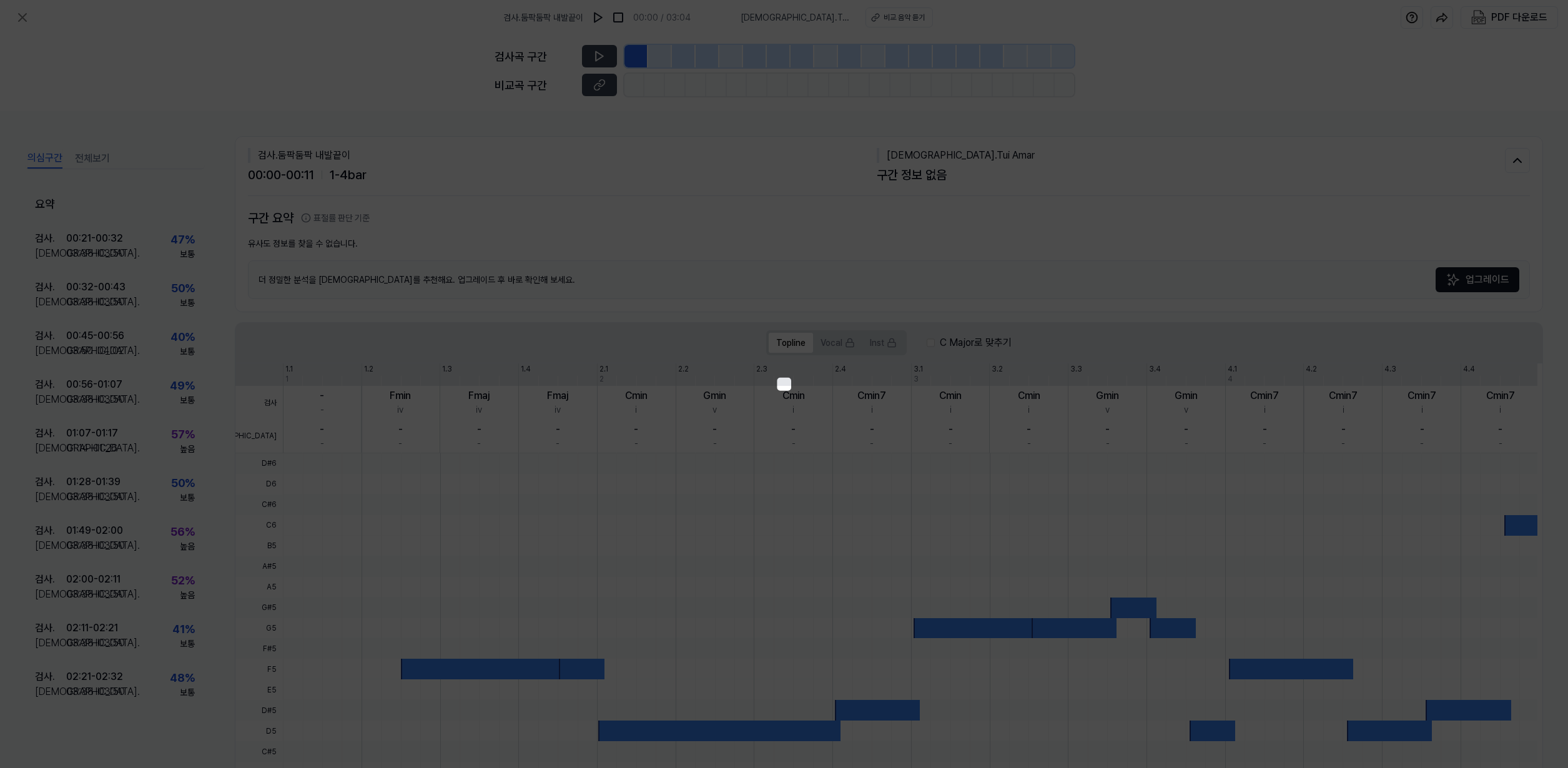
scroll to position [60, 0]
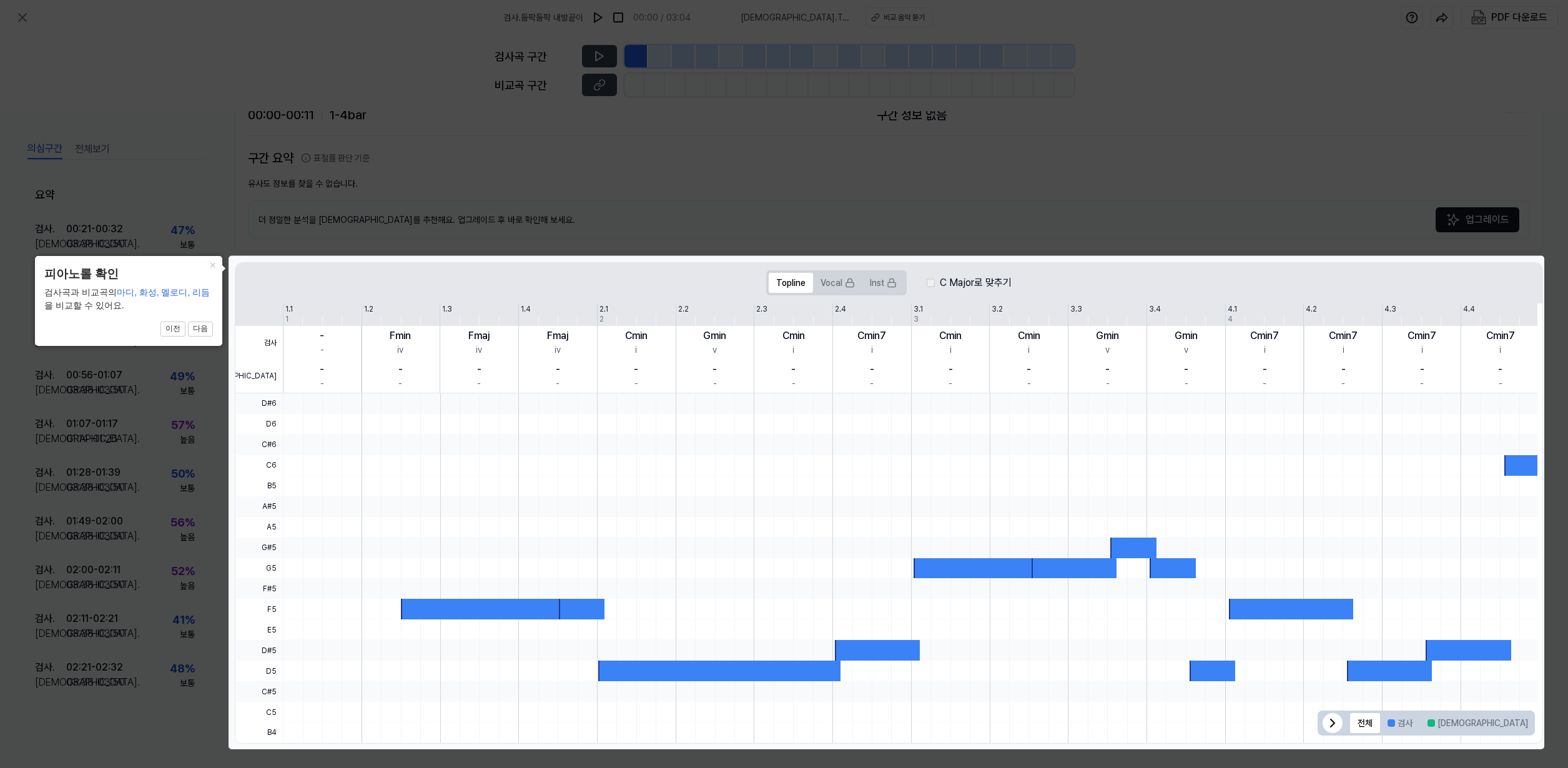
click at [850, 420] on div at bounding box center [910, 424] width 1254 height 21
click at [869, 417] on div at bounding box center [910, 424] width 1254 height 21
